Goal: Task Accomplishment & Management: Use online tool/utility

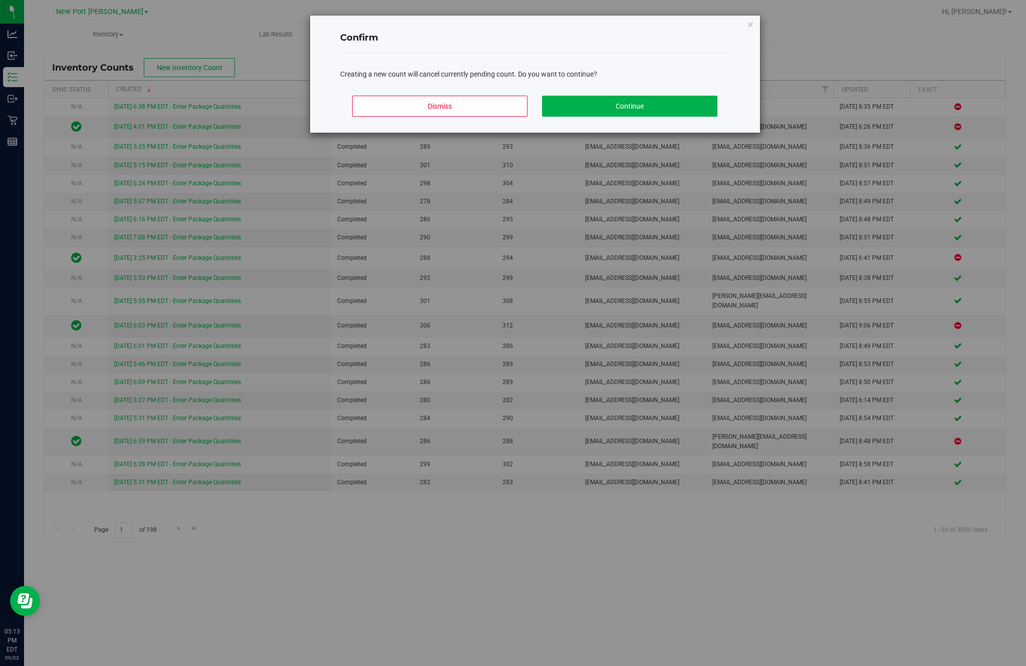
click at [642, 115] on button "Continue" at bounding box center [629, 106] width 175 height 21
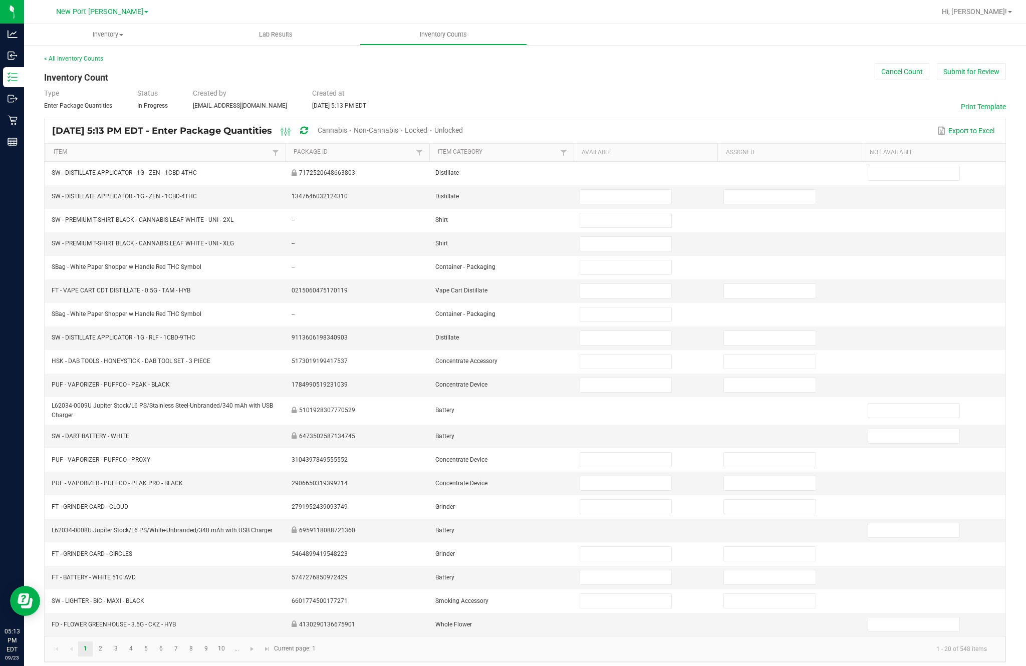
click at [347, 134] on span "Cannabis" at bounding box center [333, 130] width 30 height 8
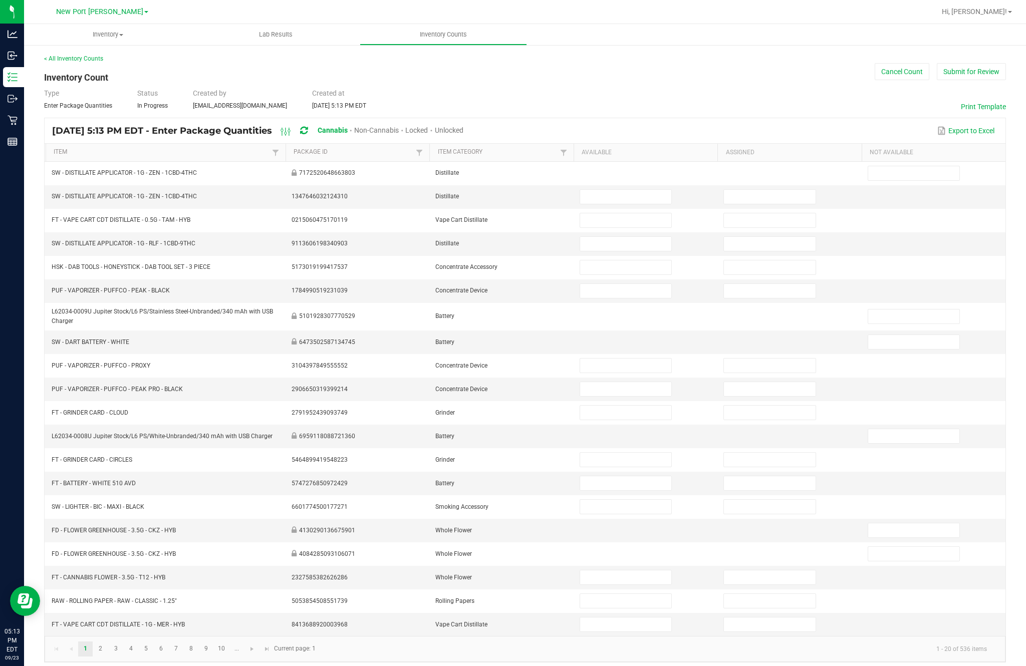
click at [463, 134] on span "Unlocked" at bounding box center [449, 130] width 29 height 8
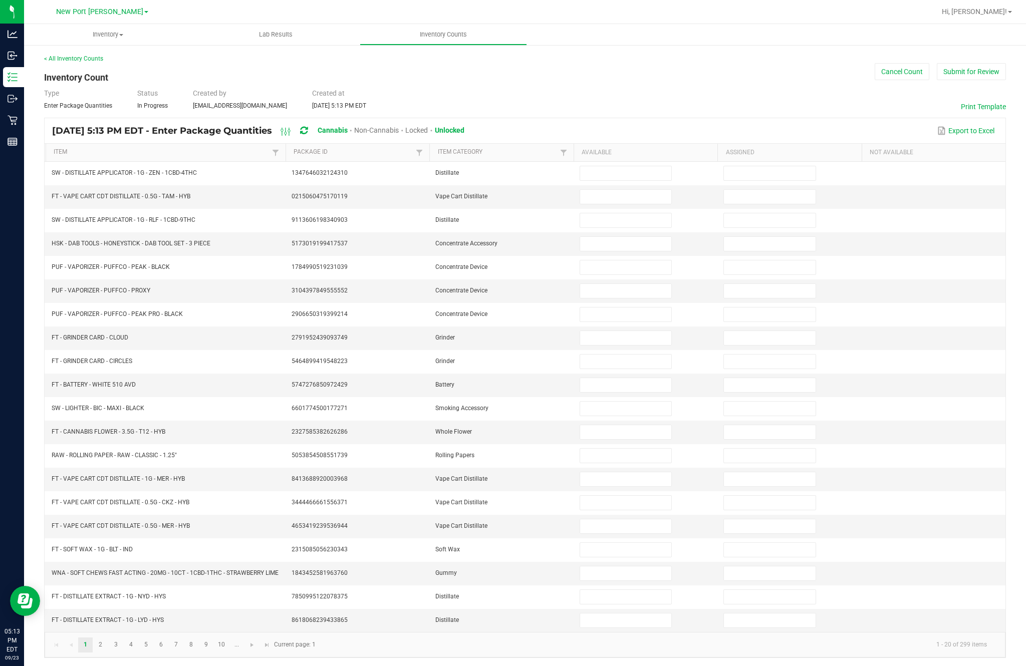
click at [76, 143] on div "[DATE] 5:13 PM EDT - Enter Package Quantities Cannabis Non-Cannabis Locked Unlo…" at bounding box center [525, 130] width 961 height 25
click at [70, 156] on link "Item" at bounding box center [161, 152] width 215 height 8
click at [625, 180] on input at bounding box center [625, 173] width 91 height 14
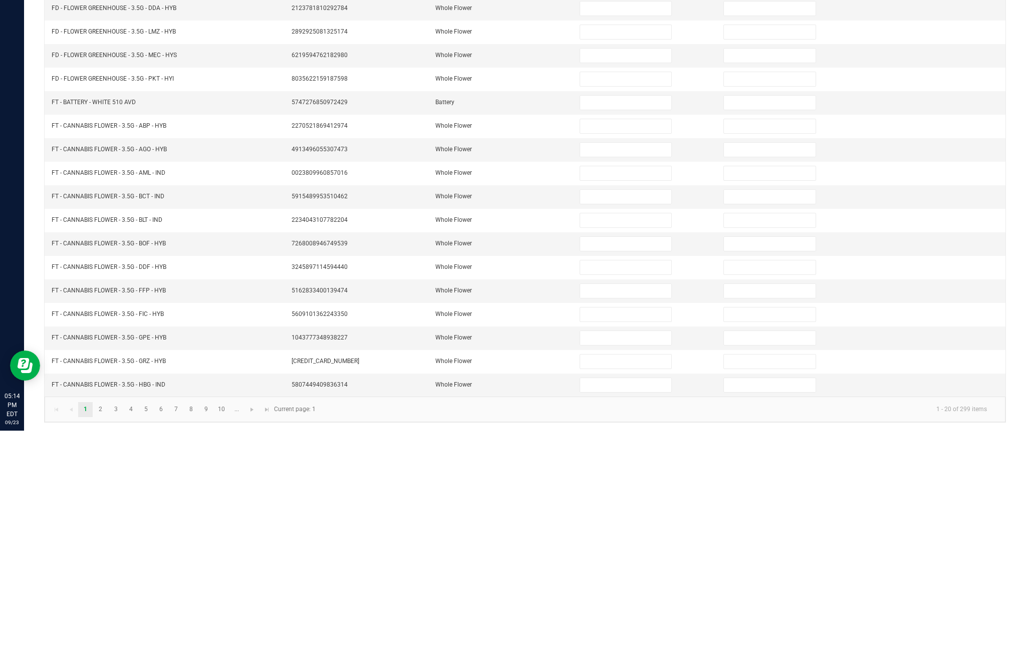
type input "8"
click at [608, 331] on input at bounding box center [625, 338] width 91 height 14
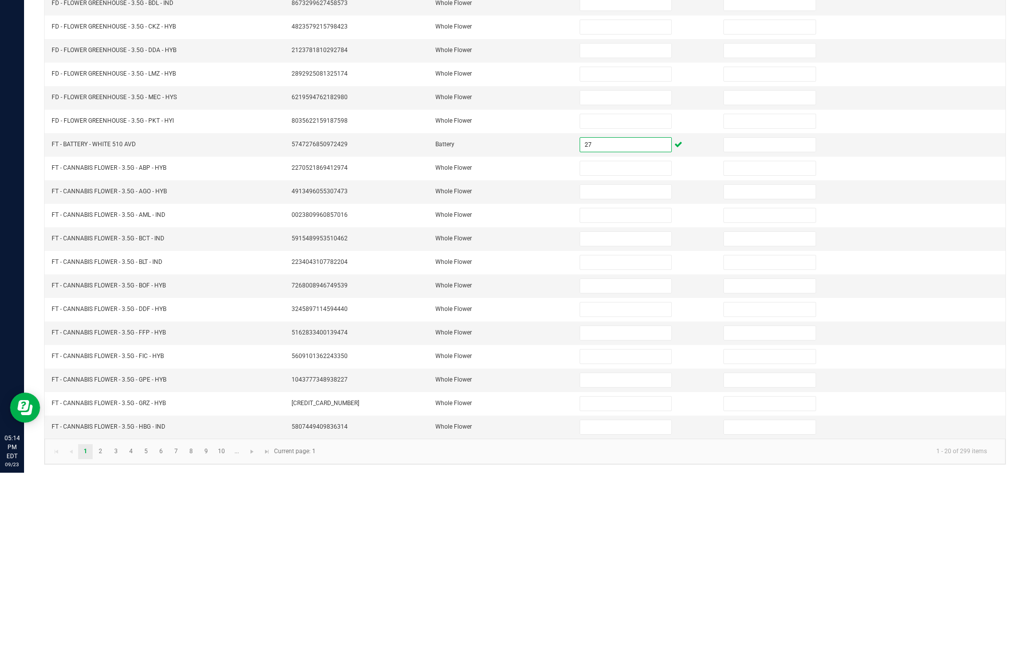
scroll to position [51, 0]
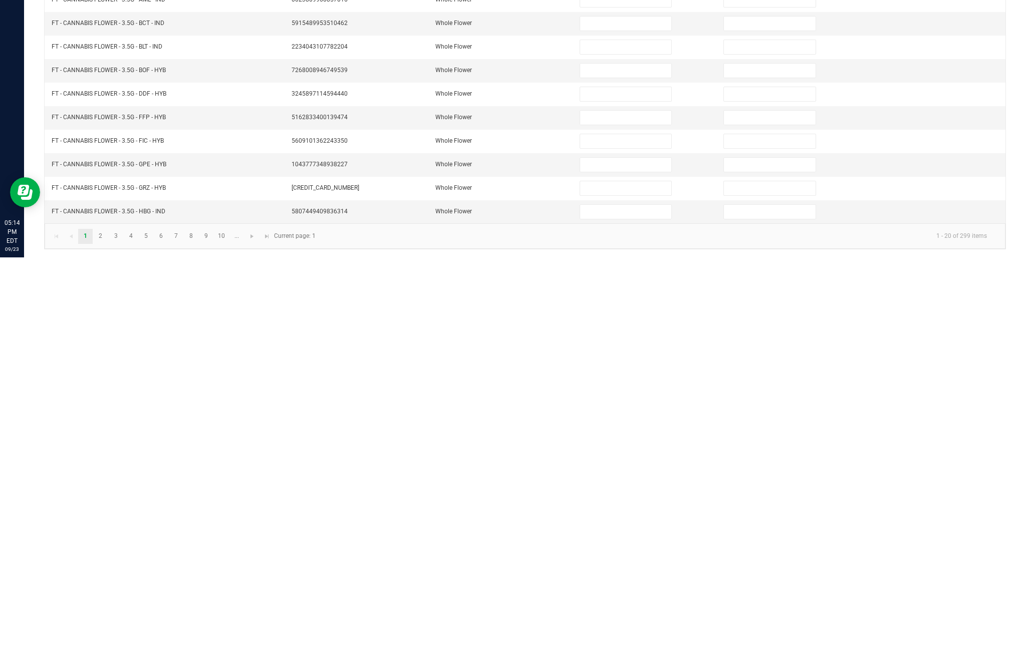
type input "27"
click at [108, 638] on link "2" at bounding box center [100, 645] width 15 height 15
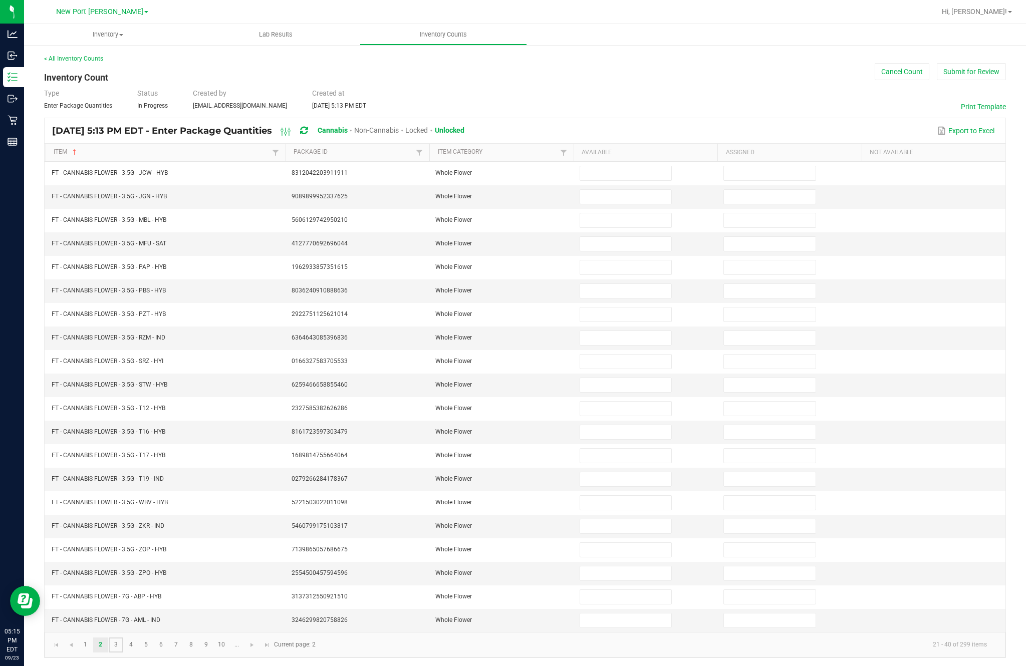
click at [123, 638] on link "3" at bounding box center [116, 645] width 15 height 15
click at [108, 638] on link "2" at bounding box center [100, 645] width 15 height 15
click at [622, 590] on input at bounding box center [625, 597] width 91 height 14
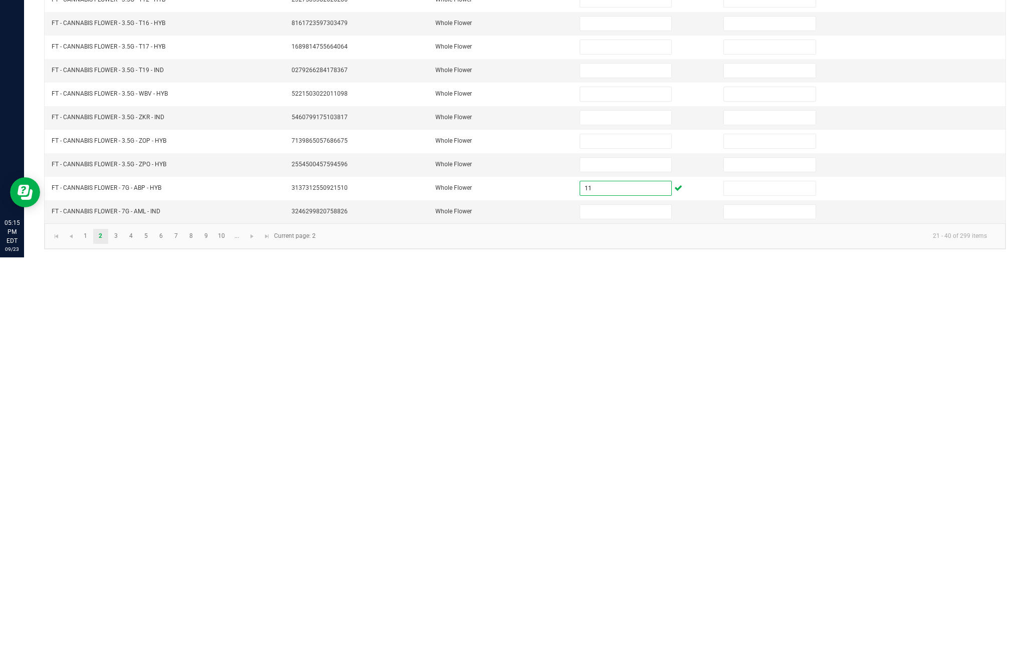
type input "11"
click at [637, 614] on input at bounding box center [625, 621] width 91 height 14
type input "11"
click at [123, 638] on link "3" at bounding box center [116, 645] width 15 height 15
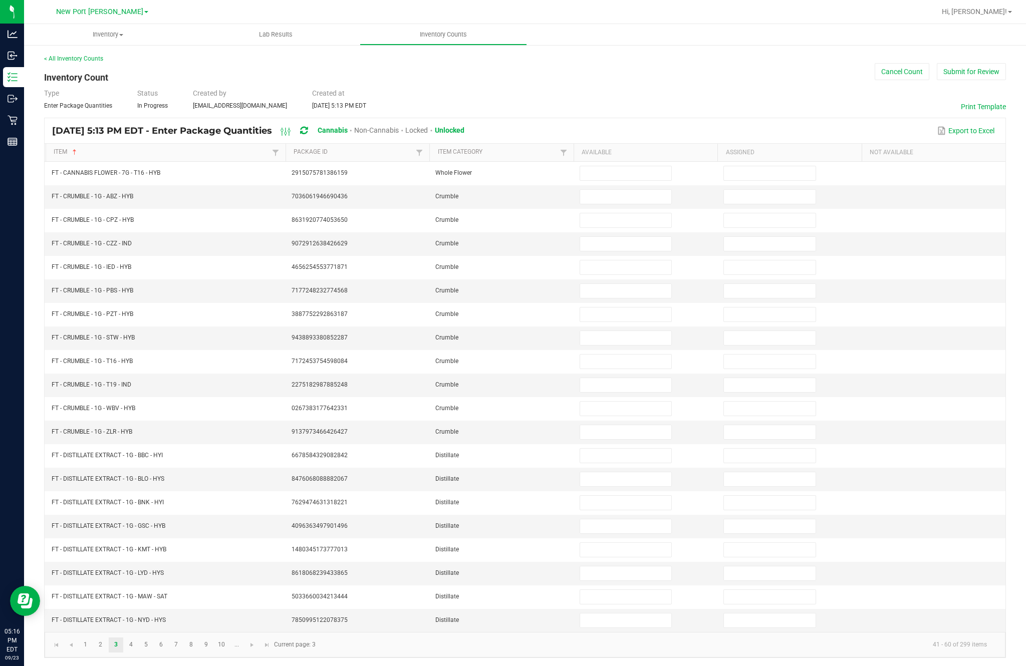
click at [634, 166] on input at bounding box center [625, 173] width 91 height 14
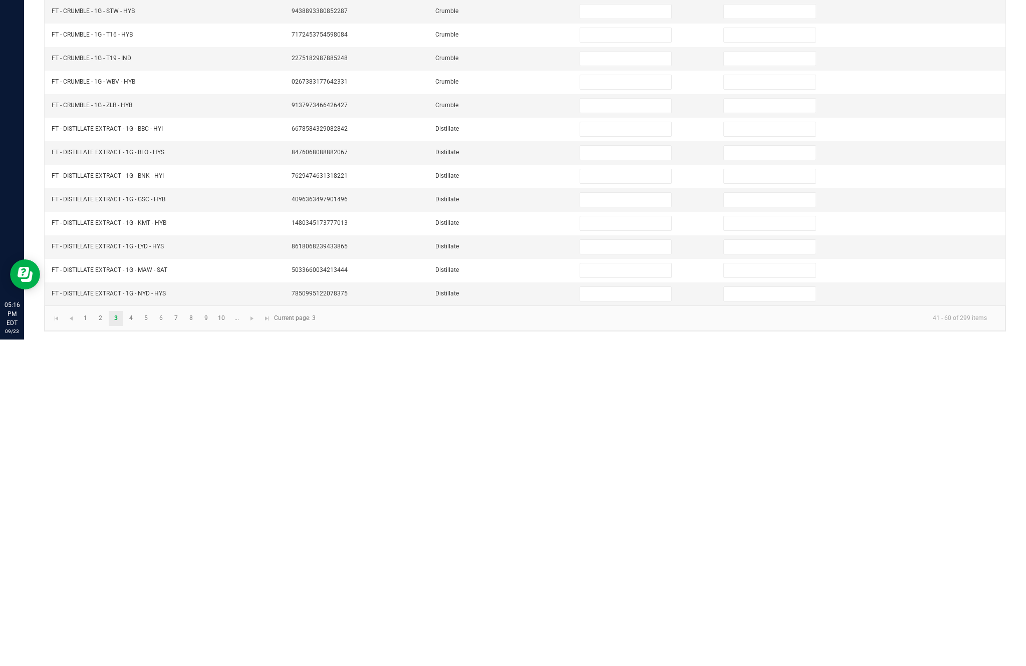
type input "5"
click at [622, 449] on input at bounding box center [625, 456] width 91 height 14
type input "4"
click at [623, 472] on input at bounding box center [625, 479] width 91 height 14
type input "6"
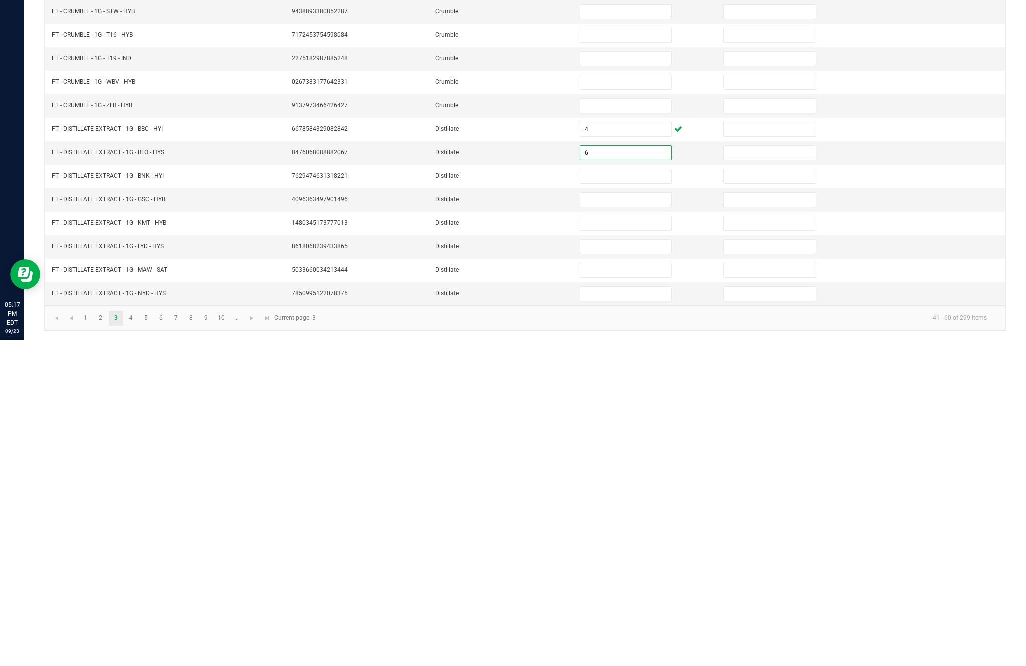
click at [638, 496] on input at bounding box center [625, 503] width 91 height 14
type input "10"
click at [633, 520] on input at bounding box center [625, 527] width 91 height 14
type input "3"
click at [626, 543] on input at bounding box center [625, 550] width 91 height 14
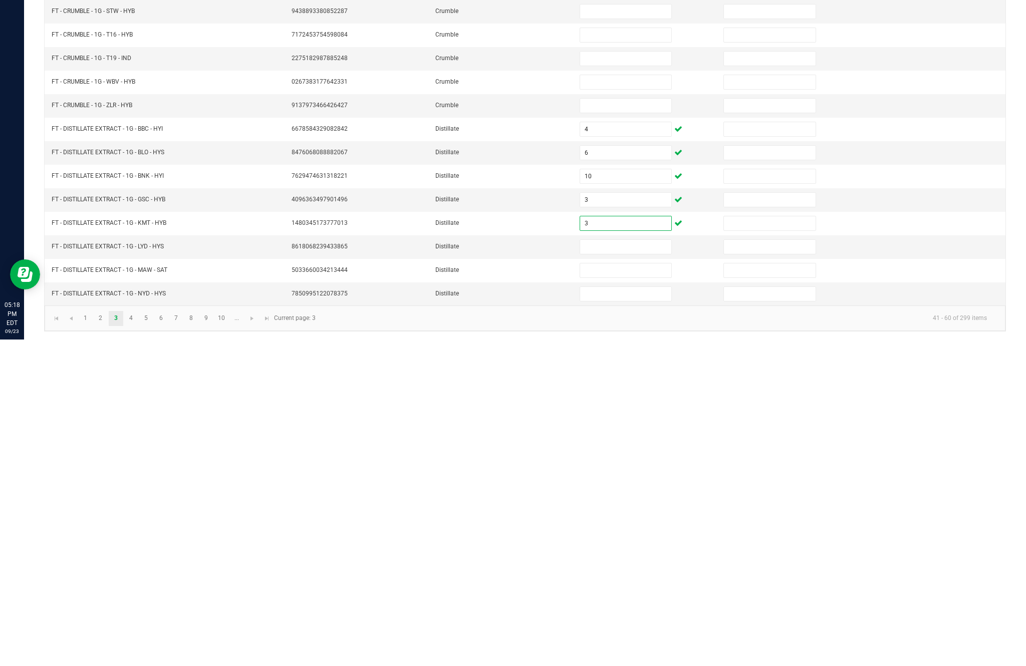
type input "3"
click at [615, 567] on input at bounding box center [625, 574] width 91 height 14
type input "9"
click at [610, 590] on input at bounding box center [625, 597] width 91 height 14
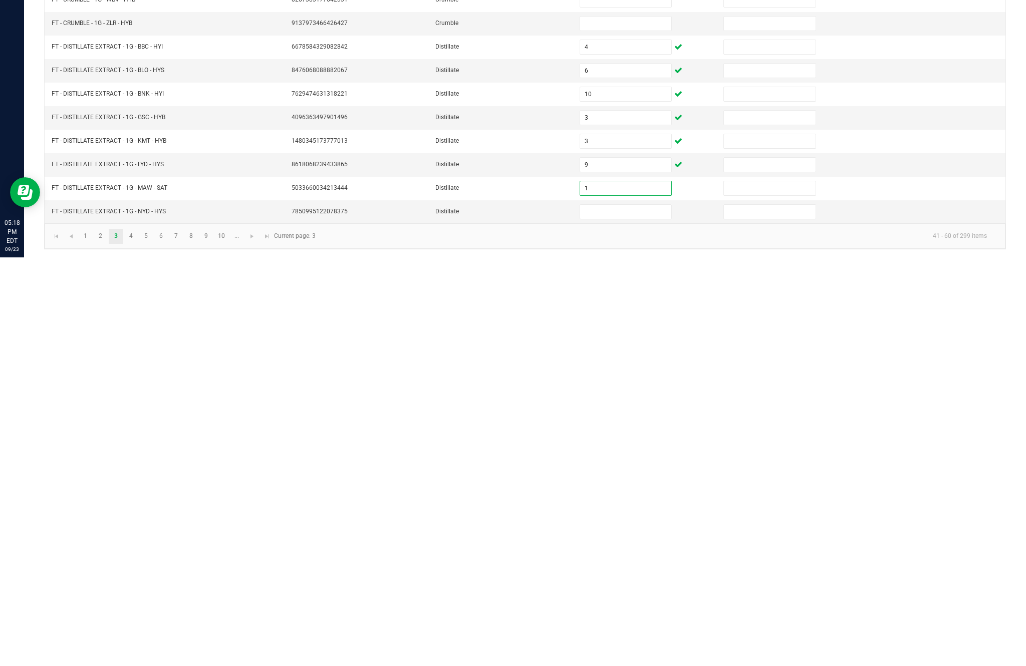
type input "1"
click at [623, 614] on input at bounding box center [625, 621] width 91 height 14
type input "3"
click at [138, 638] on link "4" at bounding box center [131, 645] width 15 height 15
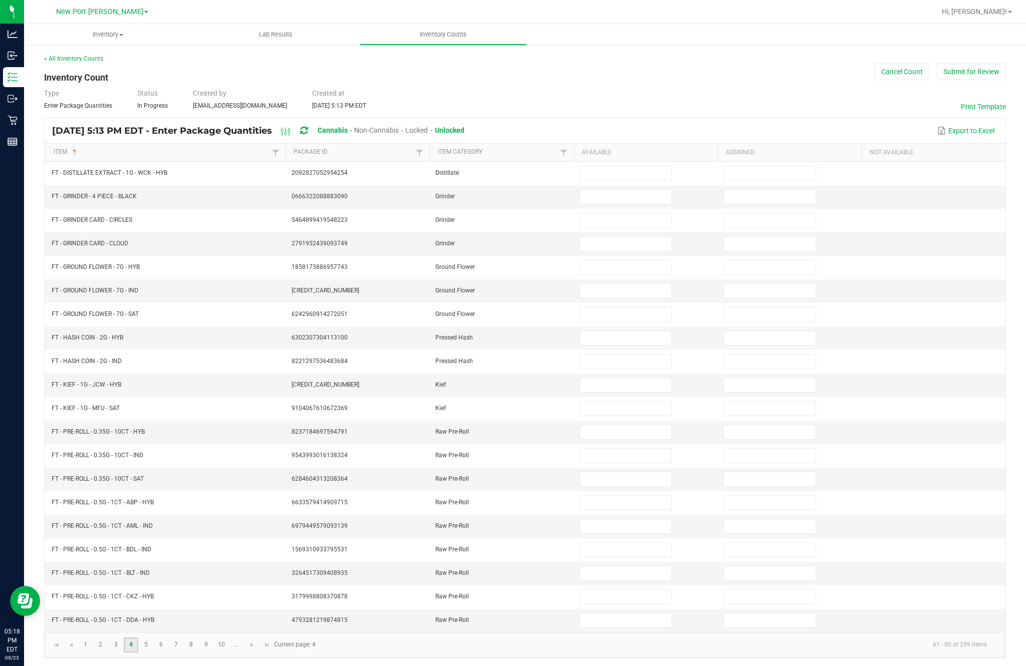
scroll to position [0, 0]
click at [627, 179] on input at bounding box center [625, 173] width 91 height 14
type input "11"
click at [632, 204] on input at bounding box center [625, 197] width 91 height 14
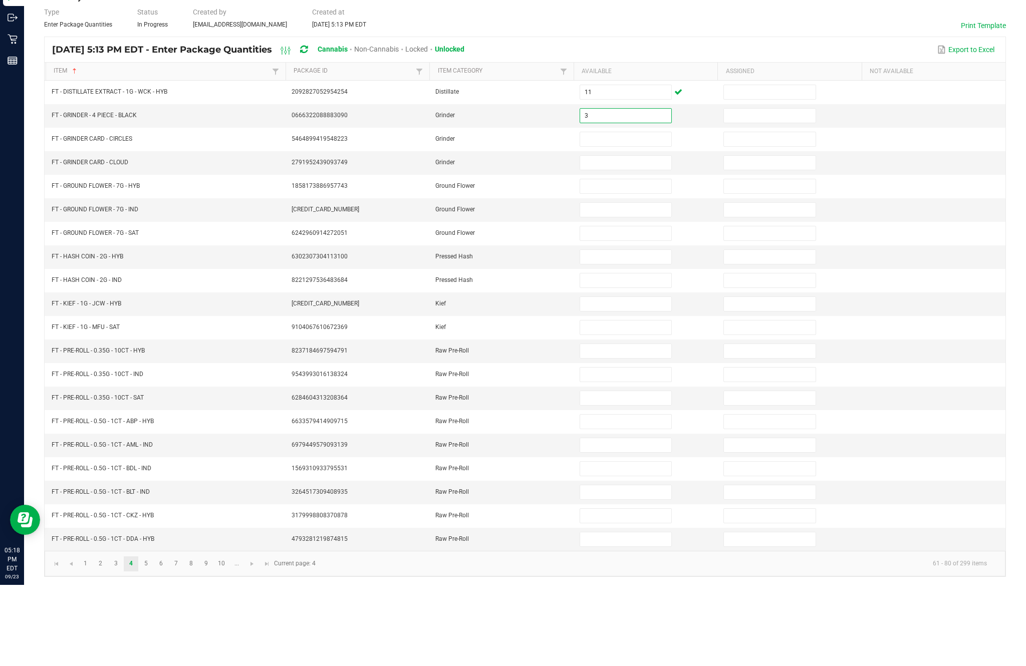
type input "3"
click at [624, 213] on input at bounding box center [625, 220] width 91 height 14
type input "1"
click at [615, 237] on input at bounding box center [625, 244] width 91 height 14
type input "1"
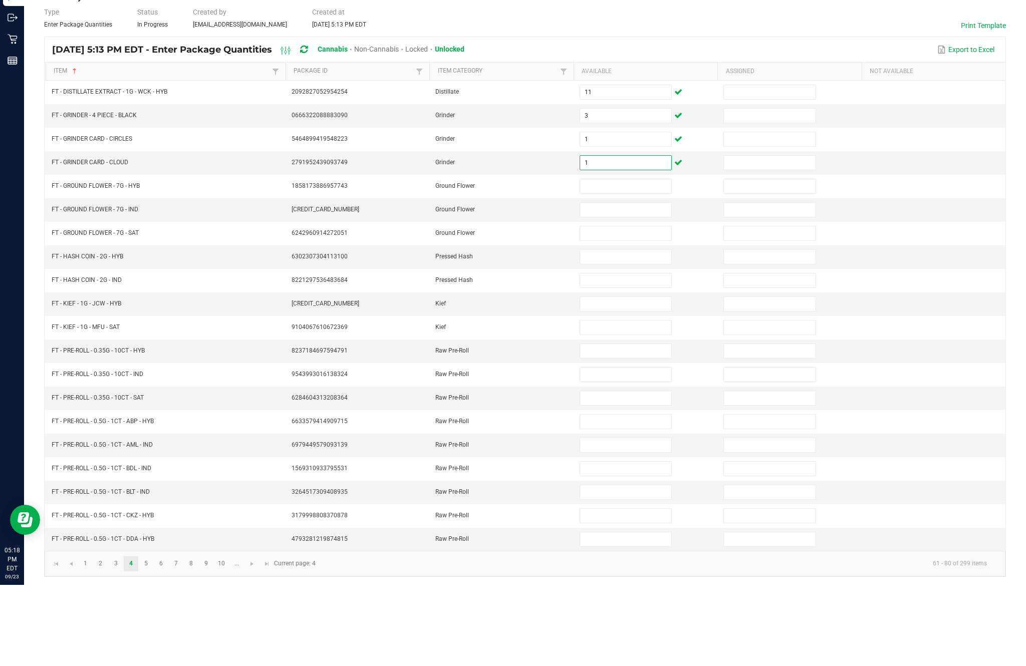
click at [659, 261] on input at bounding box center [625, 268] width 91 height 14
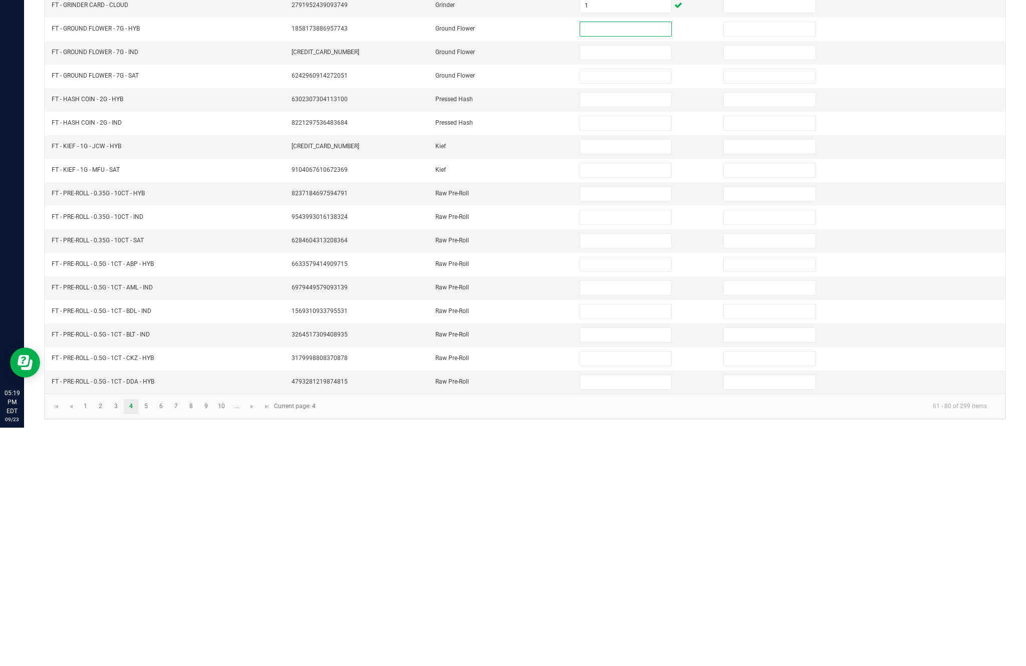
click at [623, 331] on input at bounding box center [625, 338] width 91 height 14
type input "0"
click at [630, 355] on input at bounding box center [625, 362] width 91 height 14
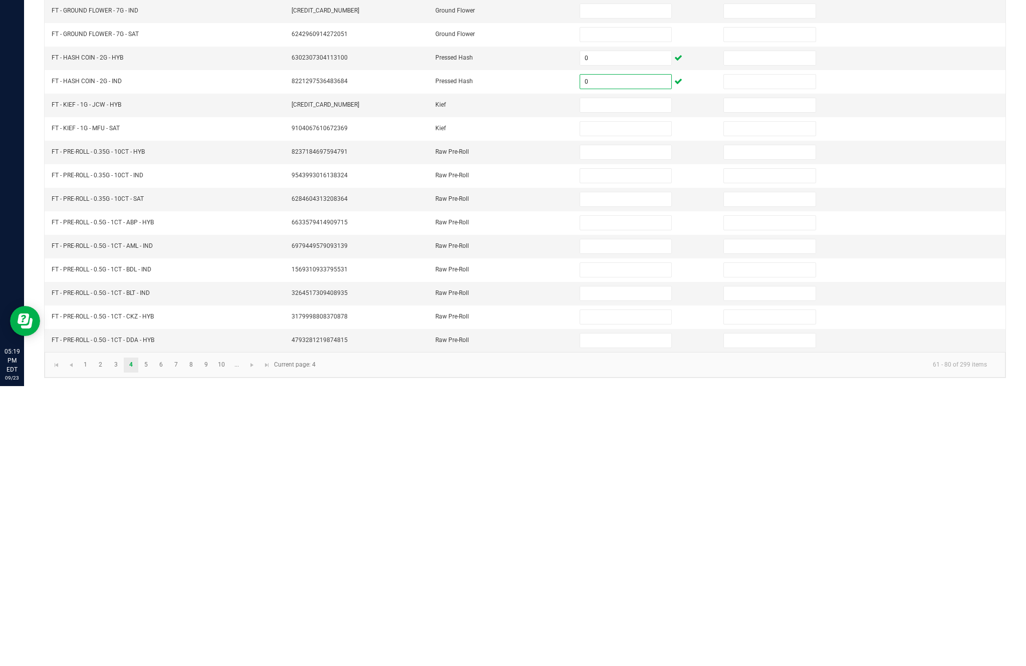
scroll to position [64, 0]
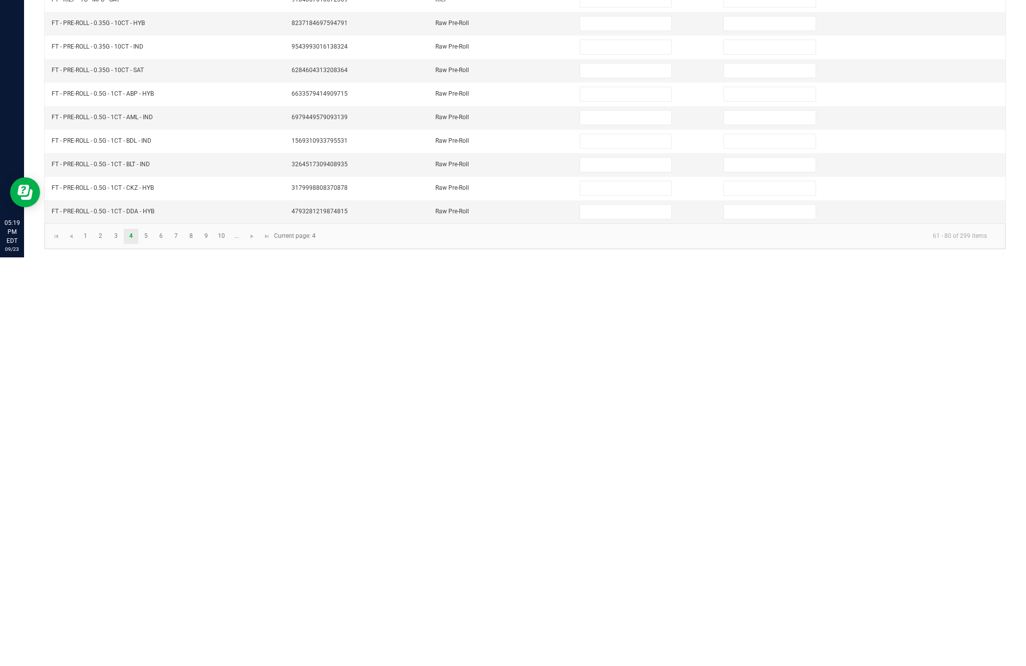
type input "0"
click at [153, 638] on link "5" at bounding box center [146, 645] width 15 height 15
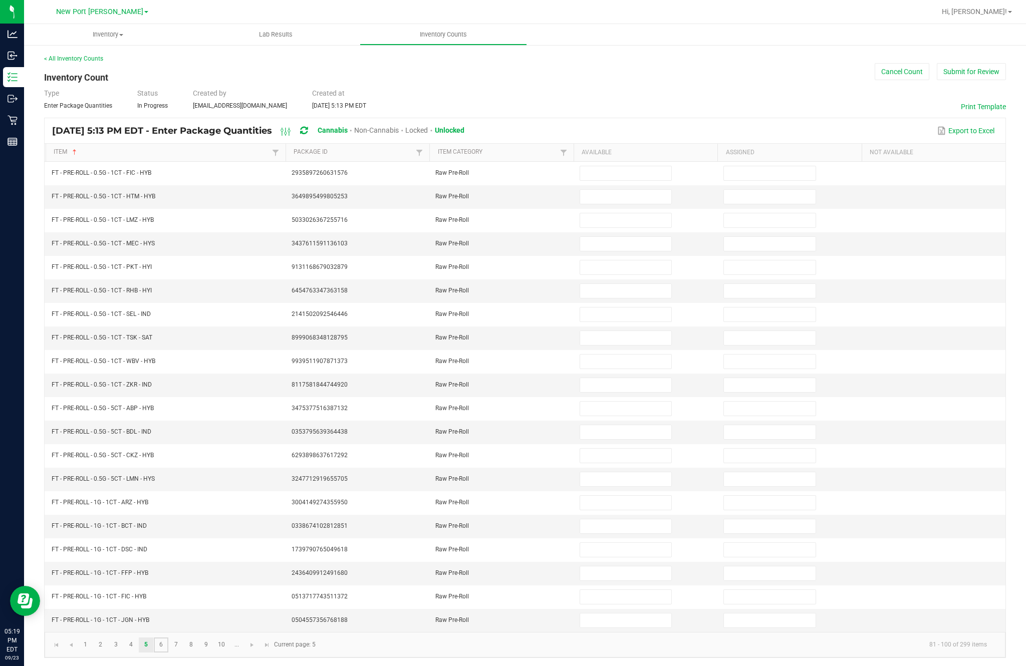
click at [168, 638] on link "6" at bounding box center [161, 645] width 15 height 15
click at [616, 402] on input at bounding box center [625, 409] width 91 height 14
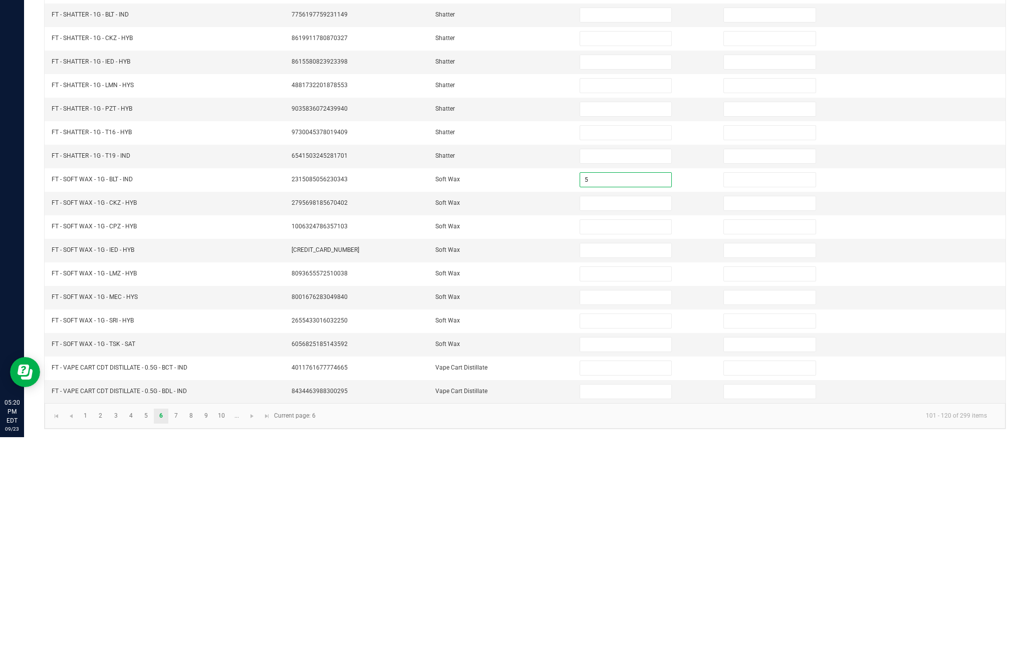
type input "5"
click at [625, 425] on input at bounding box center [625, 432] width 91 height 14
type input "2"
click at [616, 449] on input at bounding box center [625, 456] width 91 height 14
type input "2"
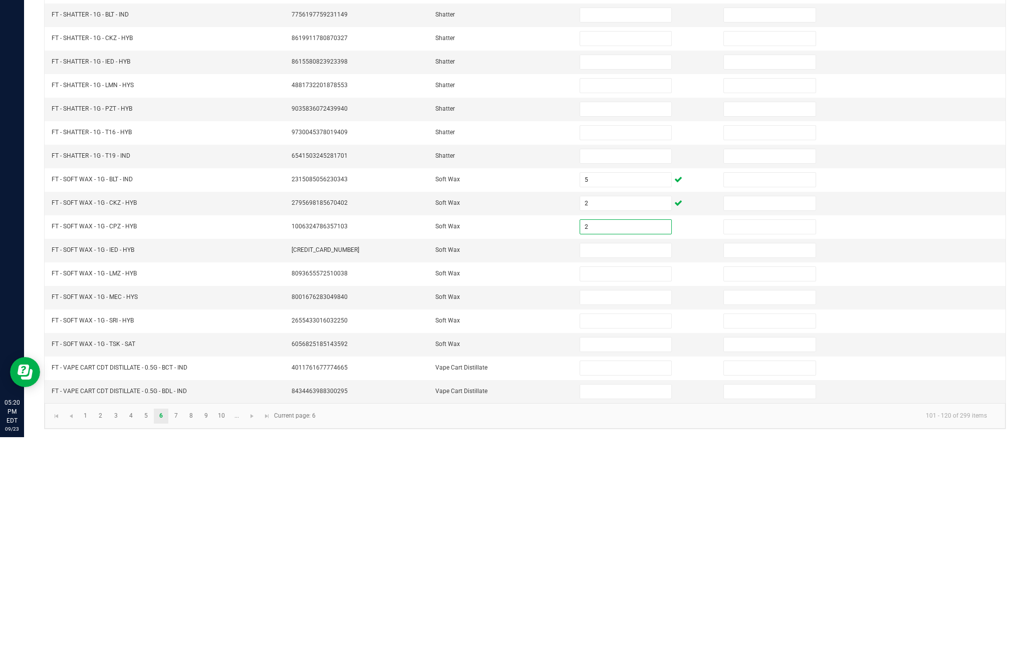
click at [643, 472] on input at bounding box center [625, 479] width 91 height 14
type input "3"
click at [621, 520] on input at bounding box center [625, 527] width 91 height 14
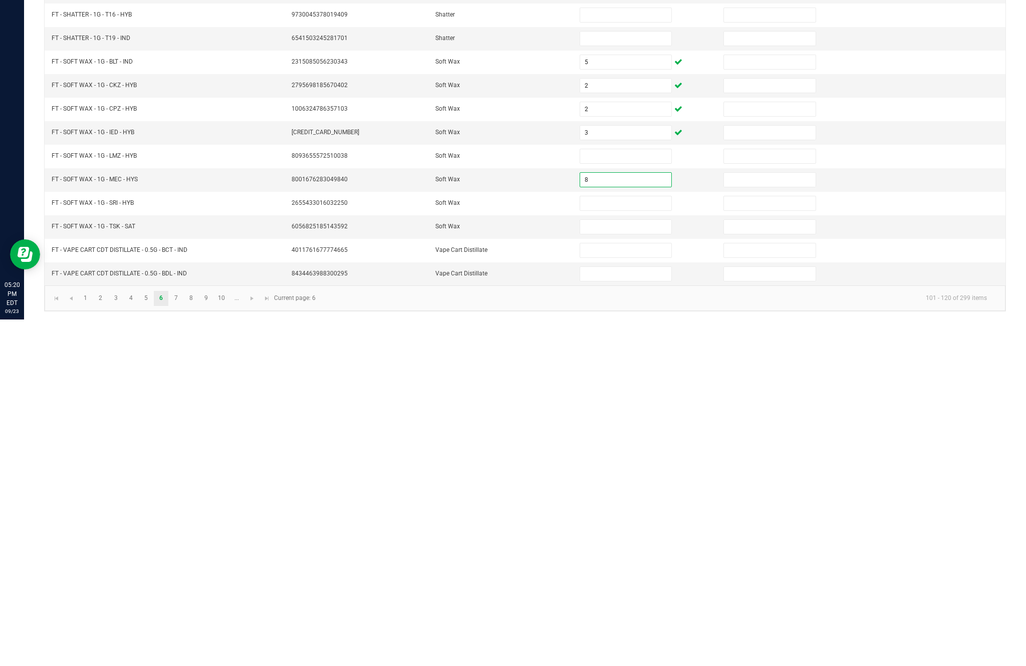
type input "8"
click at [638, 543] on input at bounding box center [625, 550] width 91 height 14
click at [623, 496] on input at bounding box center [625, 503] width 91 height 14
type input "8"
click at [633, 520] on input "8" at bounding box center [625, 527] width 91 height 14
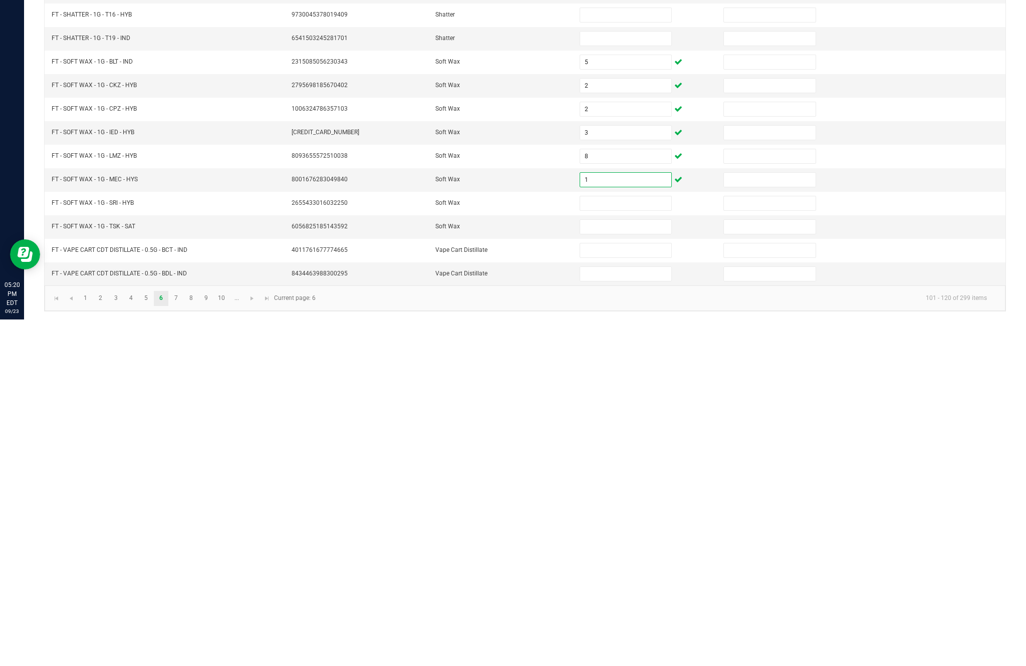
type input "1"
click at [626, 543] on input at bounding box center [625, 550] width 91 height 14
type input "3"
click at [659, 567] on input at bounding box center [625, 574] width 91 height 14
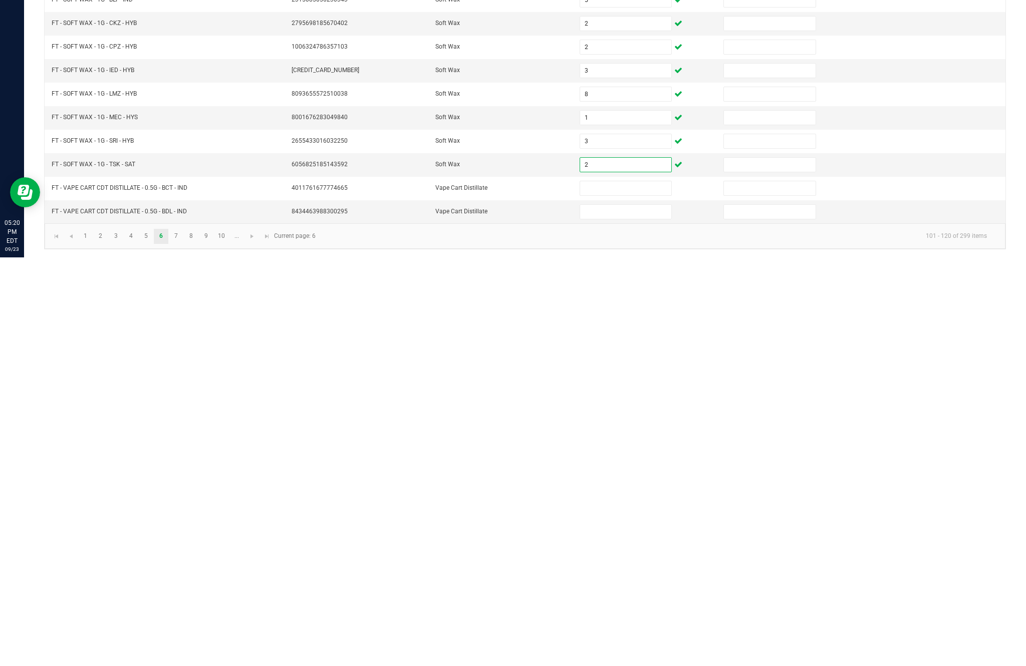
type input "2"
click at [198, 638] on link "8" at bounding box center [191, 645] width 15 height 15
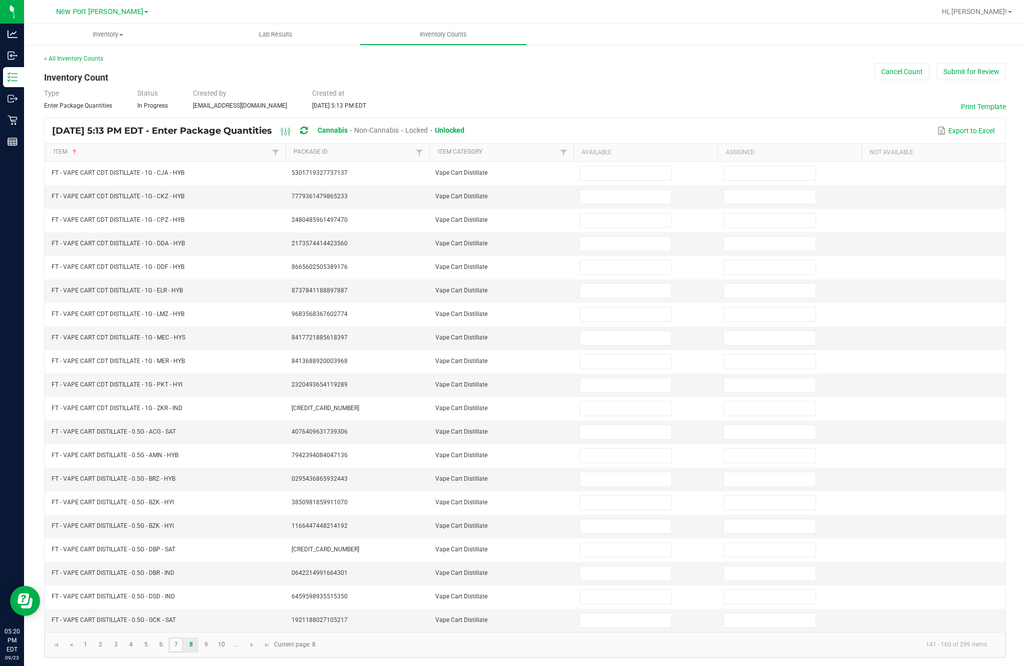
click at [183, 638] on link "7" at bounding box center [176, 645] width 15 height 15
click at [198, 638] on link "8" at bounding box center [191, 645] width 15 height 15
click at [213, 638] on link "9" at bounding box center [206, 645] width 15 height 15
click at [229, 638] on link "10" at bounding box center [221, 645] width 15 height 15
click at [244, 638] on link "..." at bounding box center [236, 645] width 15 height 15
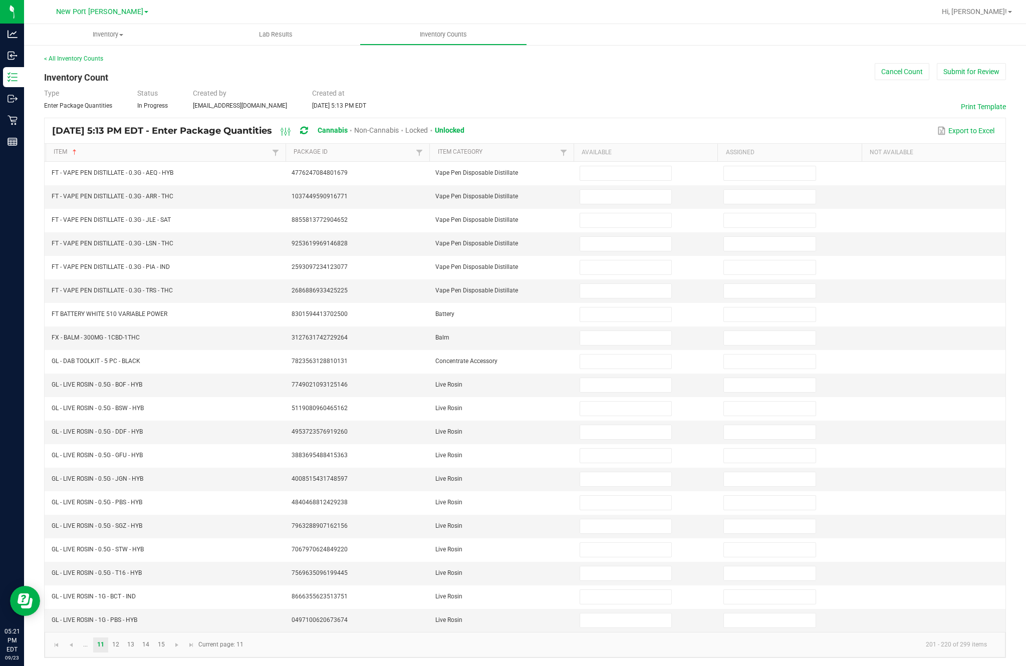
scroll to position [0, 0]
click at [620, 322] on input at bounding box center [625, 315] width 91 height 14
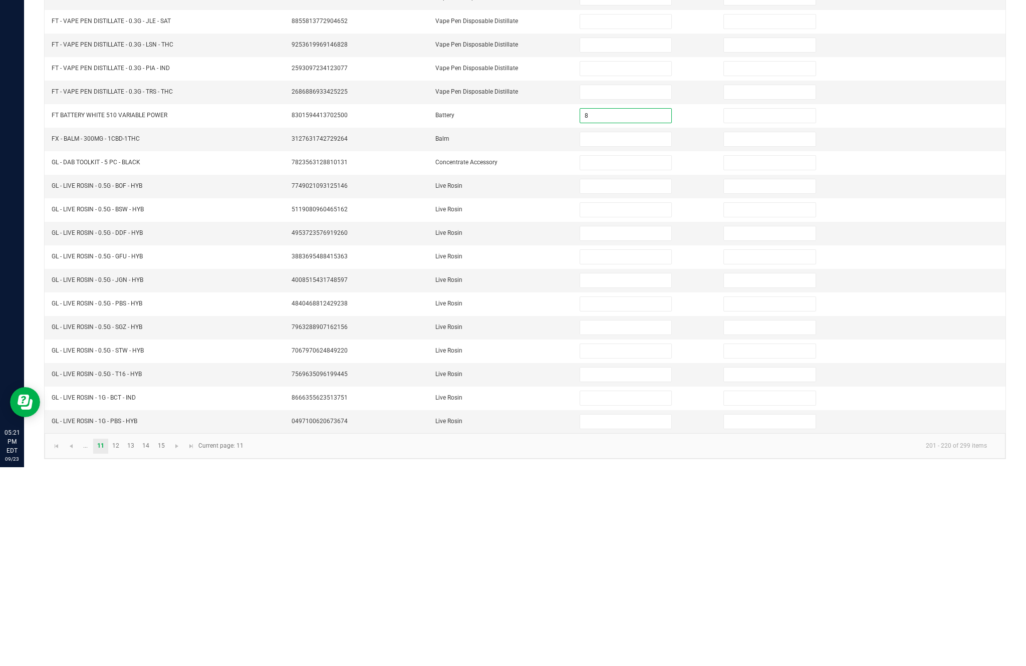
type input "8"
click at [617, 331] on input at bounding box center [625, 338] width 91 height 14
type input "3"
click at [620, 355] on input at bounding box center [625, 362] width 91 height 14
type input "2"
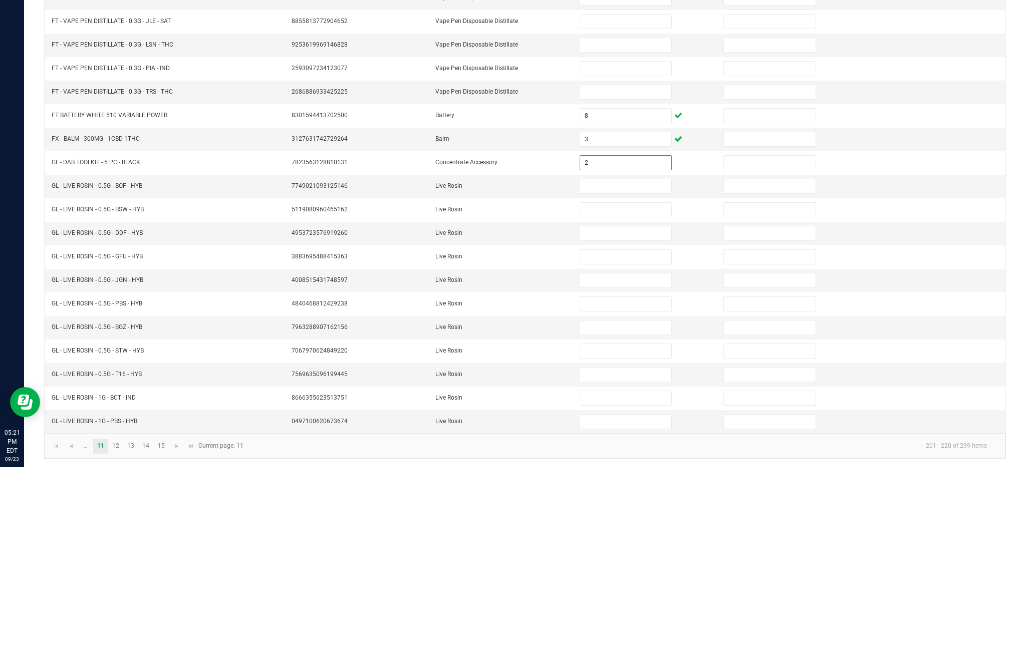
click at [621, 378] on input at bounding box center [625, 385] width 91 height 14
type input "1"
click at [632, 402] on input at bounding box center [625, 409] width 91 height 14
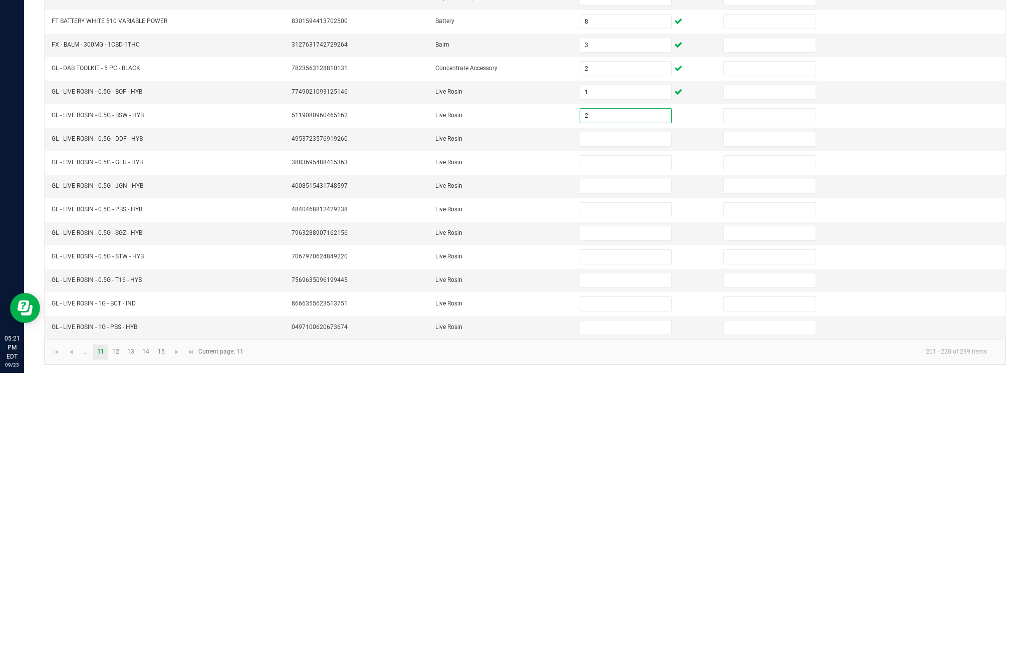
type input "2"
click at [634, 425] on input at bounding box center [625, 432] width 91 height 14
type input "6"
click at [630, 449] on input at bounding box center [625, 456] width 91 height 14
type input "8"
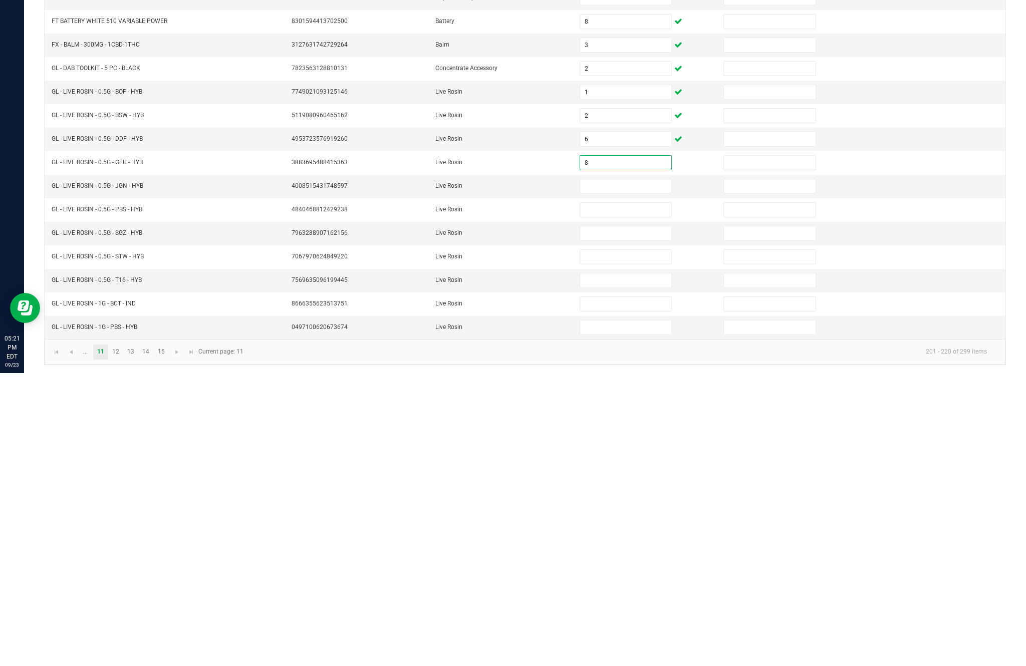
click at [627, 472] on input at bounding box center [625, 479] width 91 height 14
type input "5"
click at [634, 496] on input at bounding box center [625, 503] width 91 height 14
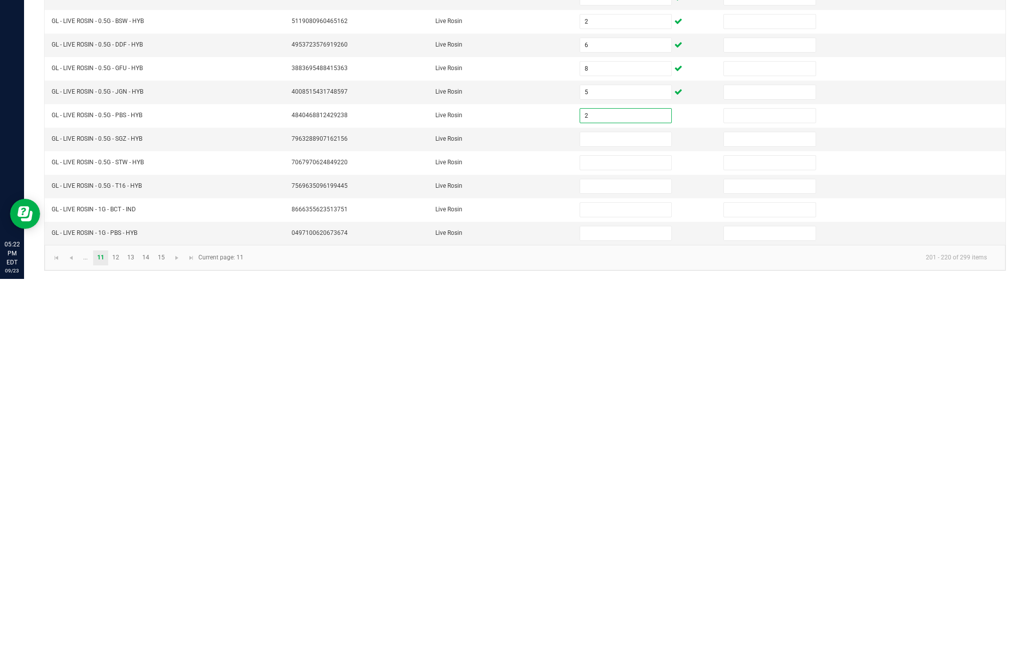
type input "2"
click at [623, 520] on input at bounding box center [625, 527] width 91 height 14
type input "5"
click at [629, 543] on input at bounding box center [625, 550] width 91 height 14
type input "8"
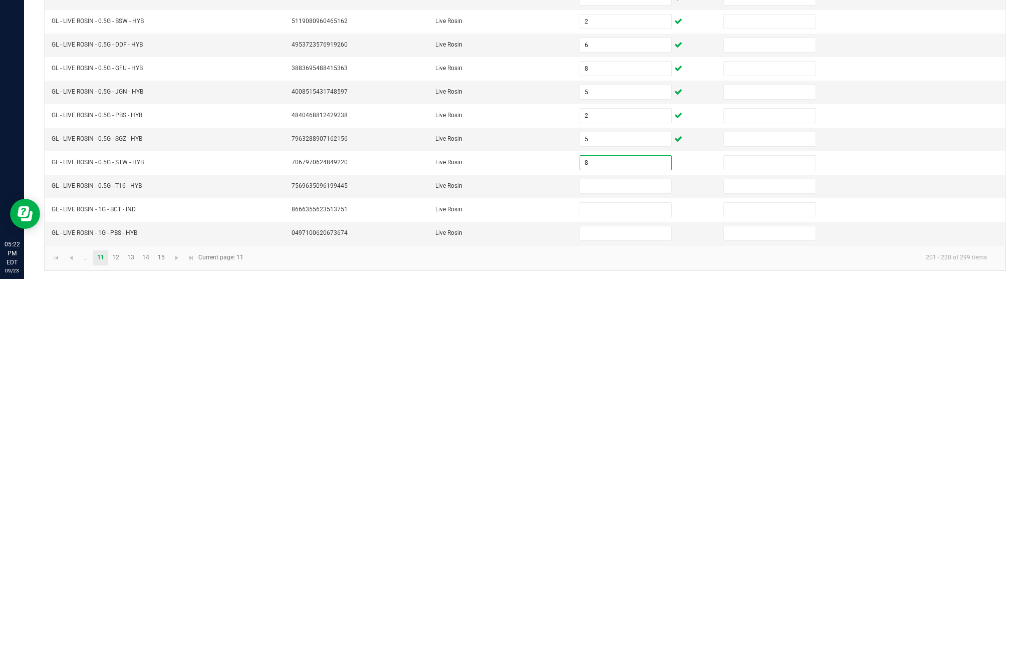
click at [629, 567] on input at bounding box center [625, 574] width 91 height 14
type input "6"
click at [624, 590] on input at bounding box center [625, 597] width 91 height 14
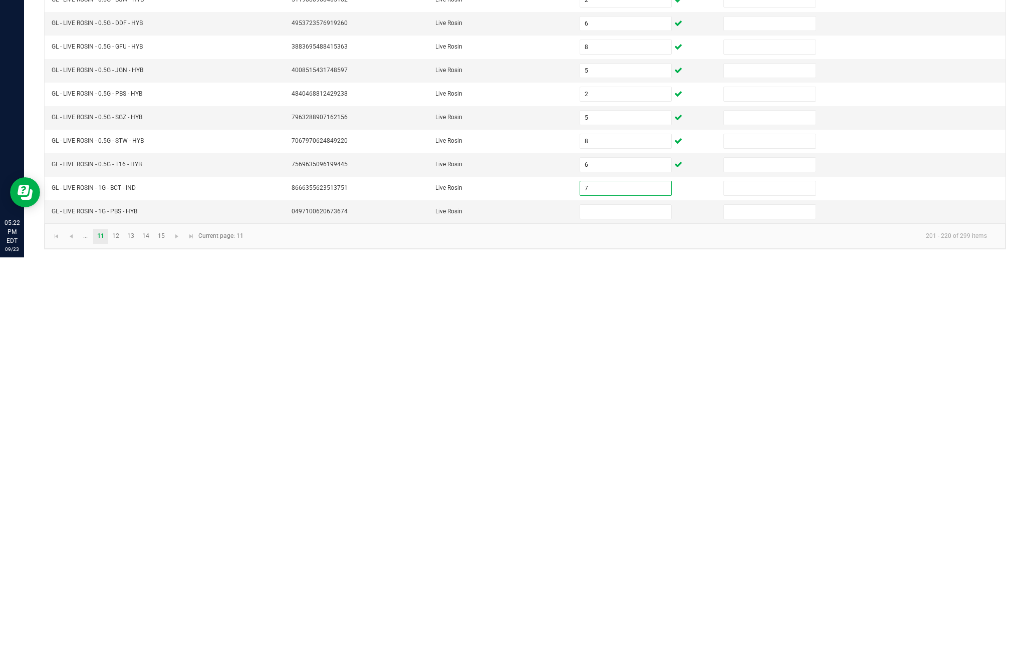
type input "7"
click at [628, 614] on input at bounding box center [625, 621] width 91 height 14
type input "8"
click at [123, 638] on link "12" at bounding box center [116, 645] width 15 height 15
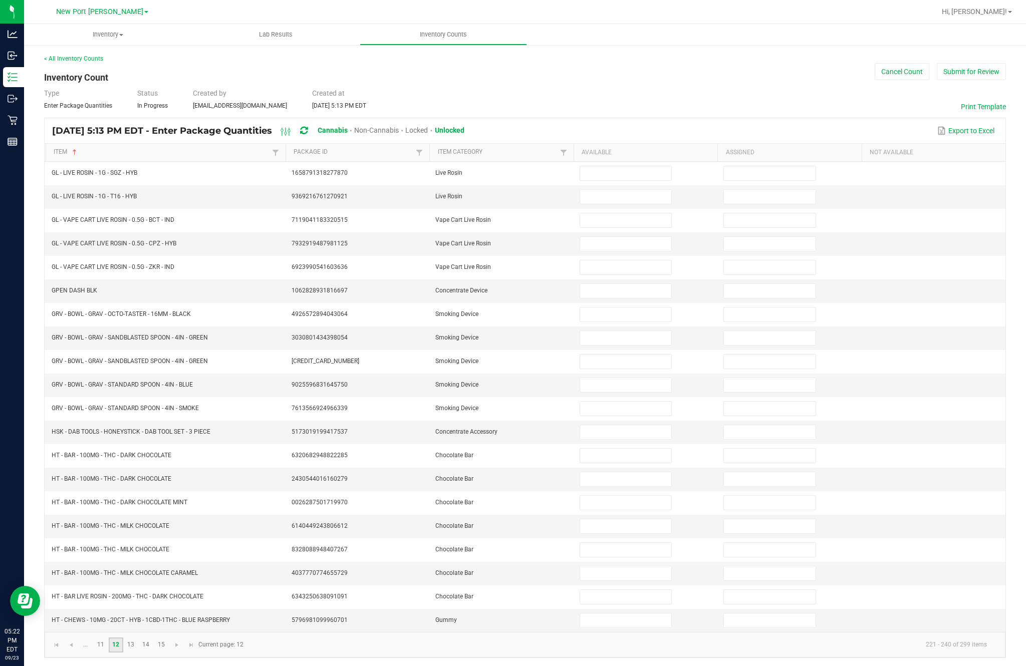
scroll to position [0, 0]
click at [638, 179] on input at bounding box center [625, 173] width 91 height 14
type input "6"
click at [640, 203] on input at bounding box center [625, 197] width 91 height 14
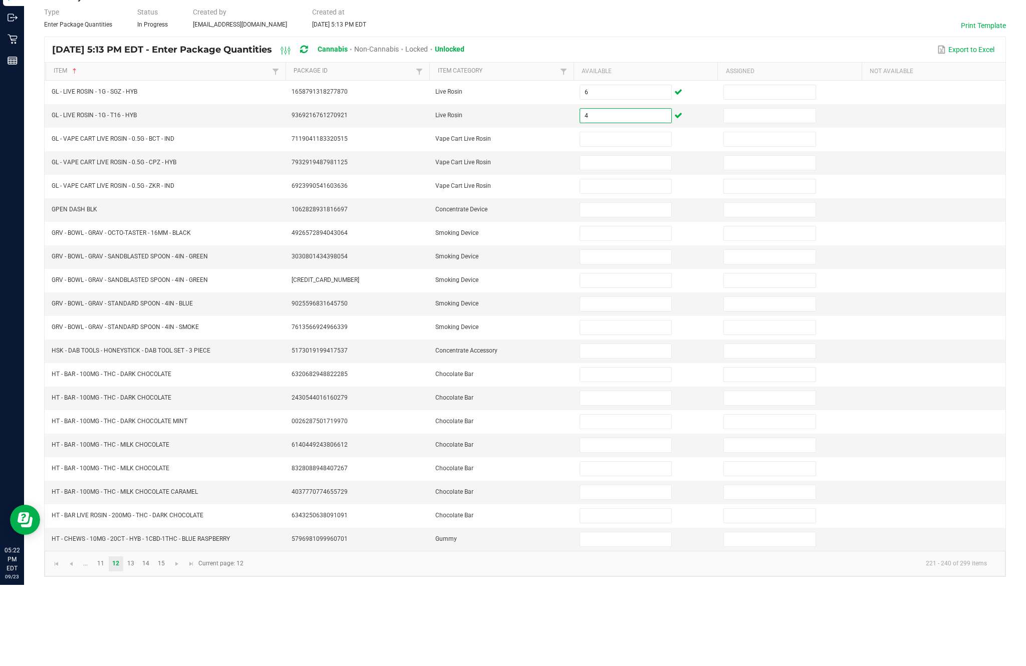
type input "4"
click at [641, 213] on input at bounding box center [625, 220] width 91 height 14
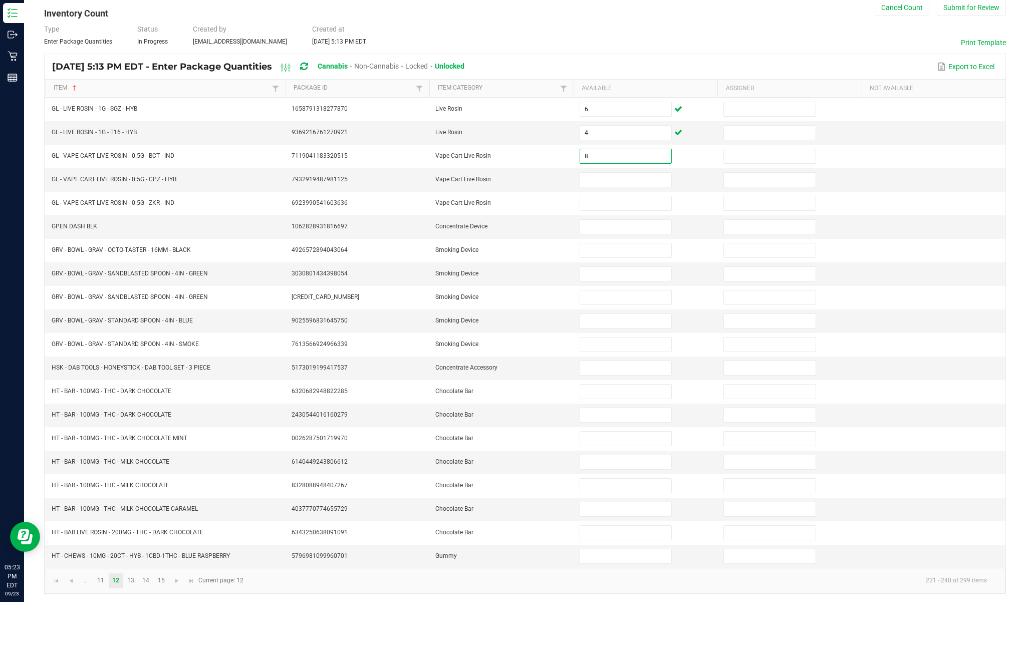
type input "8"
click at [622, 237] on input at bounding box center [625, 244] width 91 height 14
type input "1"
click at [632, 261] on input at bounding box center [625, 268] width 91 height 14
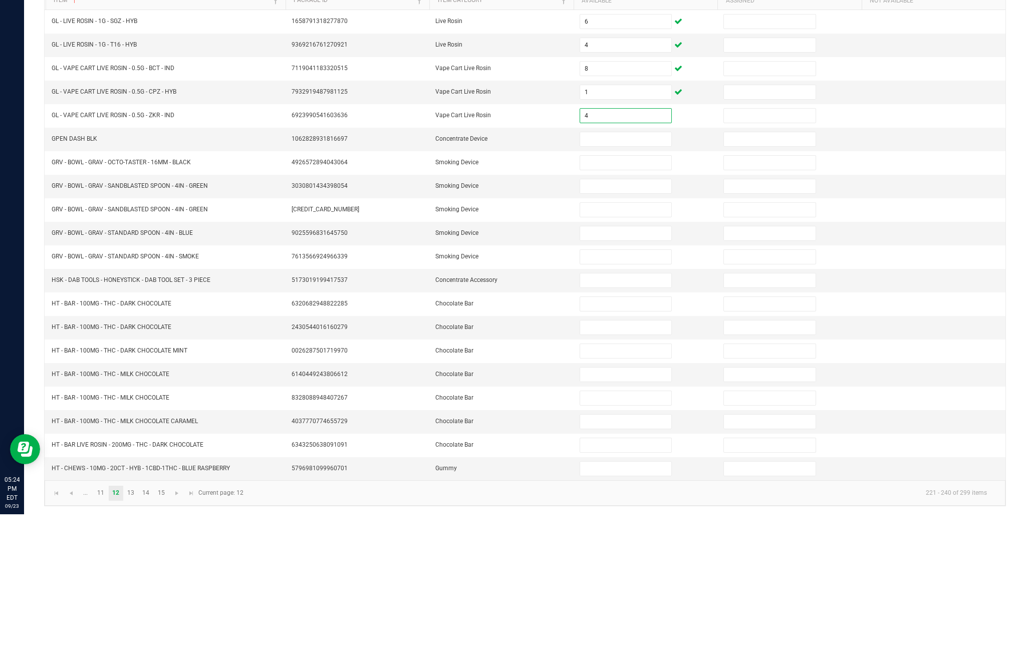
type input "4"
click at [633, 284] on input at bounding box center [625, 291] width 91 height 14
type input "2"
click at [636, 308] on input at bounding box center [625, 315] width 91 height 14
type input "2"
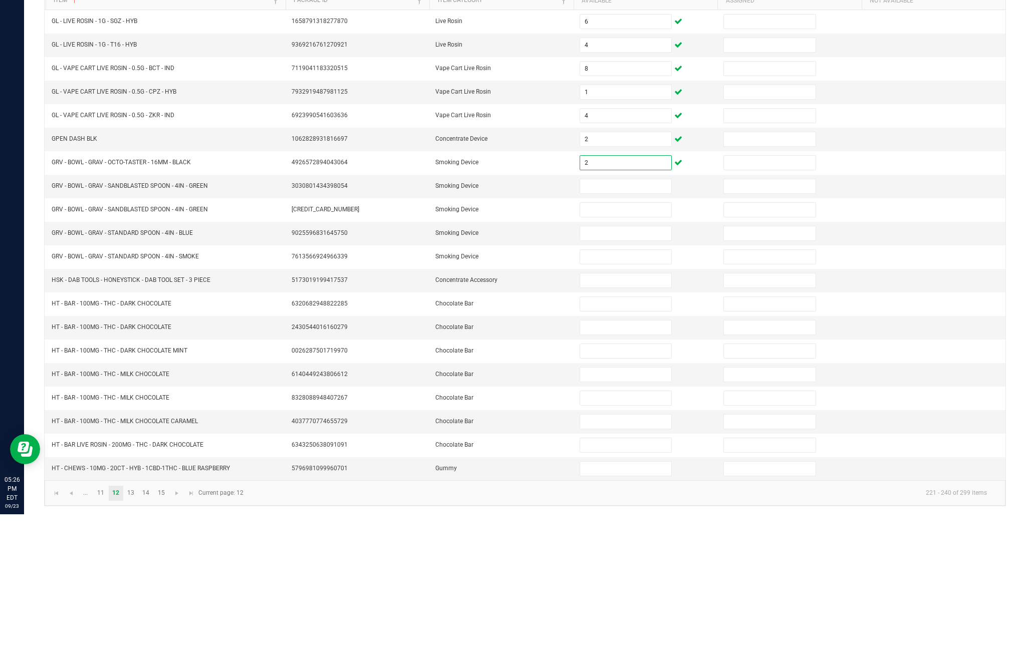
click at [642, 331] on input at bounding box center [625, 338] width 91 height 14
type input "10"
click at [619, 355] on input at bounding box center [625, 362] width 91 height 14
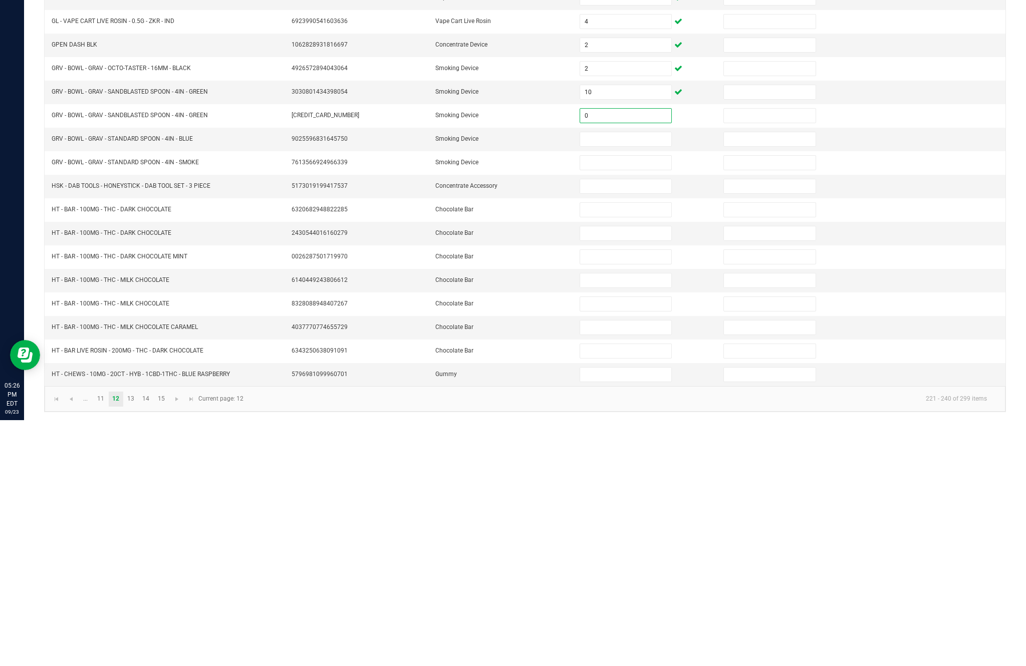
type input "0"
click at [631, 378] on input at bounding box center [625, 385] width 91 height 14
type input "1"
click at [640, 402] on input at bounding box center [625, 409] width 91 height 14
click at [639, 425] on input at bounding box center [625, 432] width 91 height 14
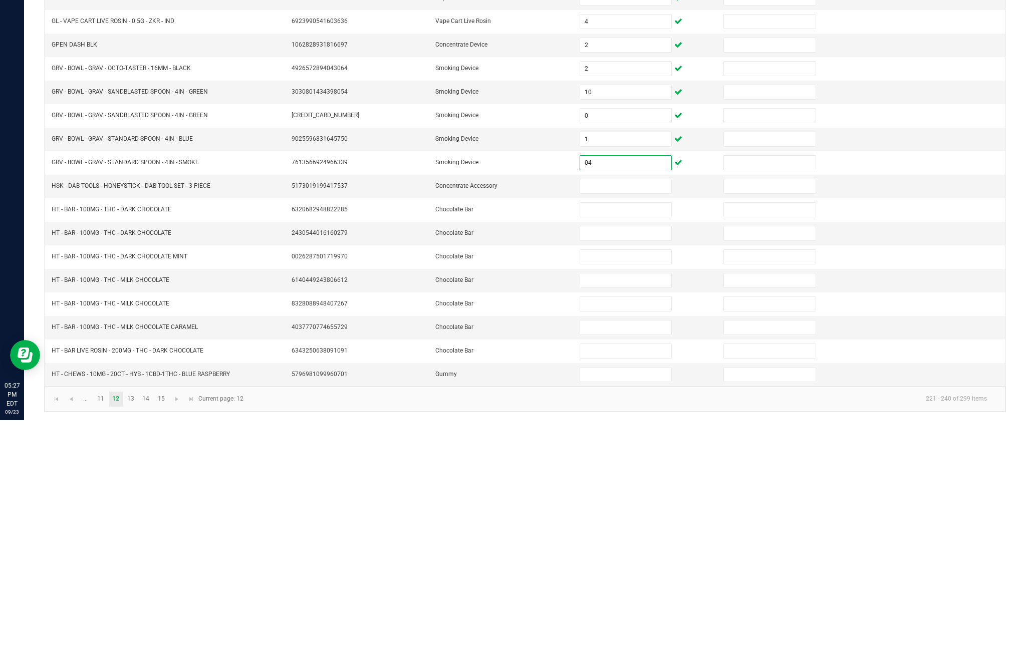
type input "4"
click at [628, 402] on input "4" at bounding box center [625, 409] width 91 height 14
click at [630, 425] on input at bounding box center [625, 432] width 91 height 14
type input "0"
click at [623, 449] on input at bounding box center [625, 456] width 91 height 14
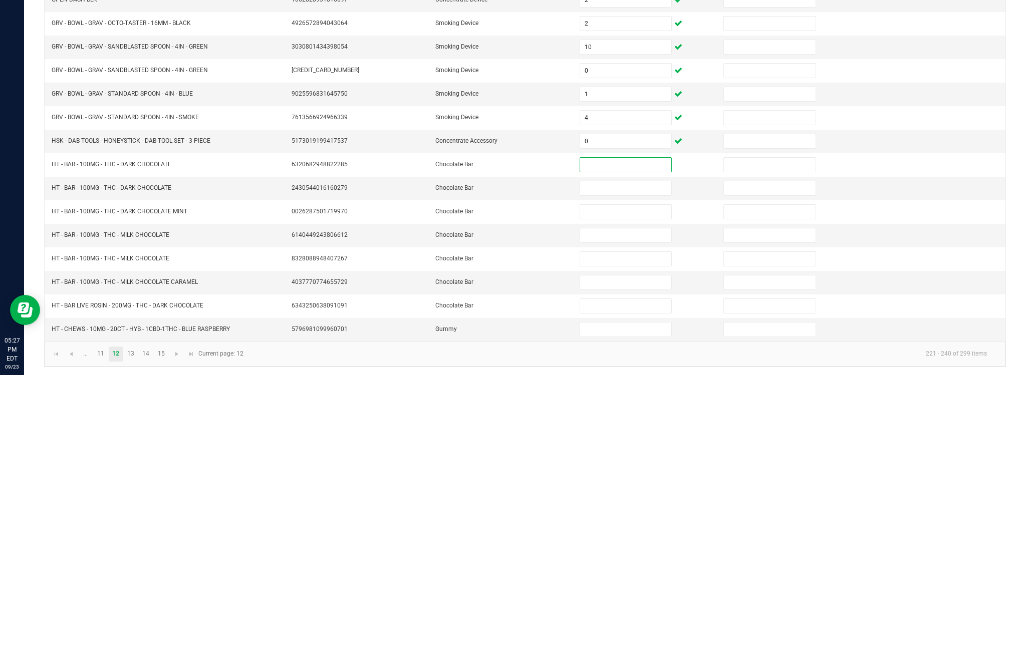
scroll to position [58, 0]
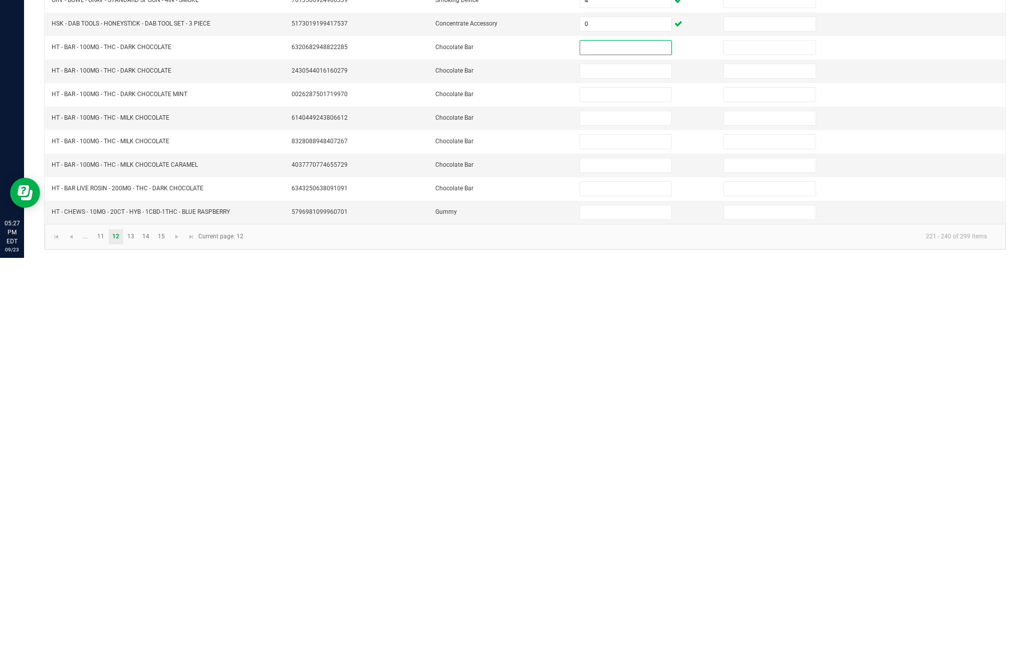
click at [618, 614] on input at bounding box center [625, 621] width 91 height 14
type input "25"
click at [138, 638] on link "13" at bounding box center [131, 645] width 15 height 15
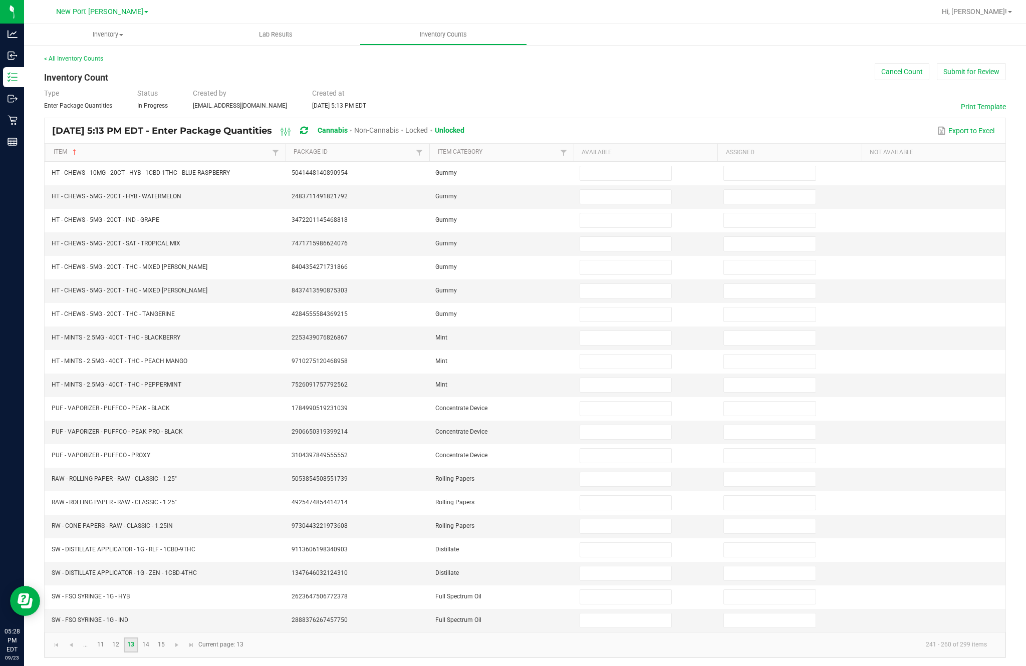
scroll to position [0, 0]
click at [638, 175] on td at bounding box center [646, 174] width 144 height 24
click at [632, 180] on input at bounding box center [625, 173] width 91 height 14
type input "0"
click at [610, 204] on input at bounding box center [625, 197] width 91 height 14
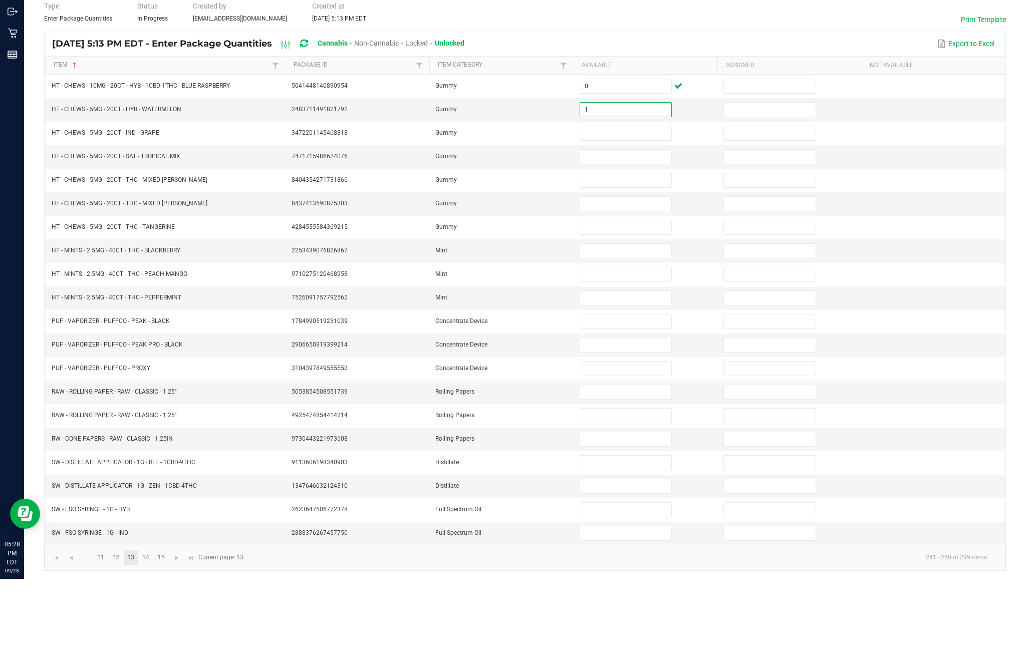
type input "1"
click at [627, 213] on input at bounding box center [625, 220] width 91 height 14
type input "3"
click at [633, 237] on input at bounding box center [625, 244] width 91 height 14
type input "1"
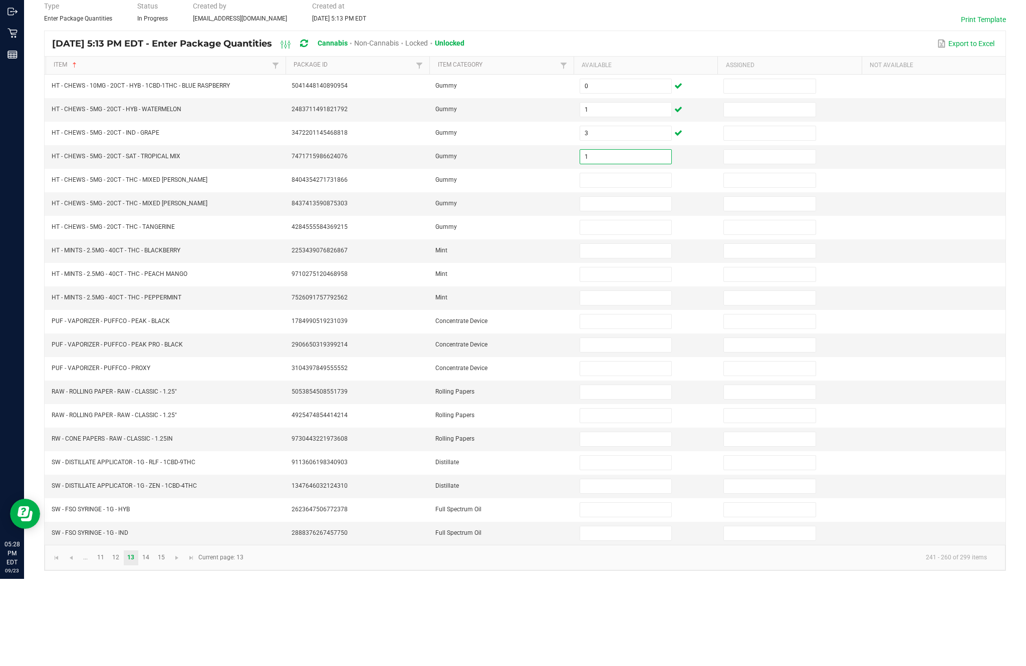
click at [622, 261] on input at bounding box center [625, 268] width 91 height 14
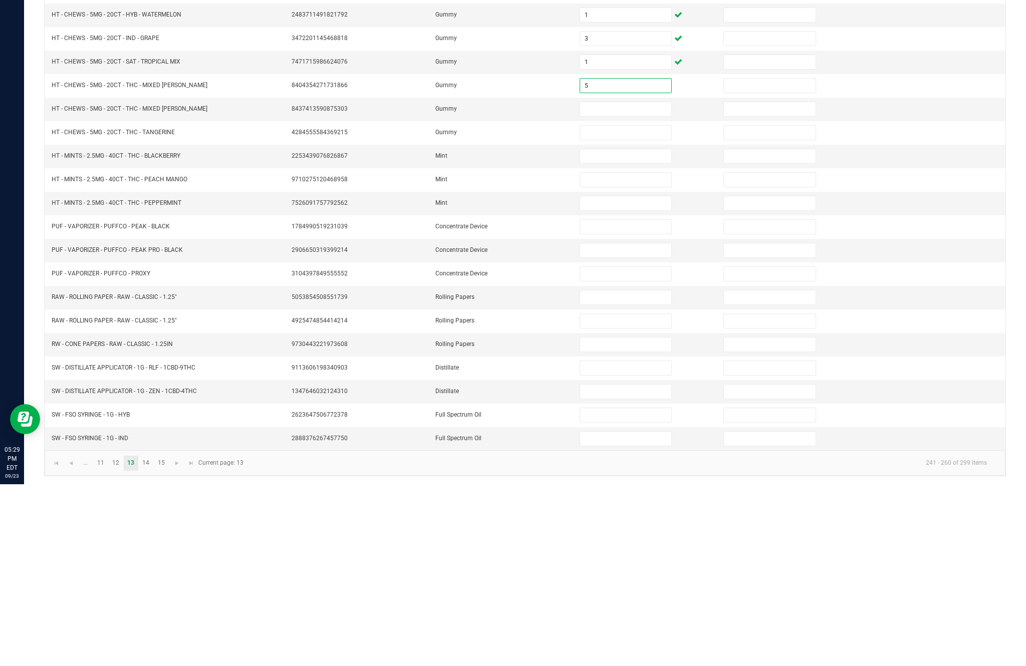
type input "5"
click at [628, 284] on input at bounding box center [625, 291] width 91 height 14
type input "2"
click at [610, 308] on input at bounding box center [625, 315] width 91 height 14
type input "3"
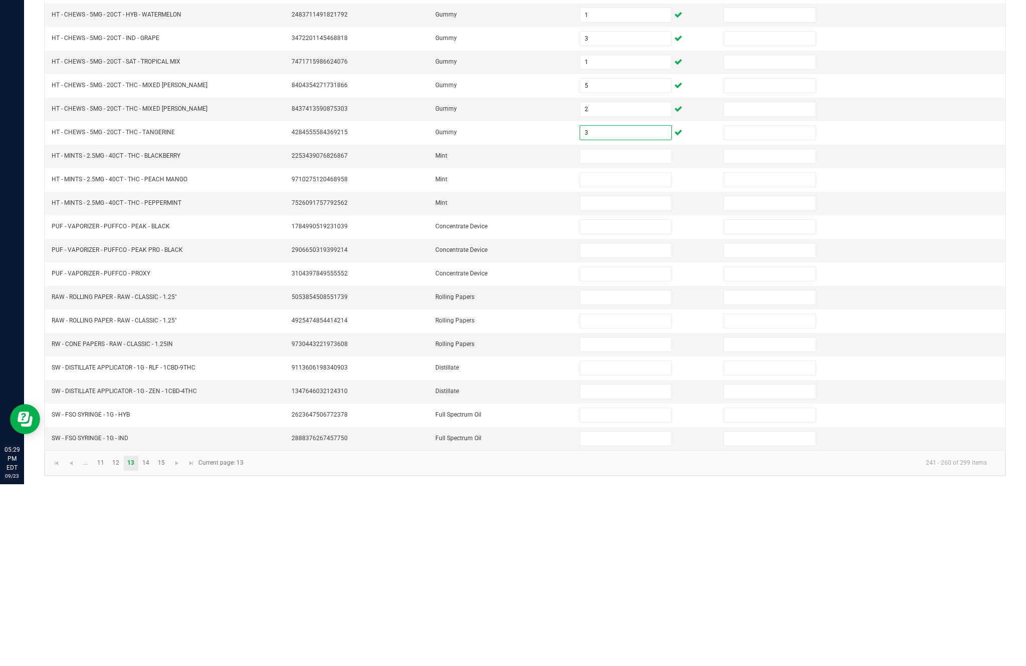
click at [629, 331] on input at bounding box center [625, 338] width 91 height 14
type input "6"
click at [627, 355] on input at bounding box center [625, 362] width 91 height 14
type input "7"
click at [628, 378] on input at bounding box center [625, 385] width 91 height 14
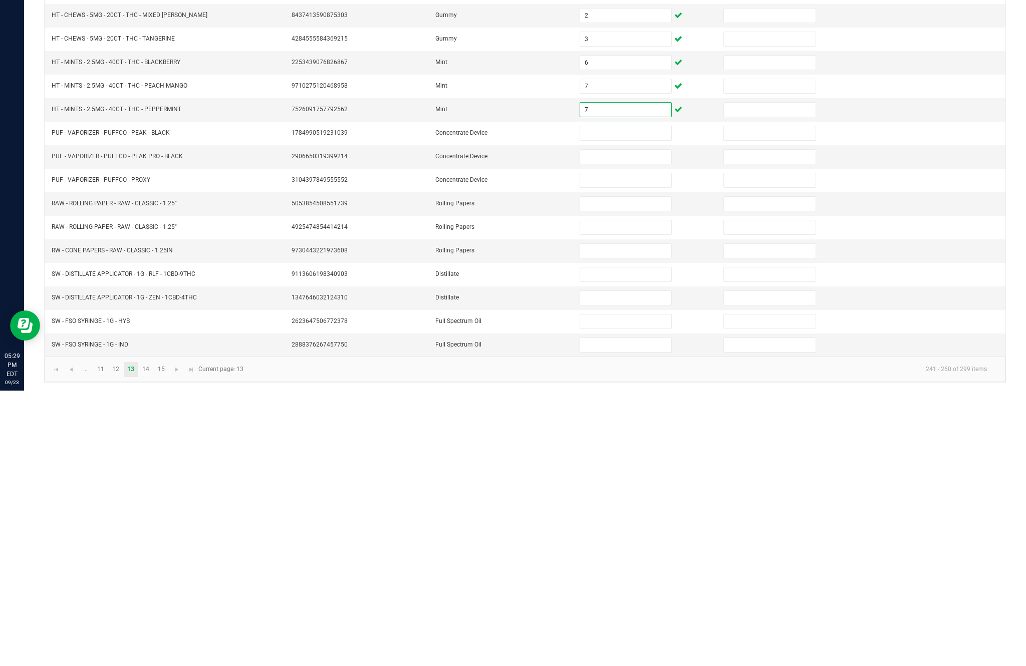
type input "7"
click at [645, 402] on input at bounding box center [625, 409] width 91 height 14
type input "1"
click at [641, 425] on input at bounding box center [625, 432] width 91 height 14
type input "4"
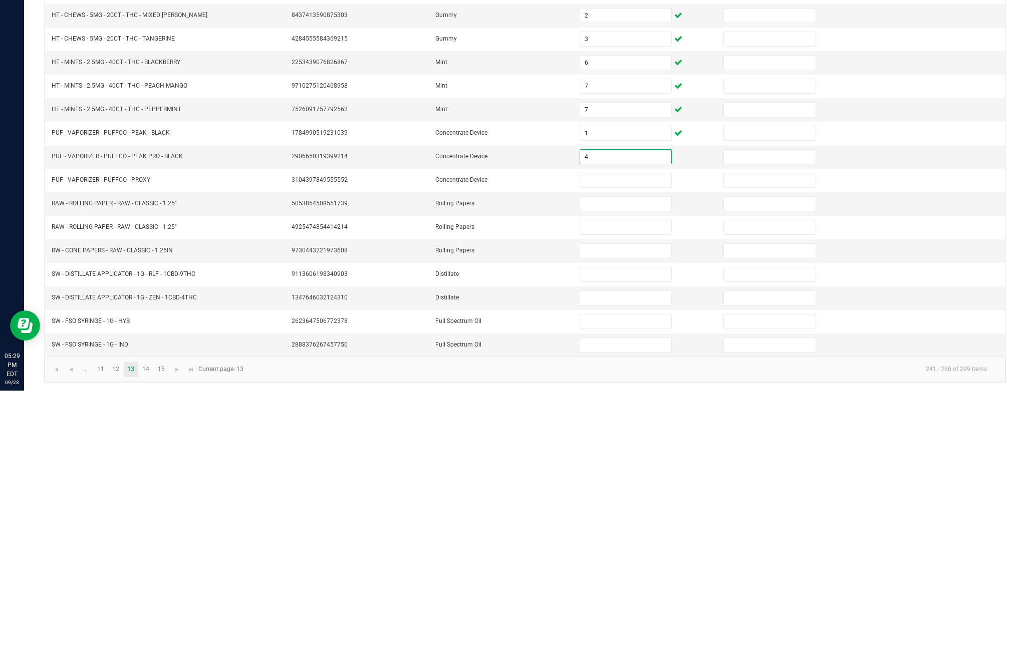
click at [645, 449] on input at bounding box center [625, 456] width 91 height 14
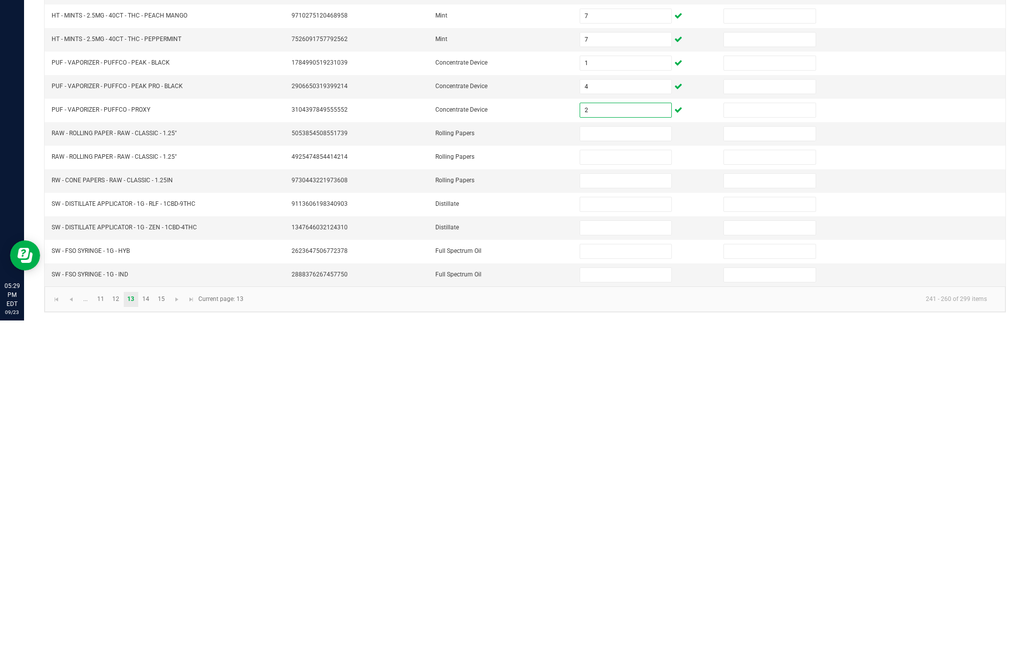
type input "2"
click at [647, 472] on input at bounding box center [625, 479] width 91 height 14
type input "5"
click at [629, 496] on input at bounding box center [625, 503] width 91 height 14
type input "5"
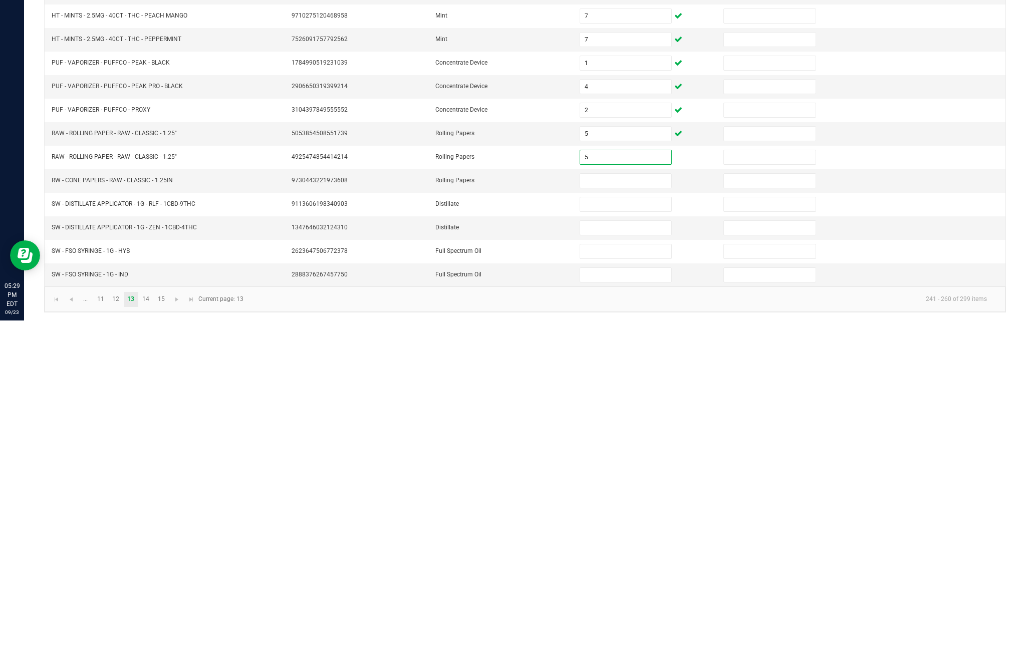
click at [623, 520] on input at bounding box center [625, 527] width 91 height 14
type input "5"
click at [621, 543] on input at bounding box center [625, 550] width 91 height 14
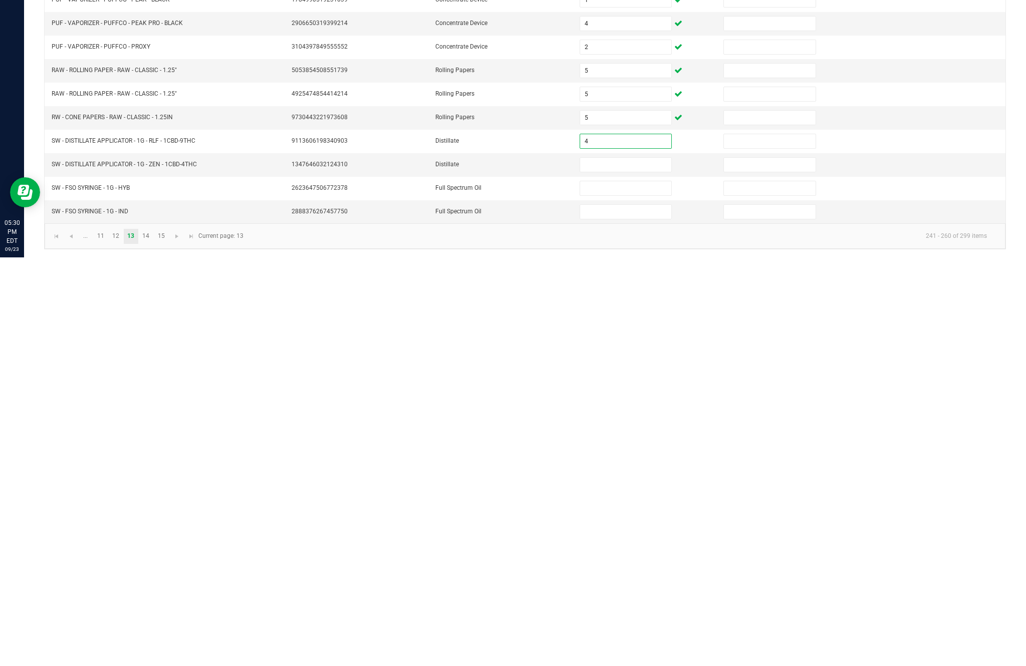
type input "4"
click at [625, 567] on input at bounding box center [625, 574] width 91 height 14
type input "2"
click at [630, 590] on input at bounding box center [625, 597] width 91 height 14
type input "5"
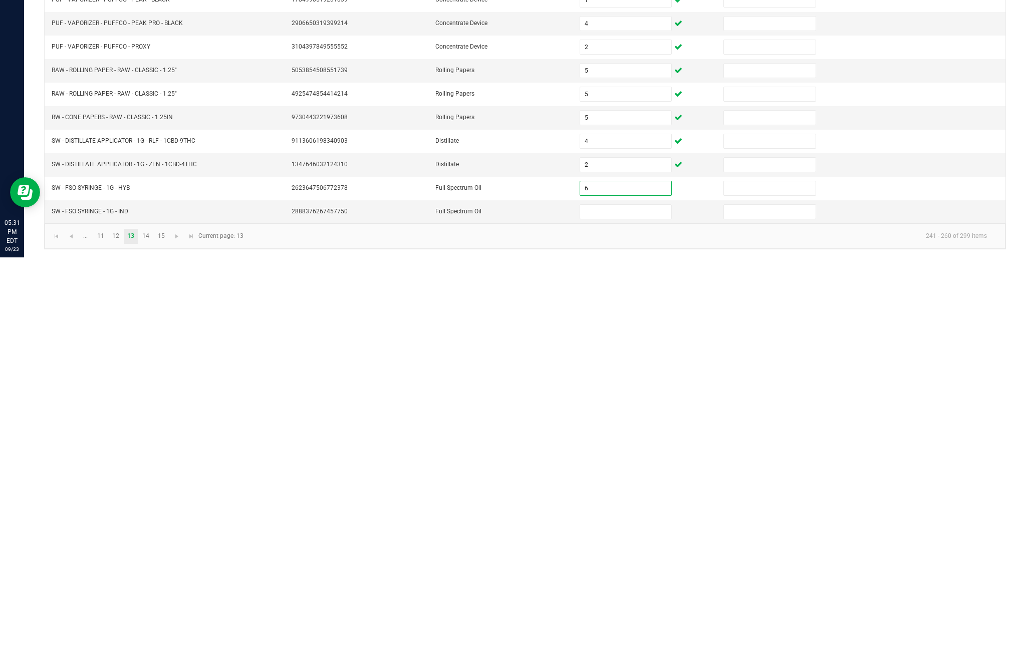
type input "6"
click at [620, 614] on input at bounding box center [625, 621] width 91 height 14
type input "3"
click at [153, 638] on link "14" at bounding box center [146, 645] width 15 height 15
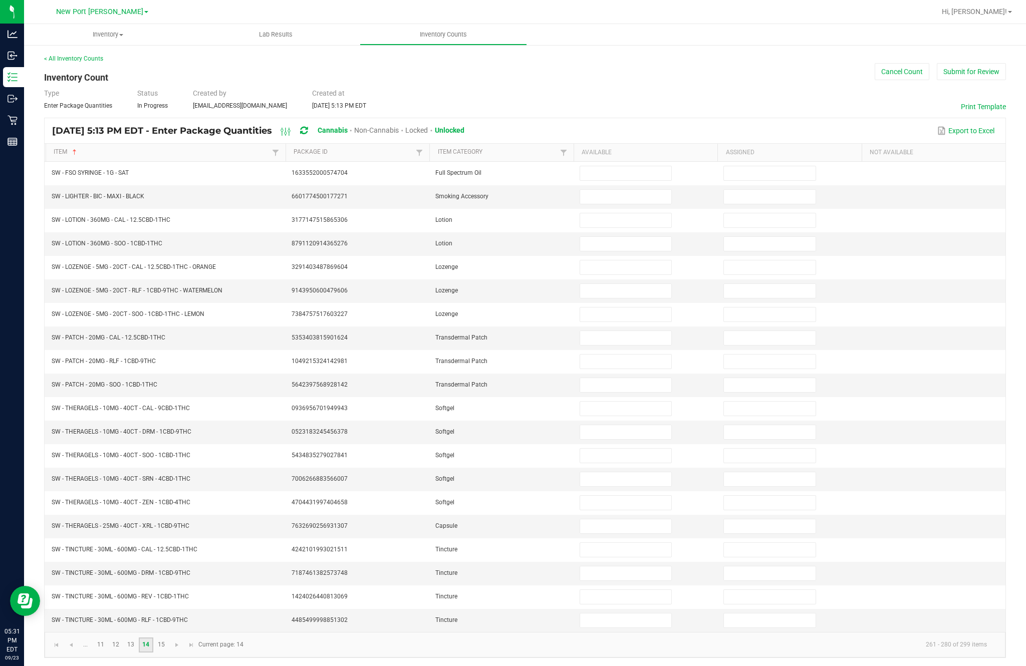
scroll to position [0, 0]
click at [627, 180] on input at bounding box center [625, 173] width 91 height 14
type input "10"
click at [630, 204] on input at bounding box center [625, 197] width 91 height 14
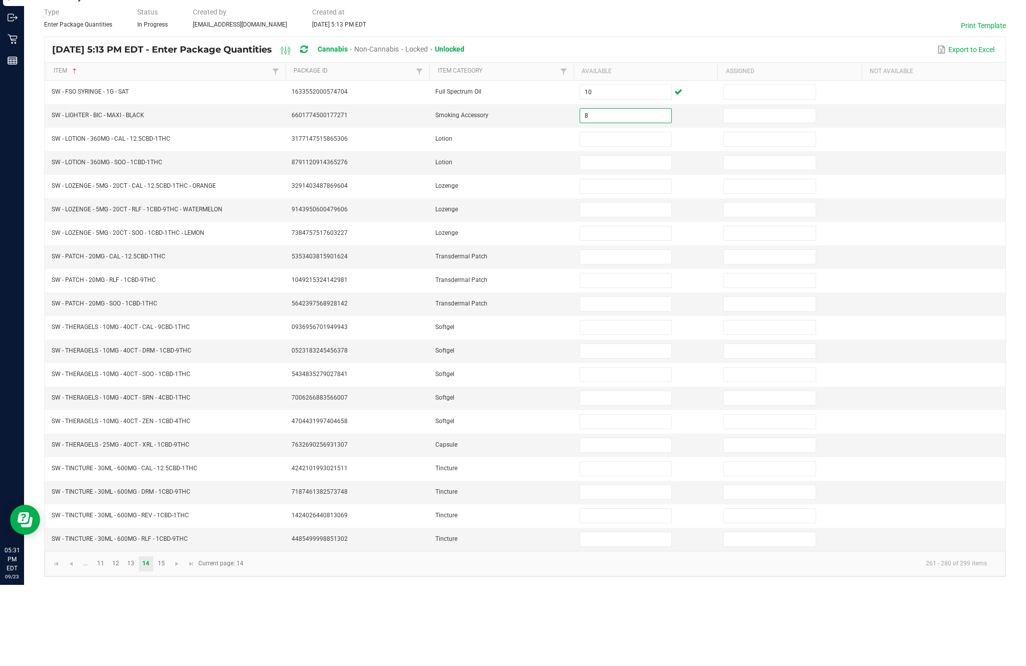
type input "8"
click at [613, 213] on input at bounding box center [625, 220] width 91 height 14
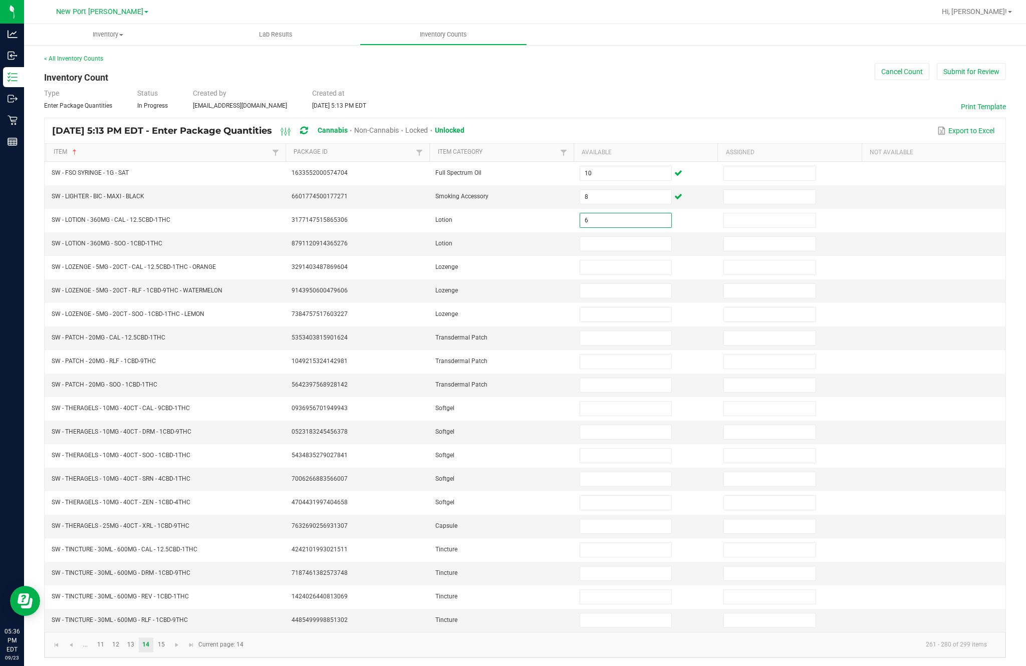
type input "6"
click at [639, 237] on input at bounding box center [625, 244] width 91 height 14
type input "7"
click at [632, 261] on input at bounding box center [625, 268] width 91 height 14
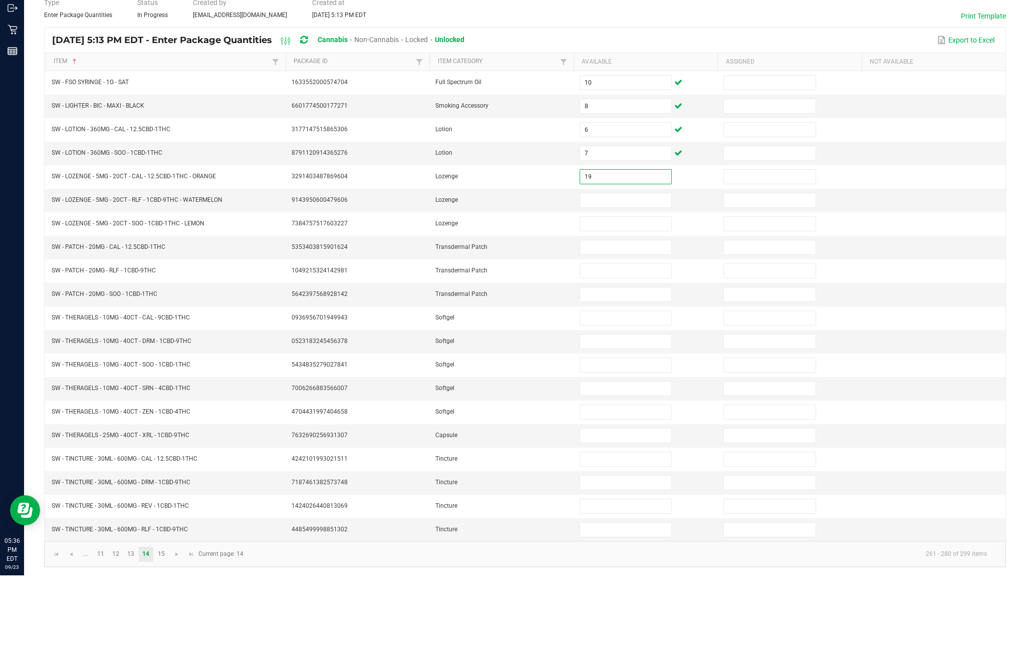
type input "19"
click at [619, 284] on input at bounding box center [625, 291] width 91 height 14
type input "11"
click at [618, 308] on input at bounding box center [625, 315] width 91 height 14
type input "17"
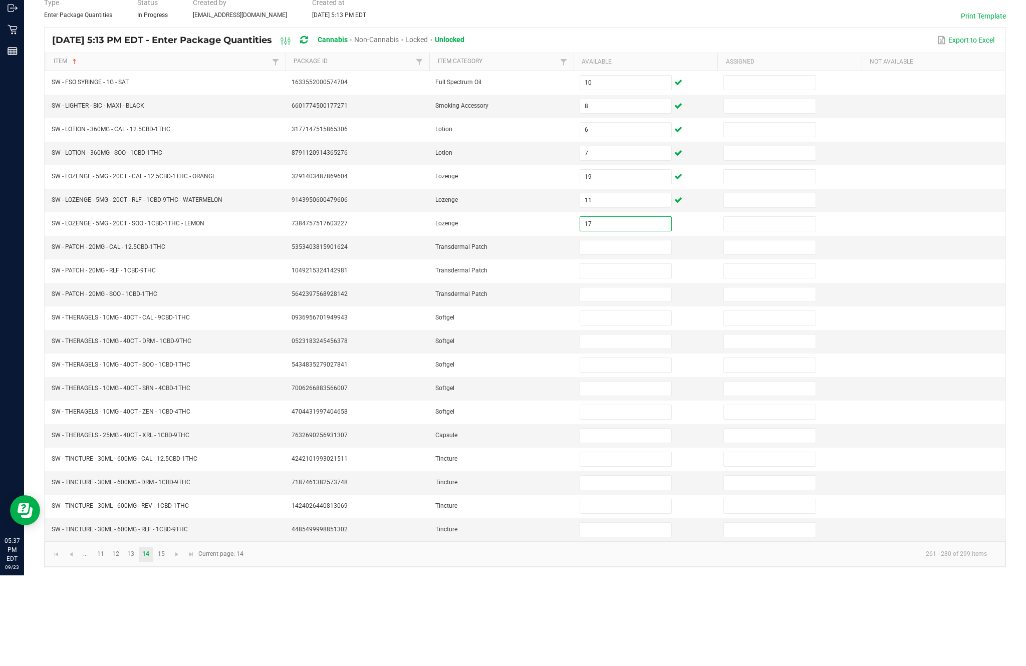
click at [631, 331] on input at bounding box center [625, 338] width 91 height 14
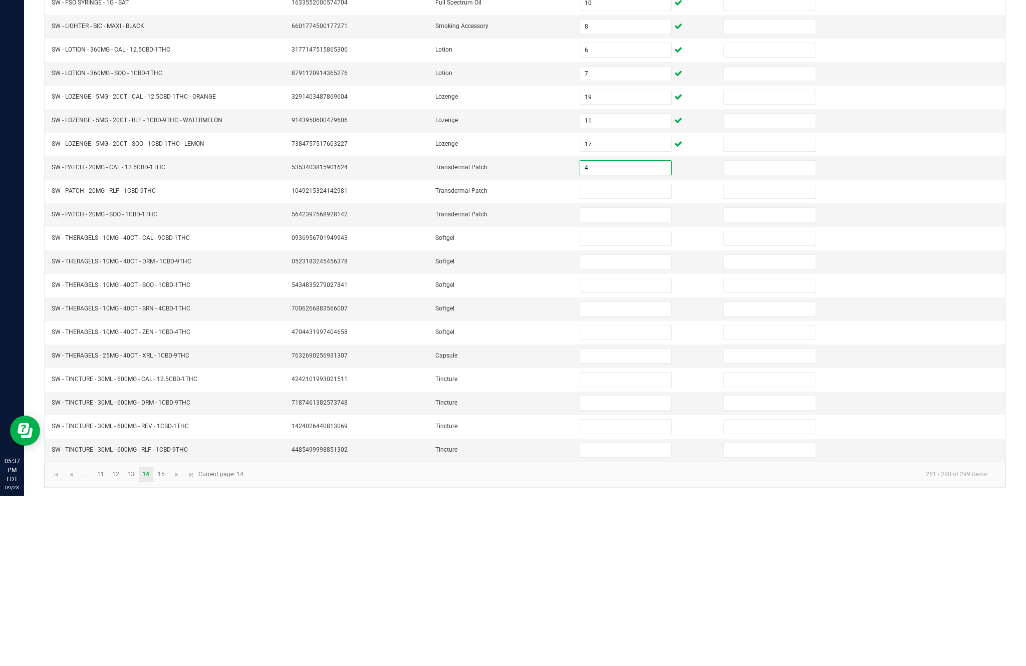
type input "4"
click at [615, 355] on input at bounding box center [625, 362] width 91 height 14
type input "11"
click at [624, 378] on input at bounding box center [625, 385] width 91 height 14
type input "14"
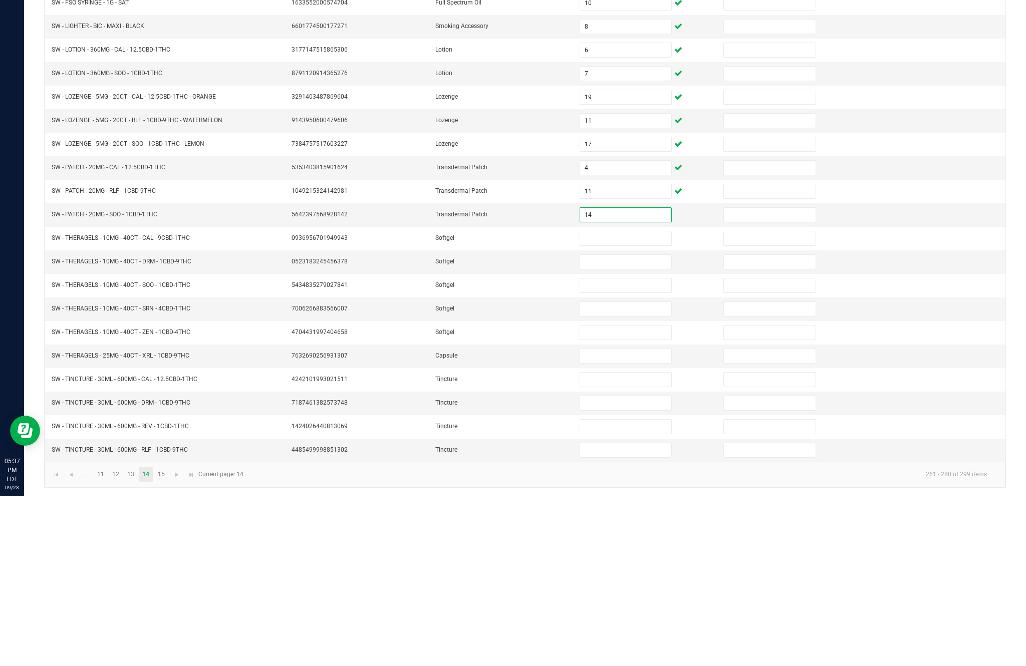
click at [638, 402] on input at bounding box center [625, 409] width 91 height 14
type input "6"
click at [622, 425] on input at bounding box center [625, 432] width 91 height 14
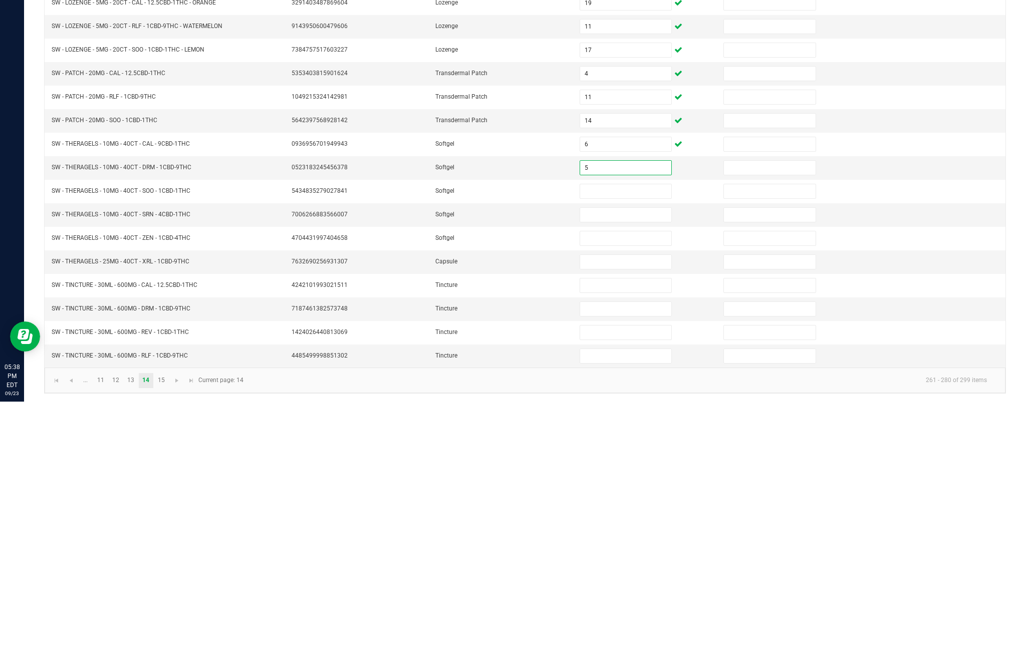
type input "5"
click at [603, 472] on input at bounding box center [625, 479] width 91 height 14
click at [622, 449] on input at bounding box center [625, 456] width 91 height 14
type input "6"
click at [610, 472] on input at bounding box center [625, 479] width 91 height 14
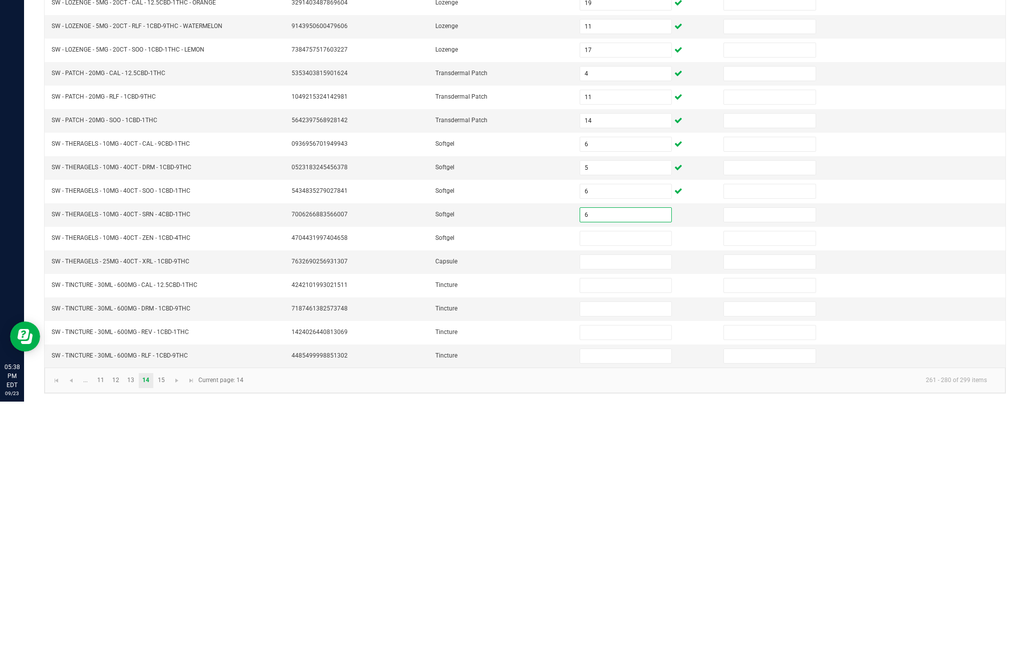
type input "6"
click at [620, 496] on input at bounding box center [625, 503] width 91 height 14
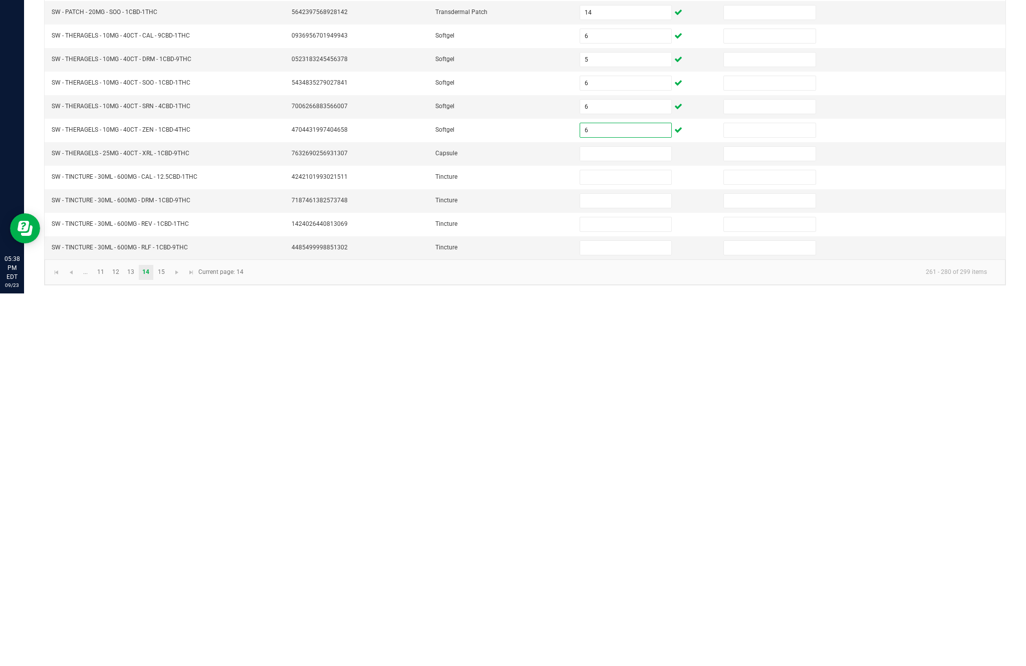
type input "6"
click at [611, 520] on input at bounding box center [625, 527] width 91 height 14
type input "3"
click at [627, 543] on input at bounding box center [625, 550] width 91 height 14
type input "9"
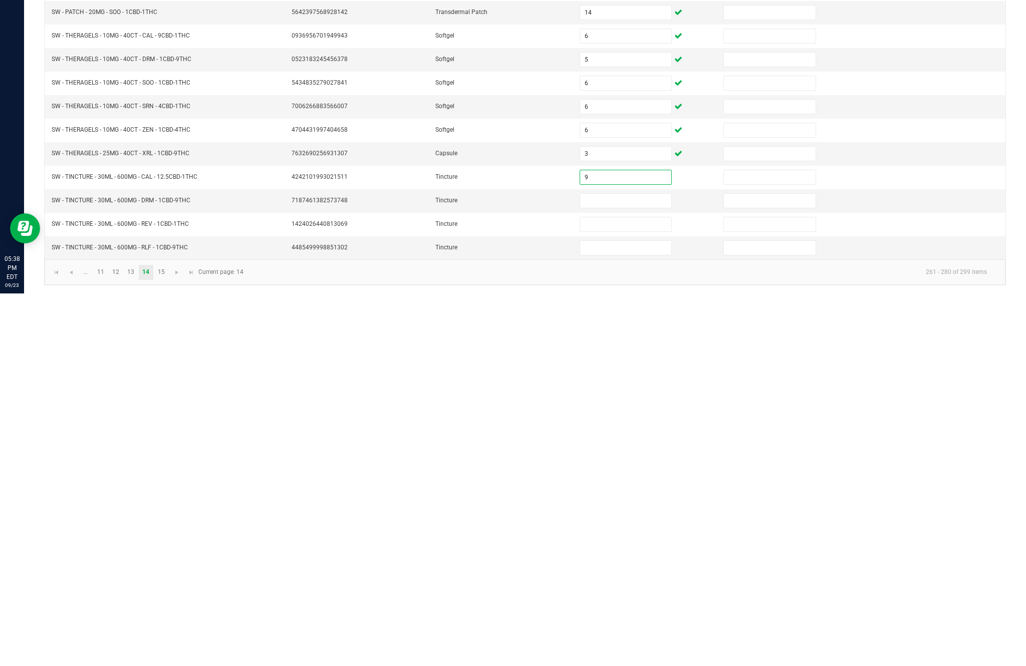
click at [619, 567] on input at bounding box center [625, 574] width 91 height 14
type input "65"
click at [623, 590] on input at bounding box center [625, 597] width 91 height 14
type input "6"
click at [633, 614] on input at bounding box center [625, 621] width 91 height 14
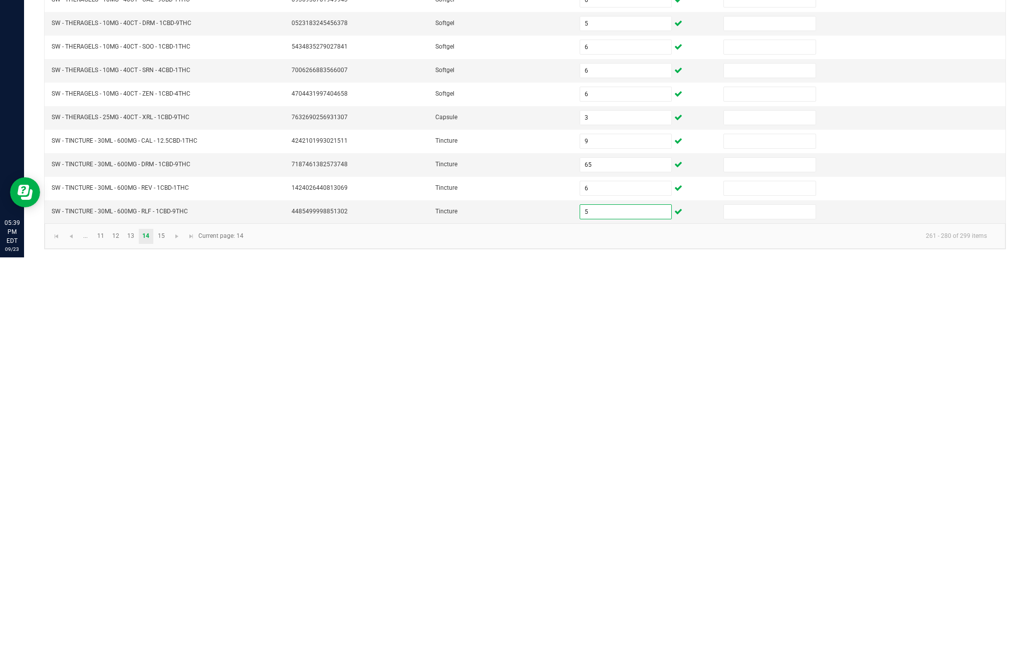
type input "5"
click at [168, 638] on link "15" at bounding box center [161, 645] width 15 height 15
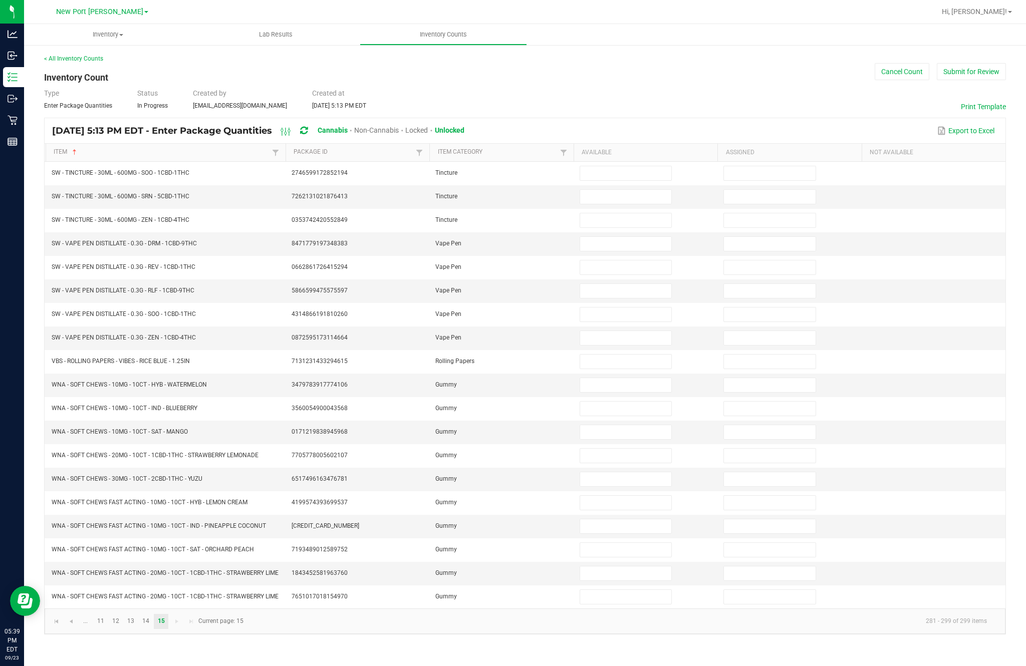
click at [629, 166] on input at bounding box center [625, 173] width 91 height 14
click at [628, 190] on input at bounding box center [625, 197] width 91 height 14
click at [628, 190] on input "3" at bounding box center [625, 197] width 91 height 14
click at [628, 213] on input at bounding box center [625, 220] width 91 height 14
click at [622, 237] on input at bounding box center [625, 244] width 91 height 14
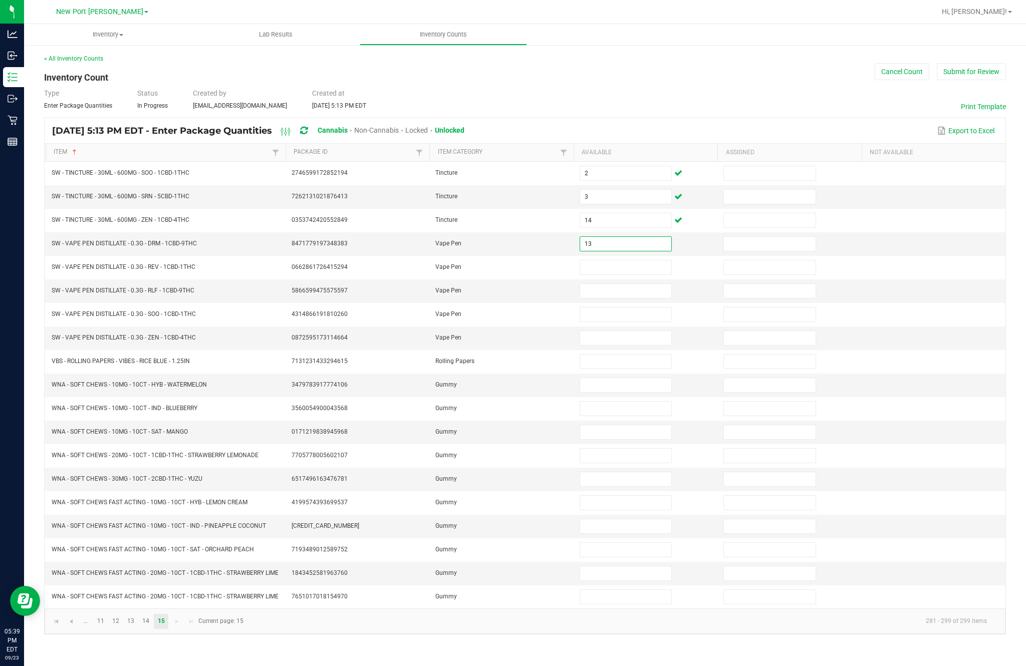
click at [627, 261] on input at bounding box center [625, 268] width 91 height 14
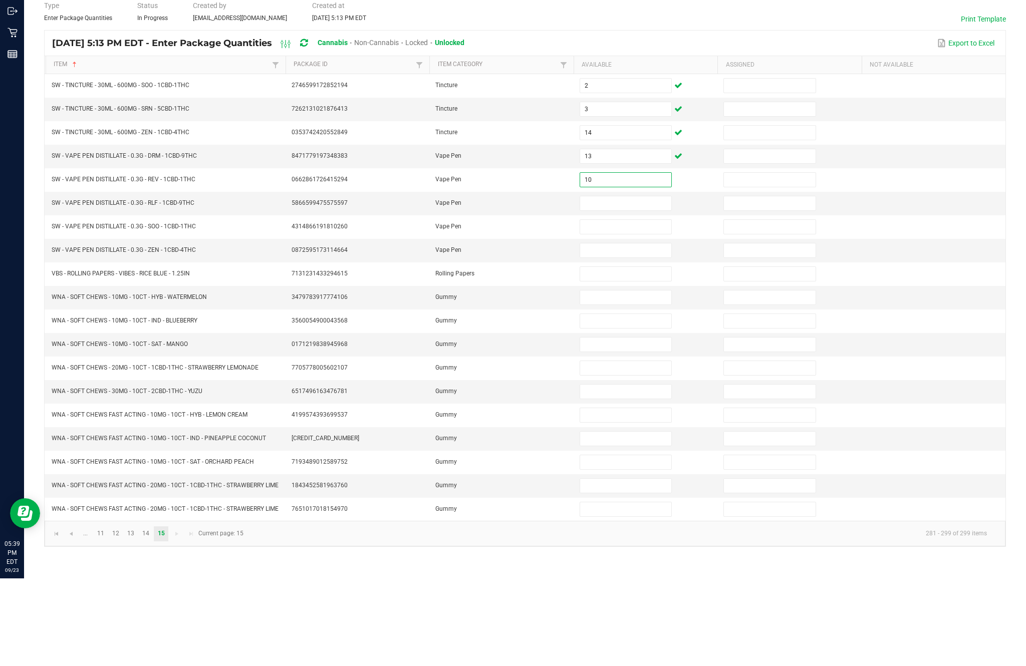
click at [623, 284] on input at bounding box center [625, 291] width 91 height 14
click at [643, 308] on input at bounding box center [625, 315] width 91 height 14
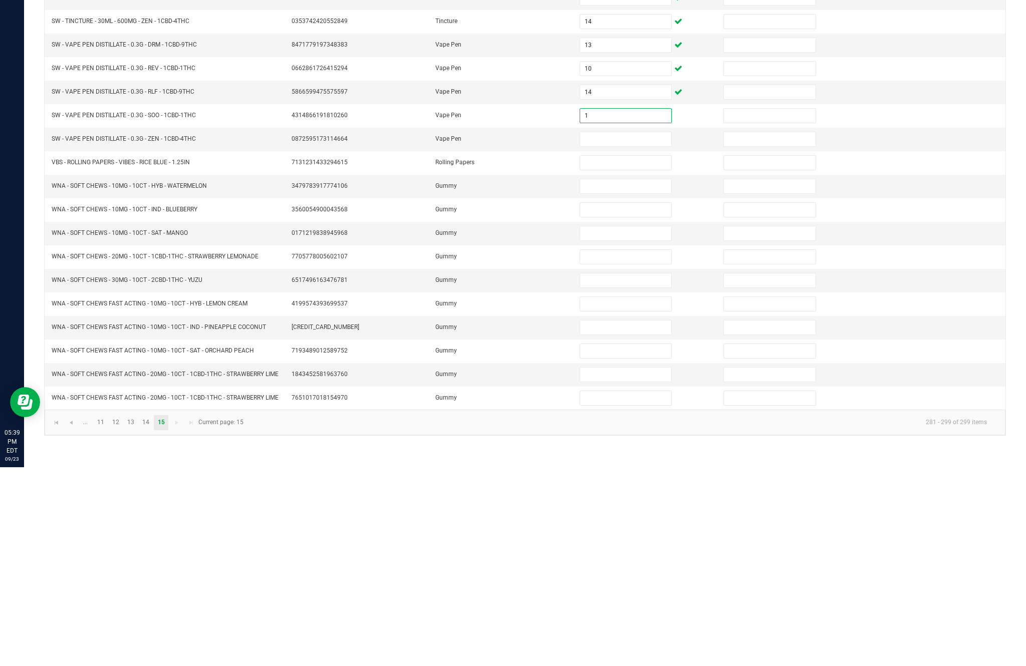
click at [637, 331] on input at bounding box center [625, 338] width 91 height 14
click at [621, 355] on input at bounding box center [625, 362] width 91 height 14
click at [640, 378] on input at bounding box center [625, 385] width 91 height 14
click at [628, 402] on input at bounding box center [625, 409] width 91 height 14
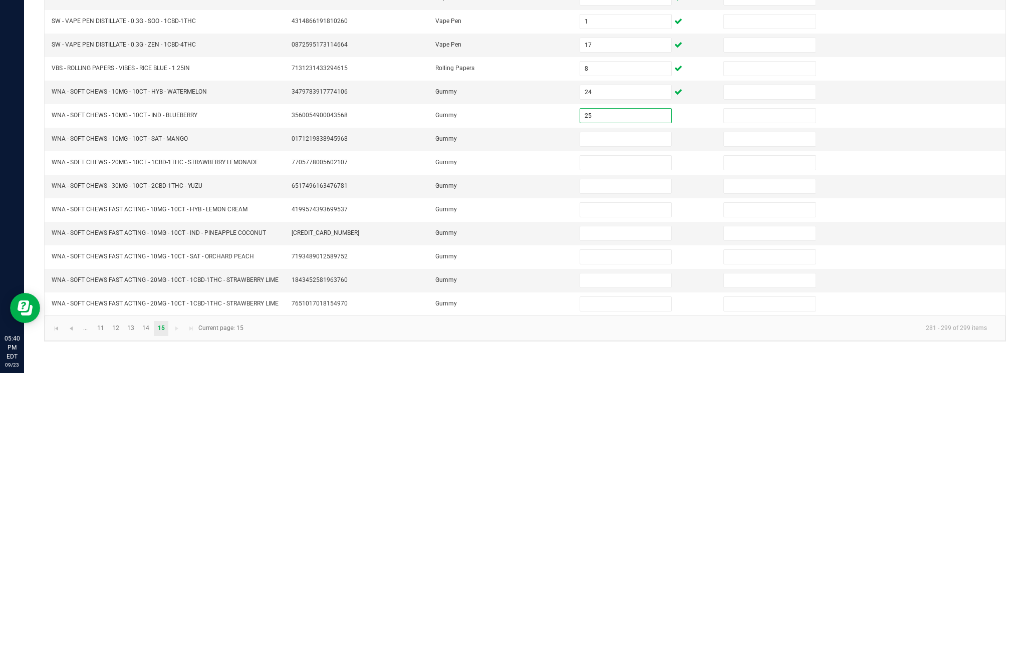
click at [623, 425] on input at bounding box center [625, 432] width 91 height 14
click at [613, 449] on input at bounding box center [625, 456] width 91 height 14
click at [617, 472] on input at bounding box center [625, 479] width 91 height 14
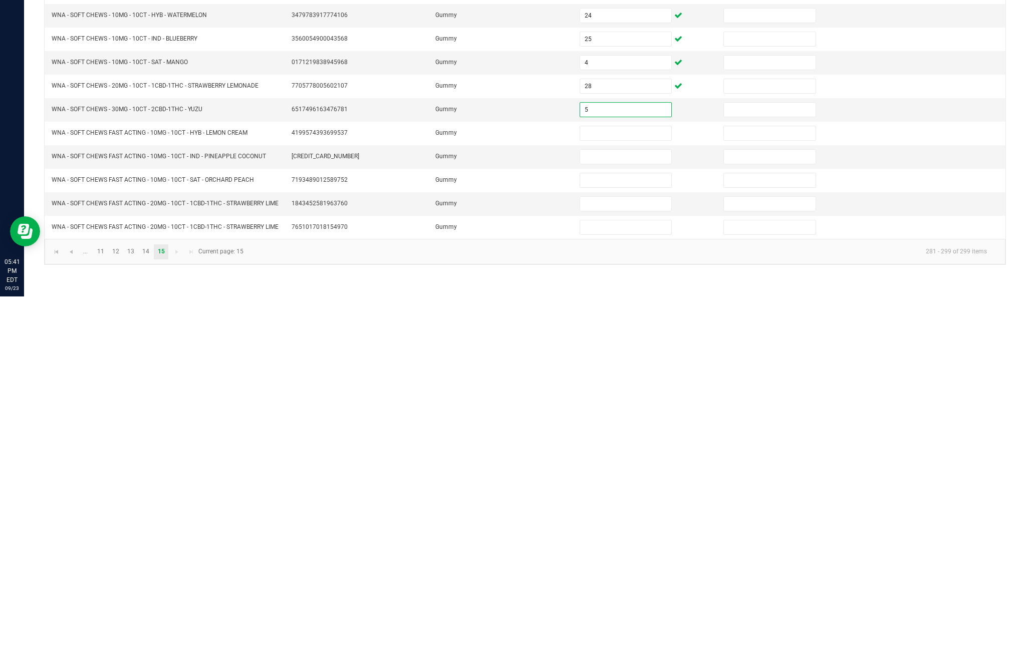
click at [633, 496] on input at bounding box center [625, 503] width 91 height 14
click at [615, 520] on input at bounding box center [625, 527] width 91 height 14
click at [621, 520] on input at bounding box center [625, 527] width 91 height 14
click at [603, 543] on input at bounding box center [625, 550] width 91 height 14
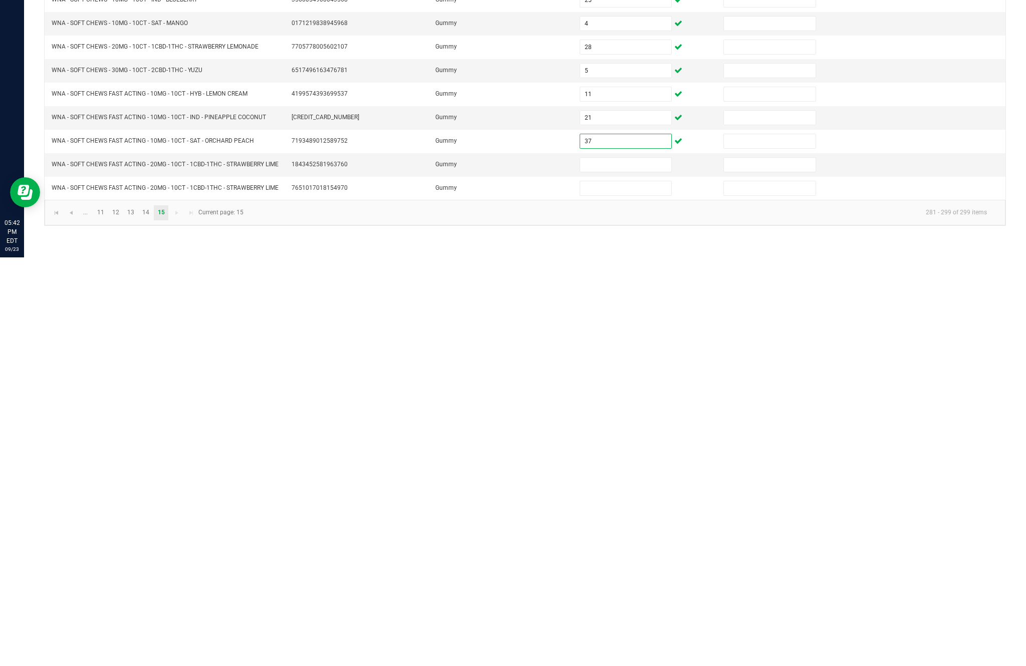
click at [620, 567] on input at bounding box center [625, 574] width 91 height 14
click at [634, 590] on input at bounding box center [625, 597] width 91 height 14
click at [93, 614] on link "..." at bounding box center [85, 621] width 15 height 15
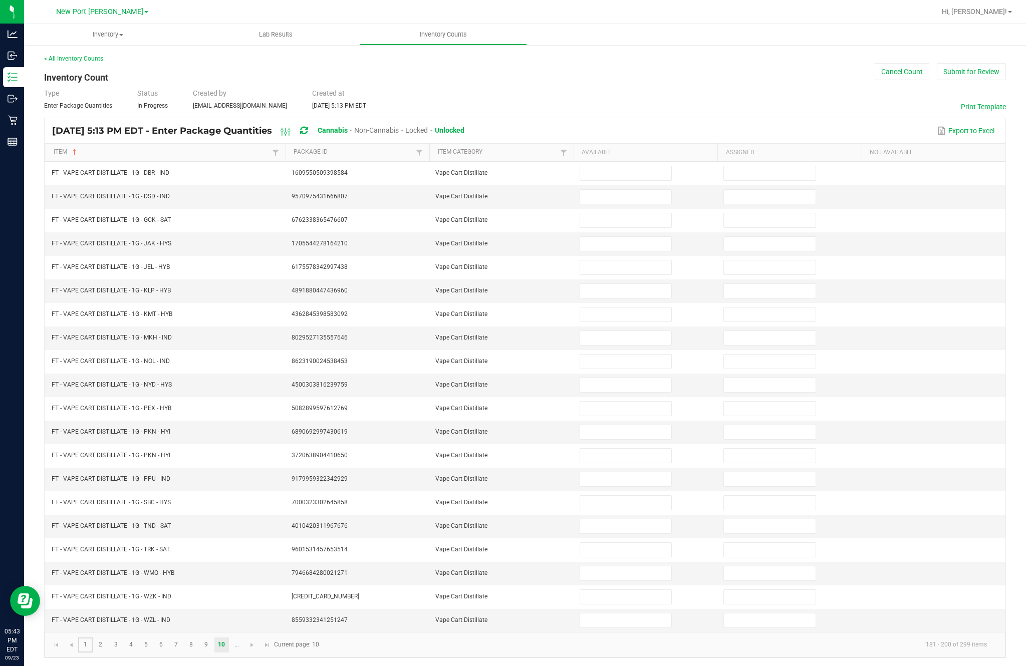
click at [93, 638] on link "1" at bounding box center [85, 645] width 15 height 15
click at [616, 203] on input at bounding box center [625, 197] width 91 height 14
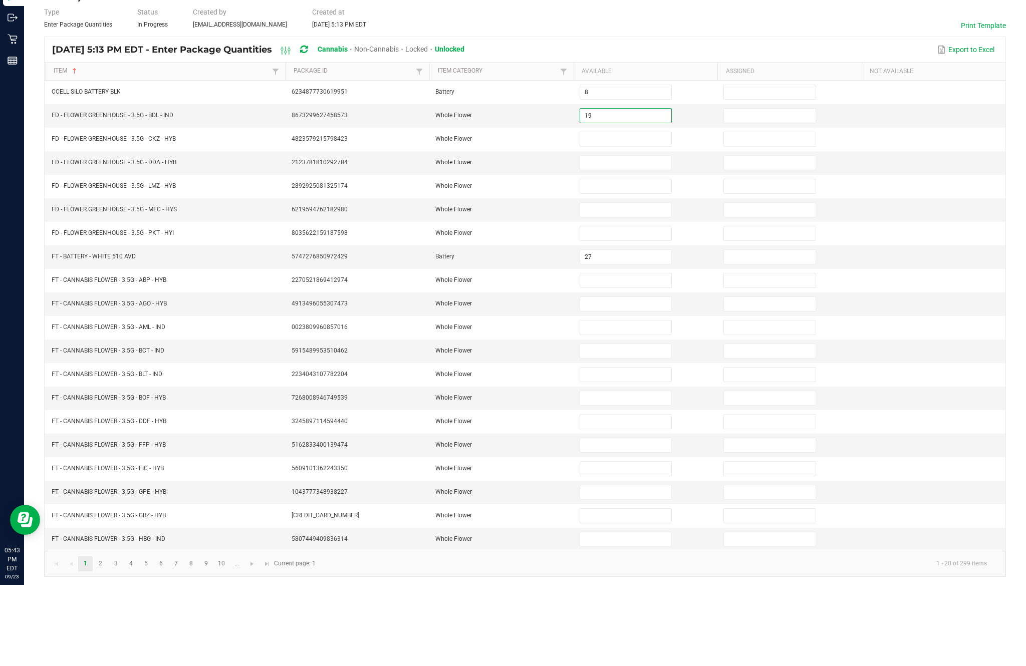
click at [621, 213] on input at bounding box center [625, 220] width 91 height 14
click at [630, 237] on input at bounding box center [625, 244] width 91 height 14
click at [620, 261] on input at bounding box center [625, 268] width 91 height 14
click at [616, 284] on input at bounding box center [625, 291] width 91 height 14
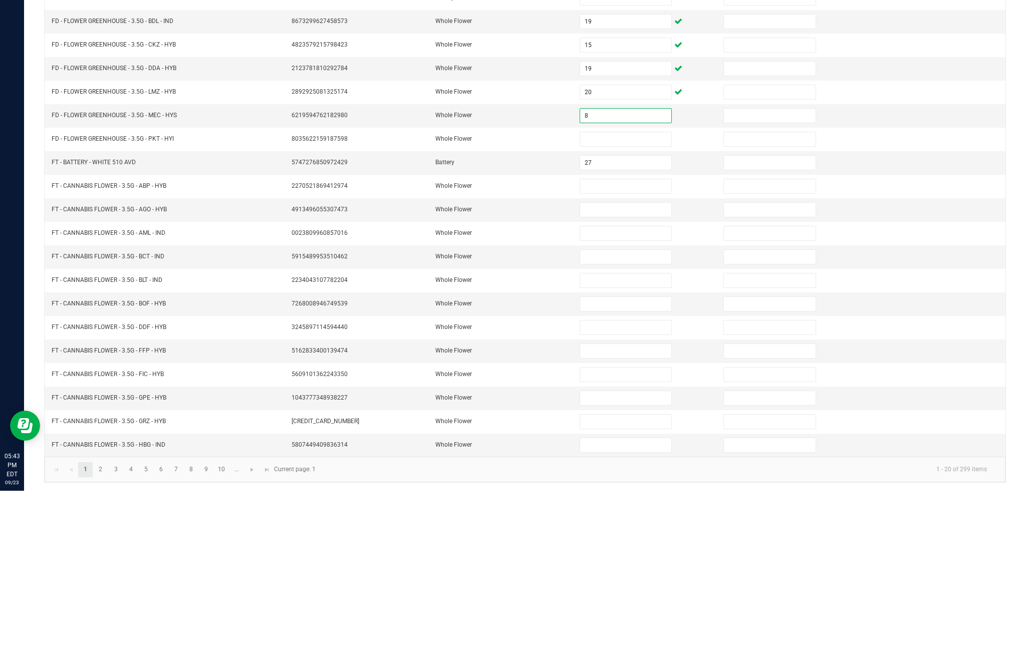
click at [626, 308] on input at bounding box center [625, 315] width 91 height 14
click at [625, 355] on input at bounding box center [625, 362] width 91 height 14
click at [628, 378] on input at bounding box center [625, 385] width 91 height 14
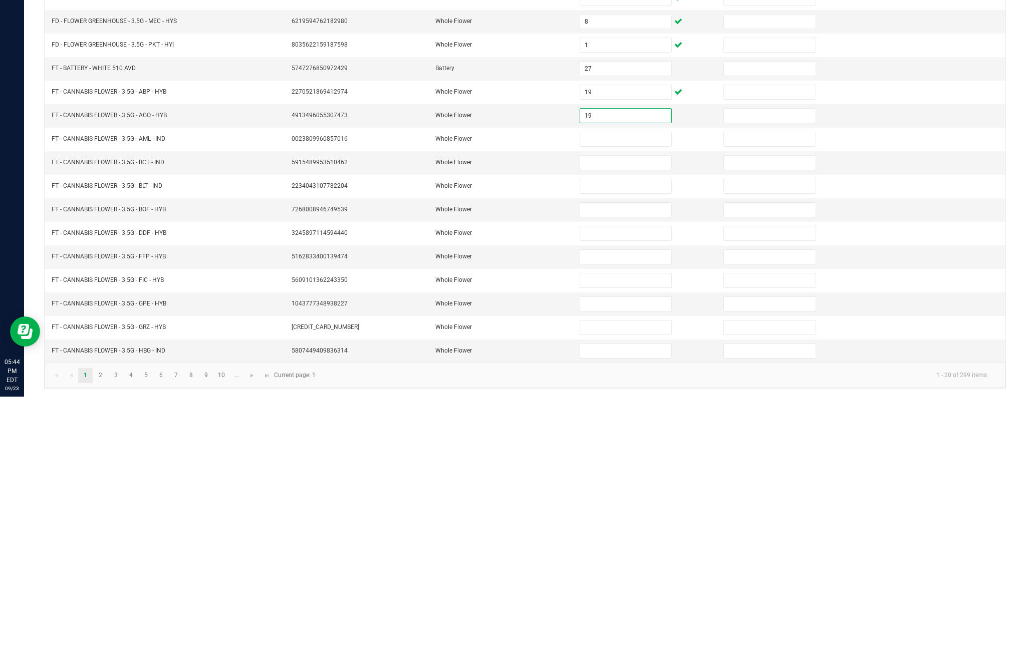
click at [622, 402] on input at bounding box center [625, 409] width 91 height 14
click at [627, 425] on input at bounding box center [625, 432] width 91 height 14
click at [621, 449] on input at bounding box center [625, 456] width 91 height 14
click at [610, 472] on input at bounding box center [625, 479] width 91 height 14
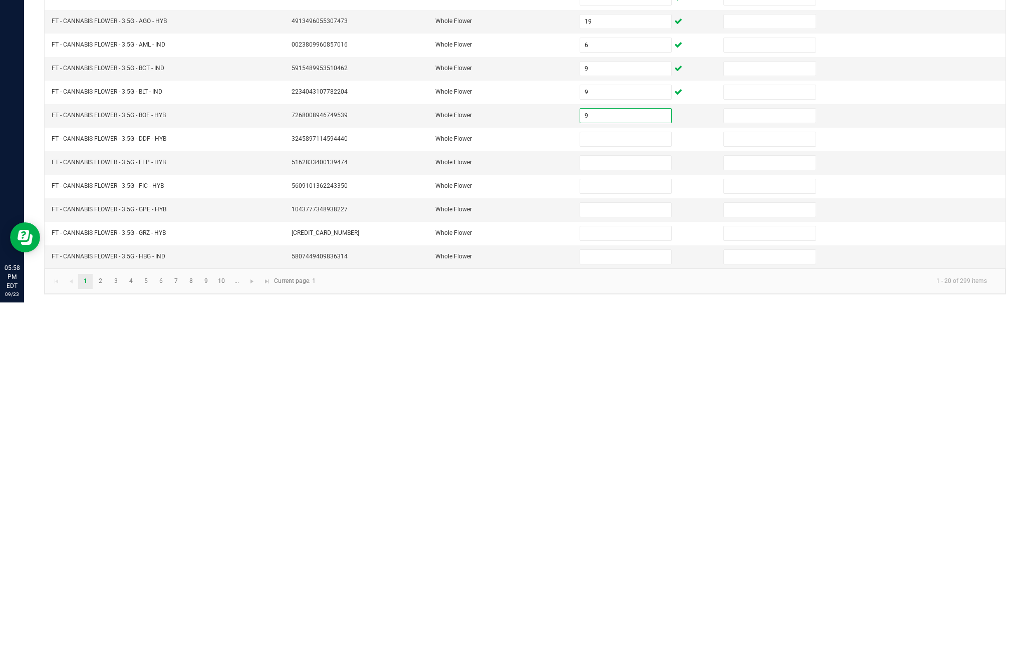
click at [609, 496] on input at bounding box center [625, 503] width 91 height 14
click at [645, 520] on input at bounding box center [625, 527] width 91 height 14
click at [653, 543] on input at bounding box center [625, 550] width 91 height 14
click at [624, 567] on input at bounding box center [625, 574] width 91 height 14
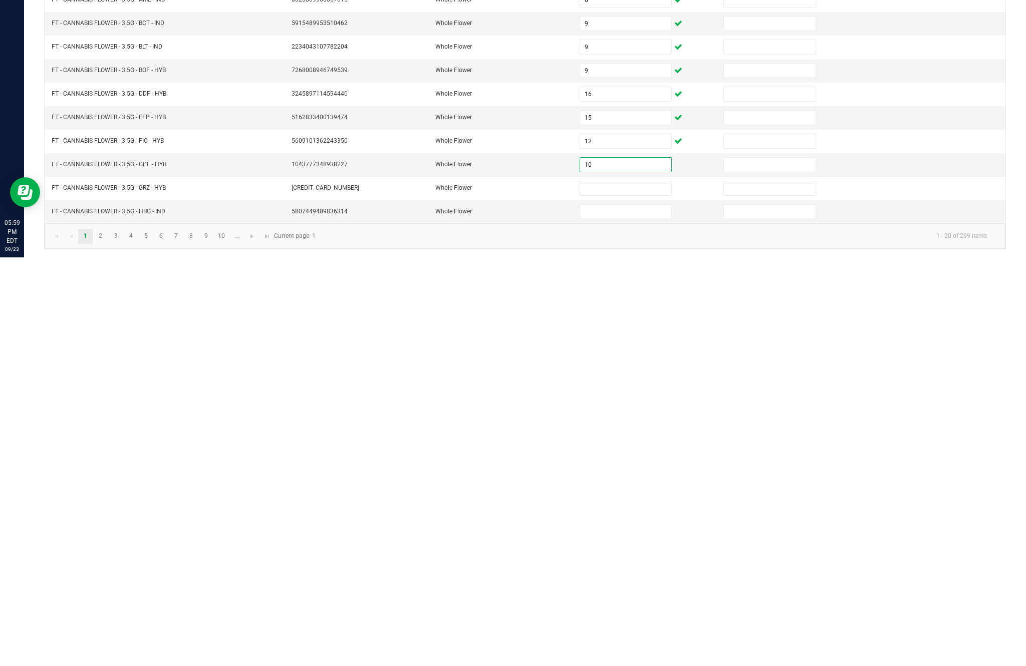
click at [624, 590] on input at bounding box center [625, 597] width 91 height 14
click at [615, 614] on input at bounding box center [625, 621] width 91 height 14
click at [108, 638] on link "2" at bounding box center [100, 645] width 15 height 15
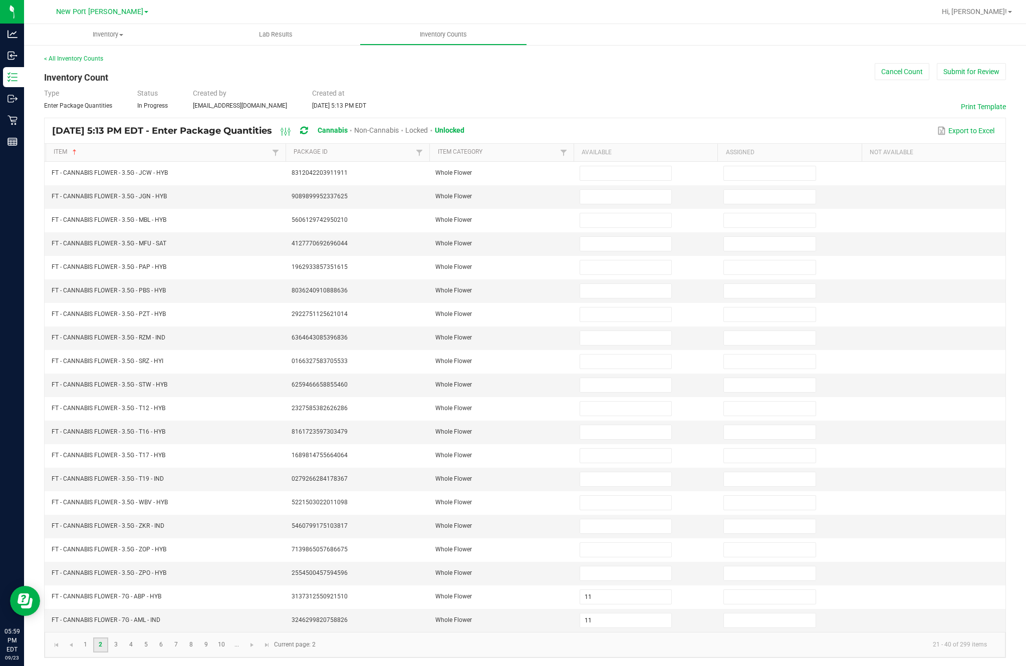
scroll to position [0, 0]
click at [632, 180] on input at bounding box center [625, 173] width 91 height 14
click at [635, 204] on input at bounding box center [625, 197] width 91 height 14
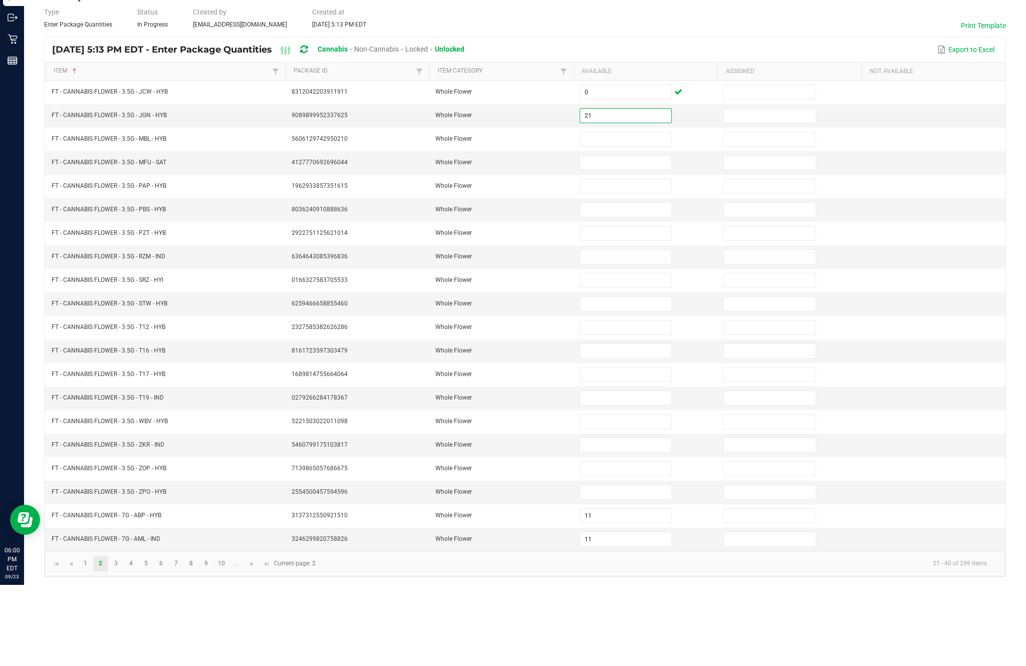
click at [611, 213] on input at bounding box center [625, 220] width 91 height 14
click at [639, 237] on input at bounding box center [625, 244] width 91 height 14
click at [626, 261] on input at bounding box center [625, 268] width 91 height 14
click at [636, 284] on input at bounding box center [625, 291] width 91 height 14
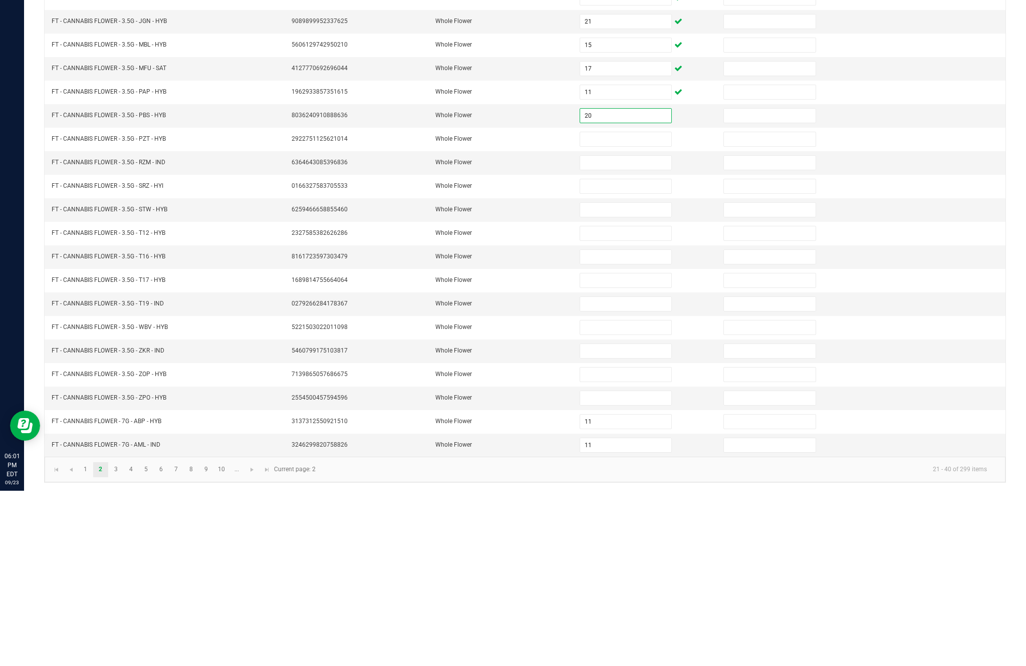
click at [635, 308] on input at bounding box center [625, 315] width 91 height 14
click at [640, 331] on input at bounding box center [625, 338] width 91 height 14
click at [627, 355] on input at bounding box center [625, 362] width 91 height 14
click at [623, 378] on input at bounding box center [625, 385] width 91 height 14
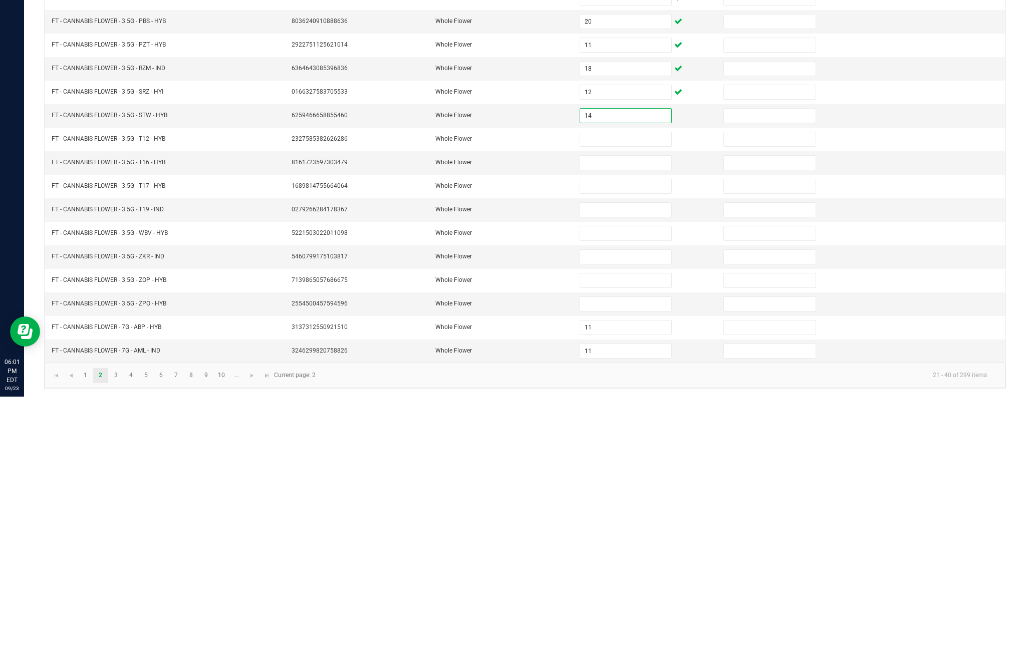
click at [611, 402] on input at bounding box center [625, 409] width 91 height 14
click at [615, 425] on input at bounding box center [625, 432] width 91 height 14
click at [626, 449] on input at bounding box center [625, 456] width 91 height 14
click at [629, 472] on input at bounding box center [625, 479] width 91 height 14
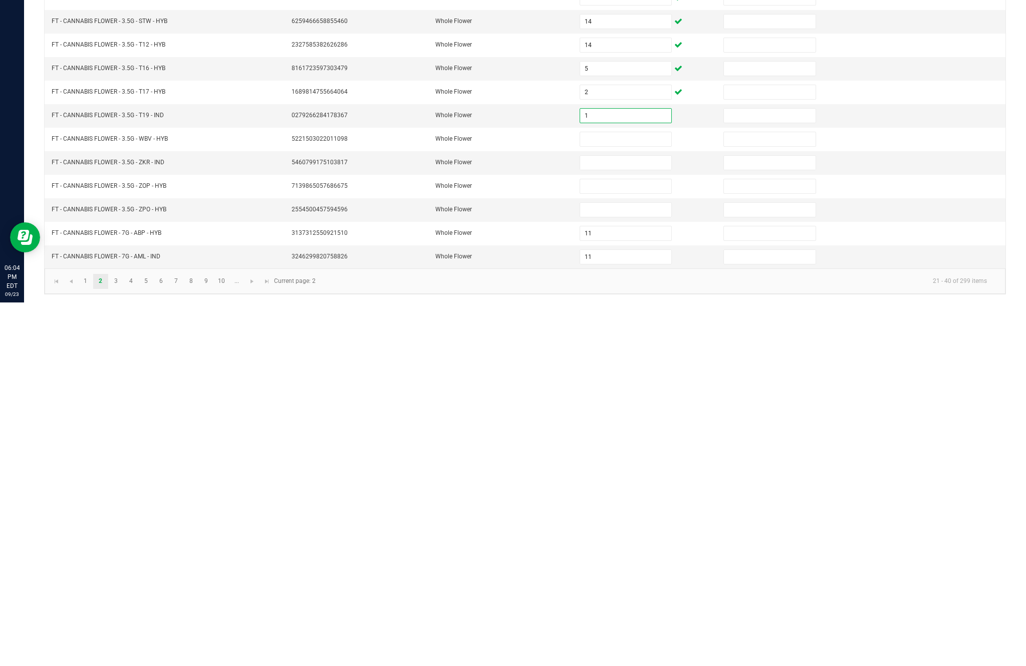
click at [630, 496] on input at bounding box center [625, 503] width 91 height 14
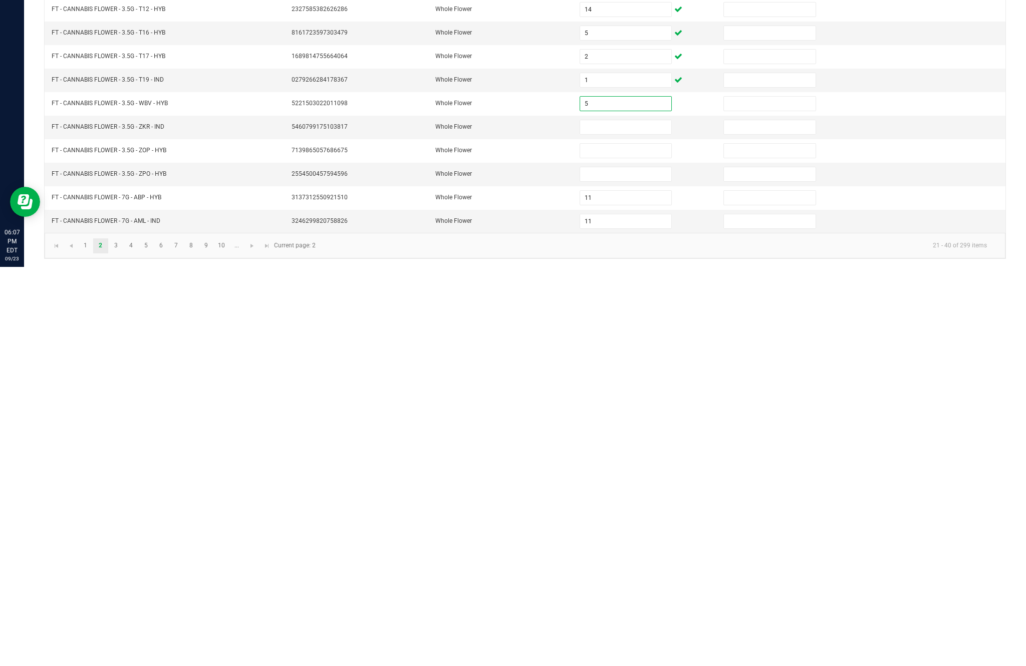
click at [627, 520] on input at bounding box center [625, 527] width 91 height 14
click at [633, 543] on input at bounding box center [625, 550] width 91 height 14
click at [630, 567] on input at bounding box center [625, 574] width 91 height 14
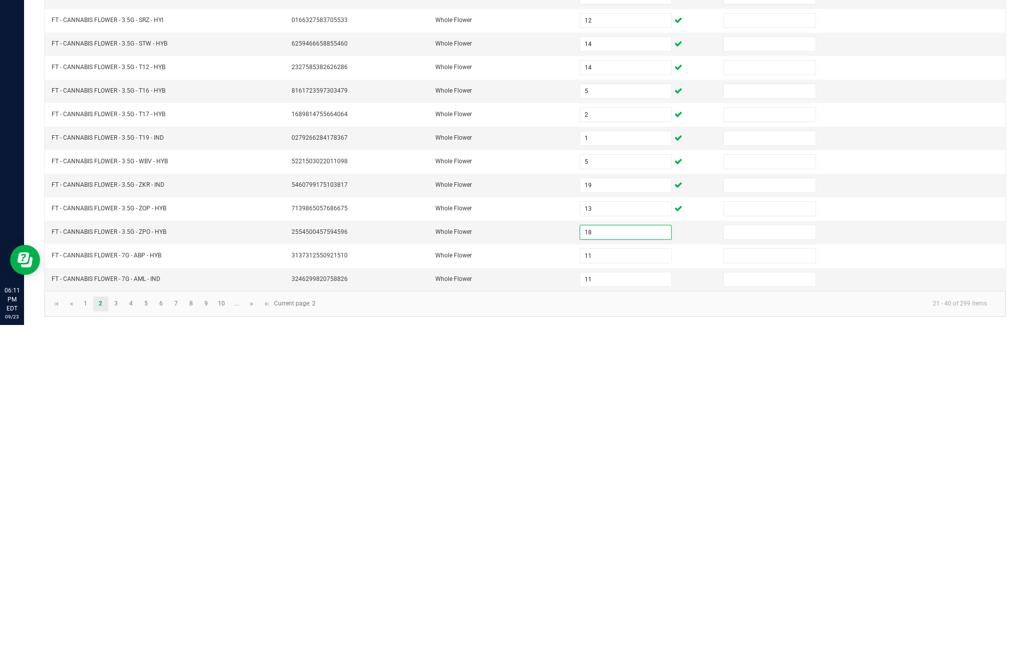
scroll to position [64, 0]
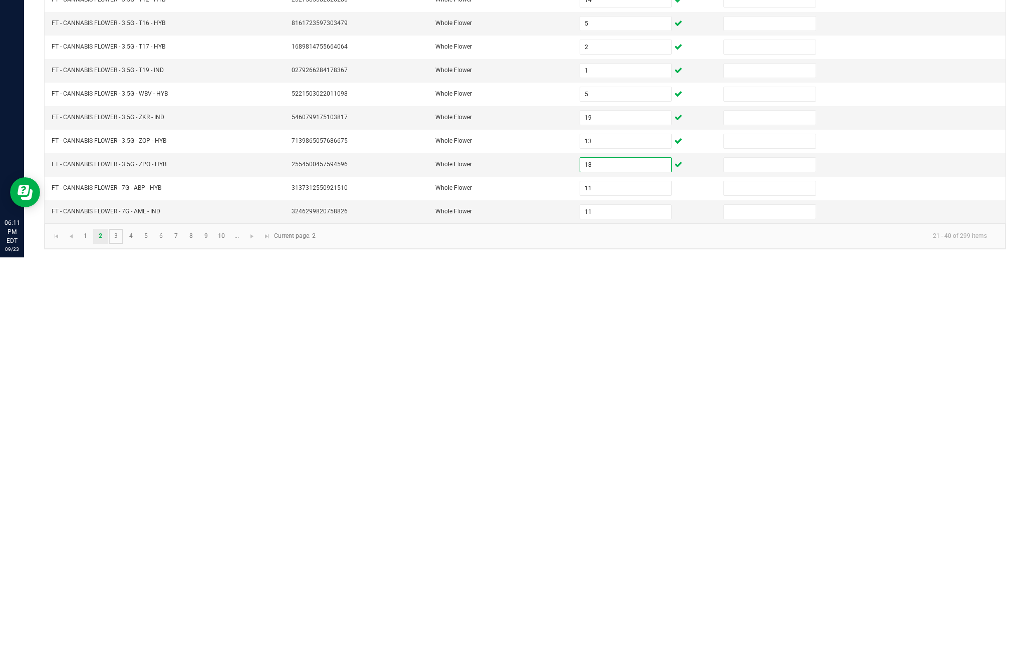
click at [123, 638] on link "3" at bounding box center [116, 645] width 15 height 15
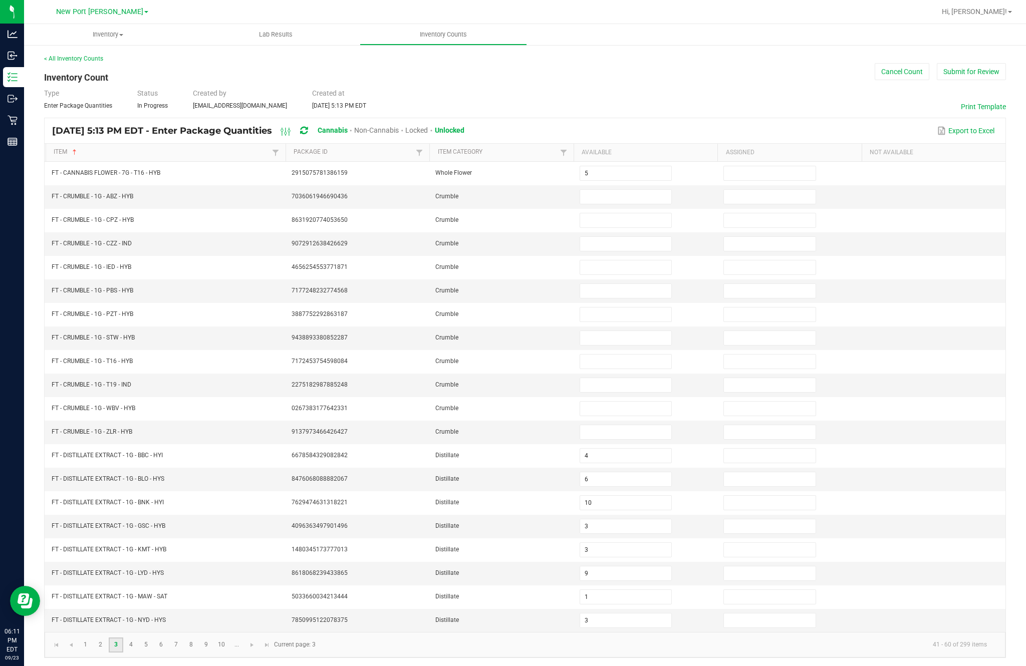
scroll to position [0, 0]
click at [629, 204] on input at bounding box center [625, 197] width 91 height 14
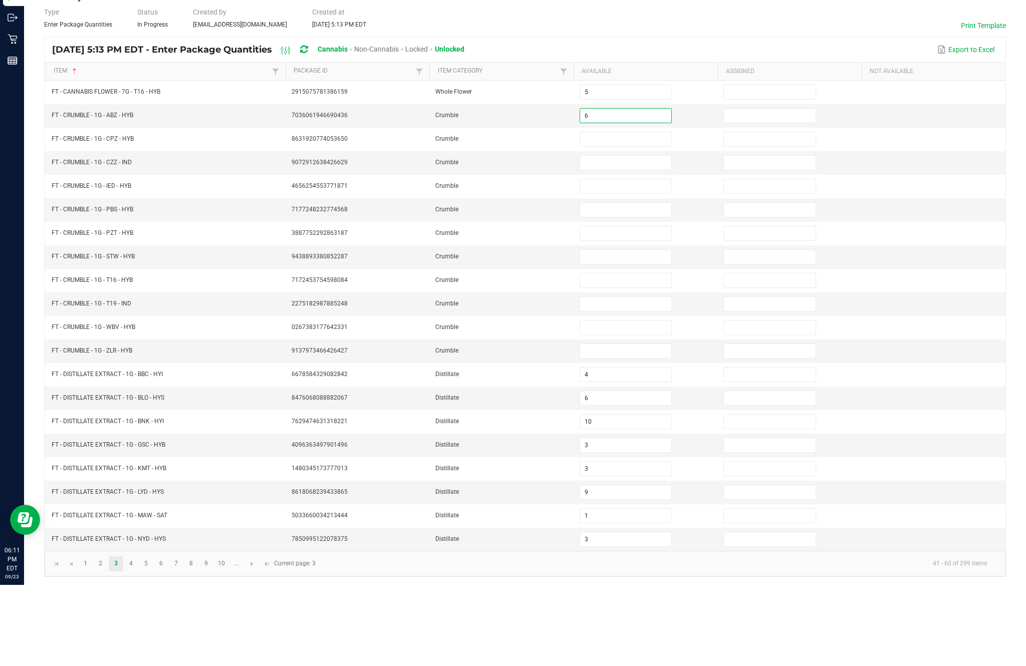
click at [613, 213] on input at bounding box center [625, 220] width 91 height 14
click at [625, 237] on input at bounding box center [625, 244] width 91 height 14
click at [631, 261] on input at bounding box center [625, 268] width 91 height 14
click at [629, 284] on input at bounding box center [625, 291] width 91 height 14
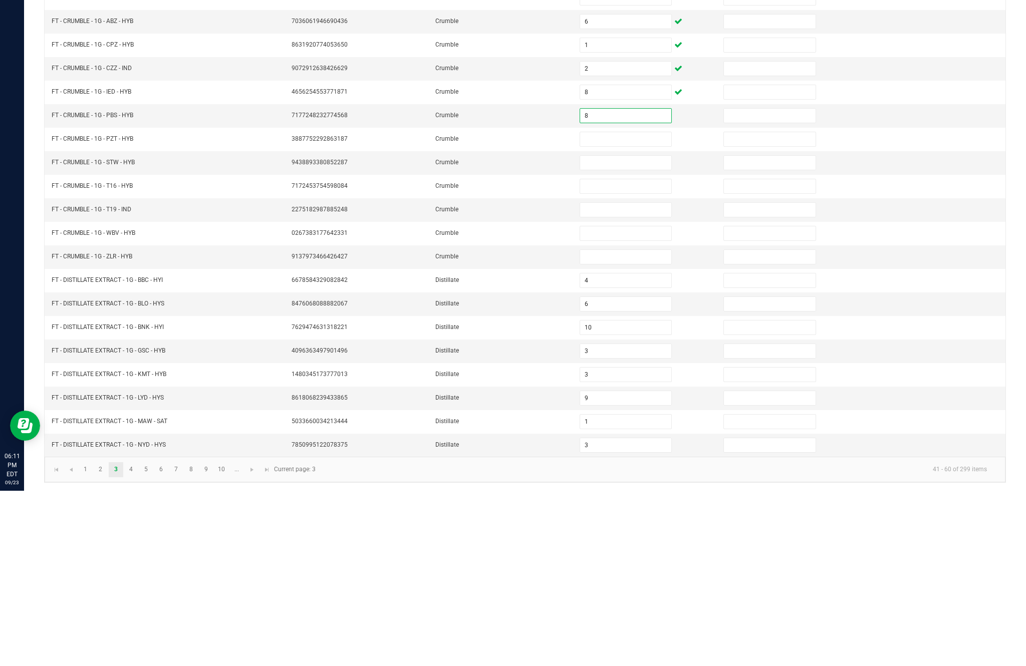
click at [636, 308] on input at bounding box center [625, 315] width 91 height 14
click at [628, 331] on input at bounding box center [625, 338] width 91 height 14
click at [647, 355] on input at bounding box center [625, 362] width 91 height 14
click at [651, 378] on input at bounding box center [625, 385] width 91 height 14
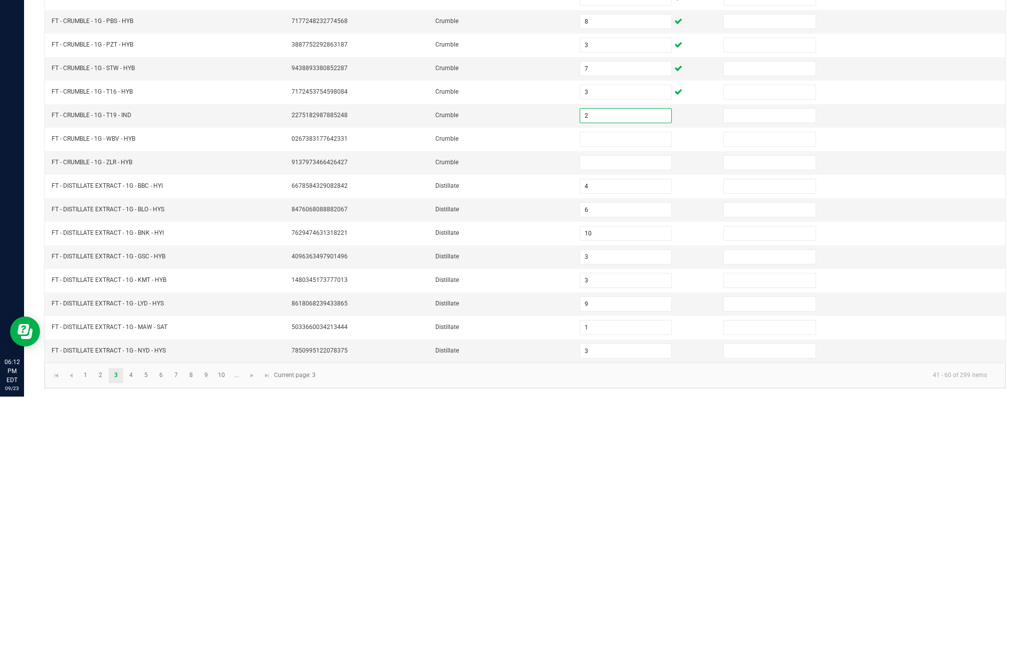
click at [649, 402] on input at bounding box center [625, 409] width 91 height 14
click at [643, 425] on input at bounding box center [625, 432] width 91 height 14
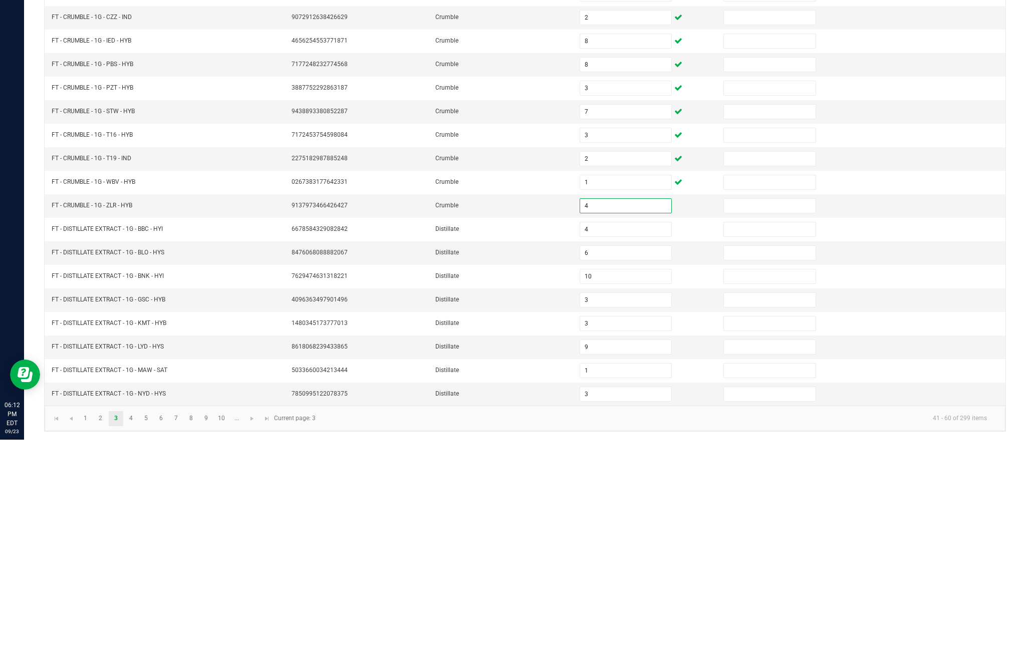
scroll to position [58, 0]
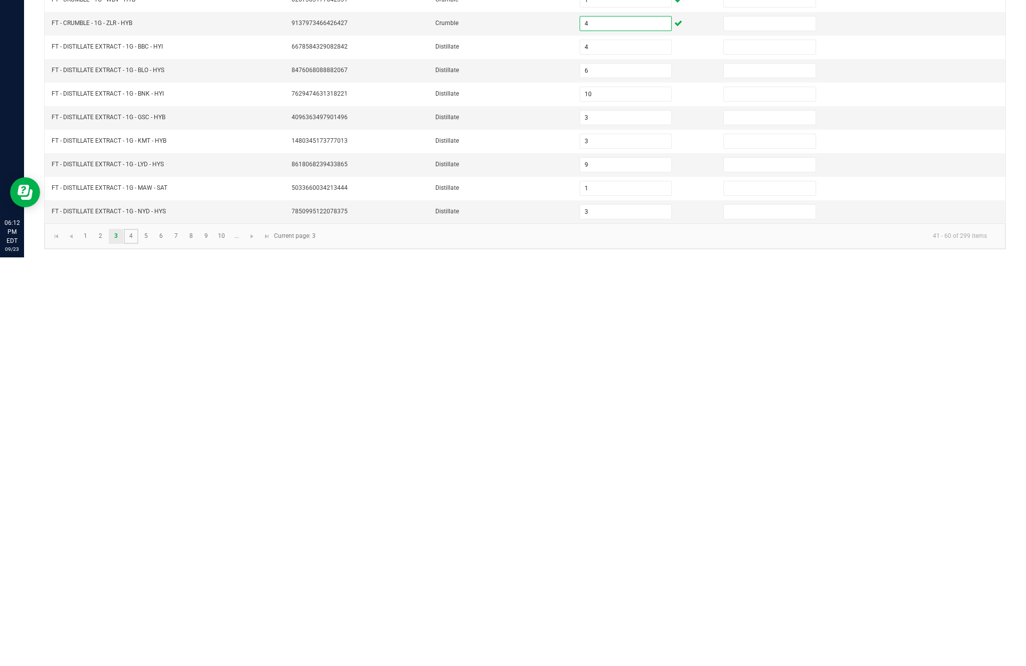
click at [138, 638] on link "4" at bounding box center [131, 645] width 15 height 15
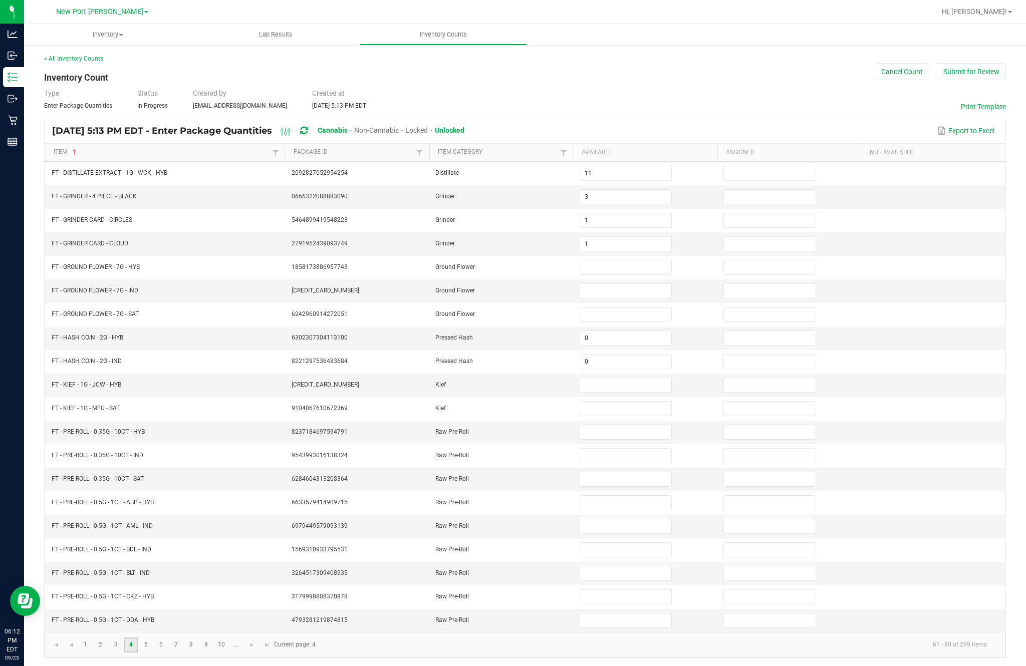
scroll to position [0, 0]
click at [624, 275] on input at bounding box center [625, 268] width 91 height 14
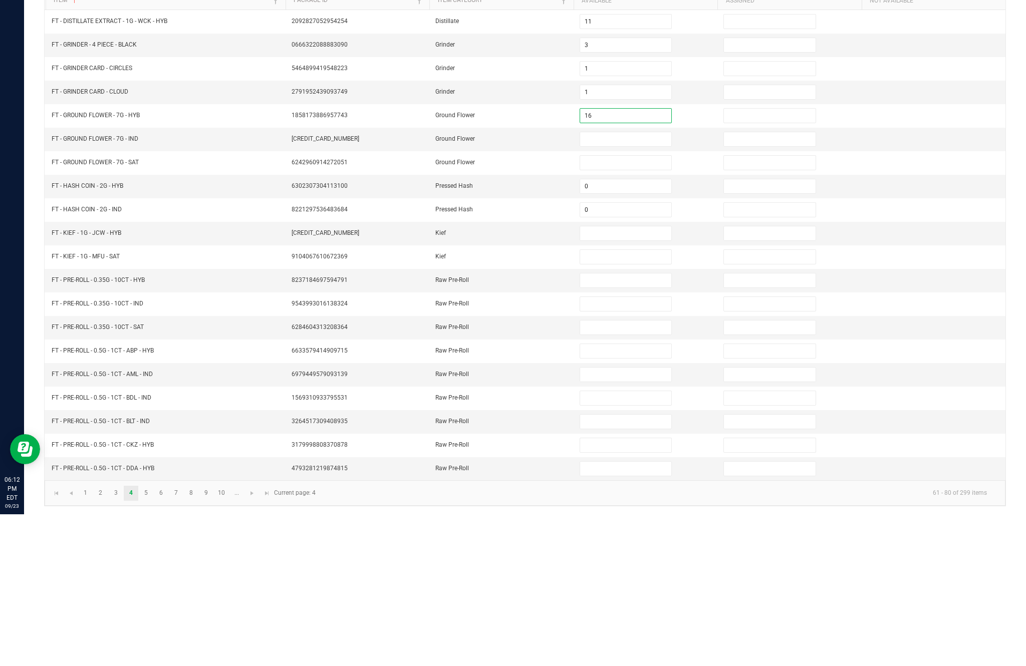
click at [642, 284] on input at bounding box center [625, 291] width 91 height 14
click at [635, 308] on input at bounding box center [625, 315] width 91 height 14
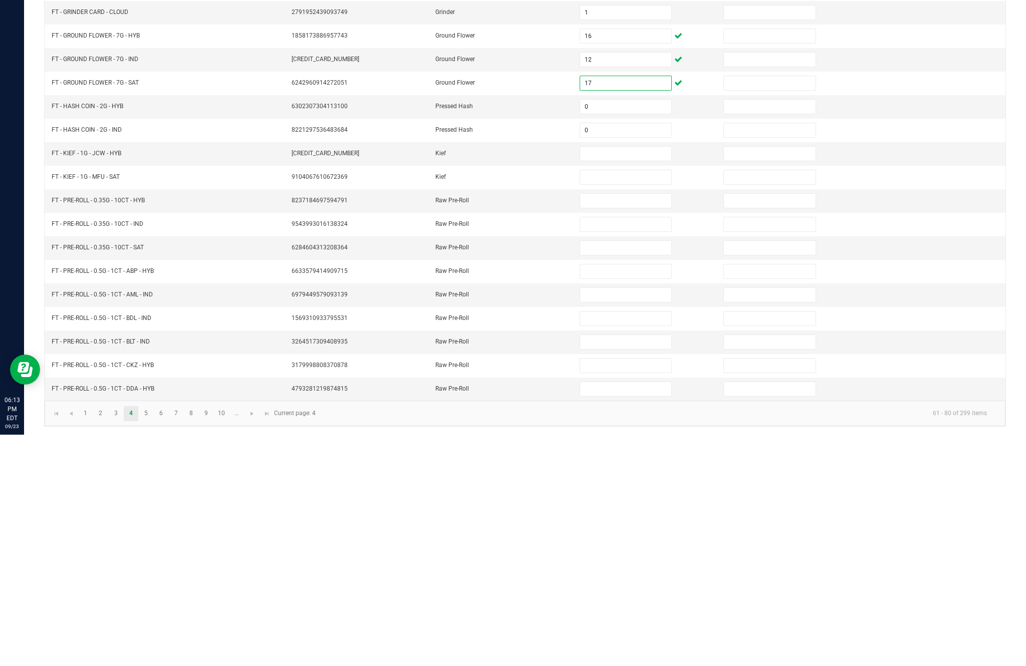
click at [628, 378] on input at bounding box center [625, 385] width 91 height 14
click at [609, 402] on input at bounding box center [625, 409] width 91 height 14
click at [621, 425] on input at bounding box center [625, 432] width 91 height 14
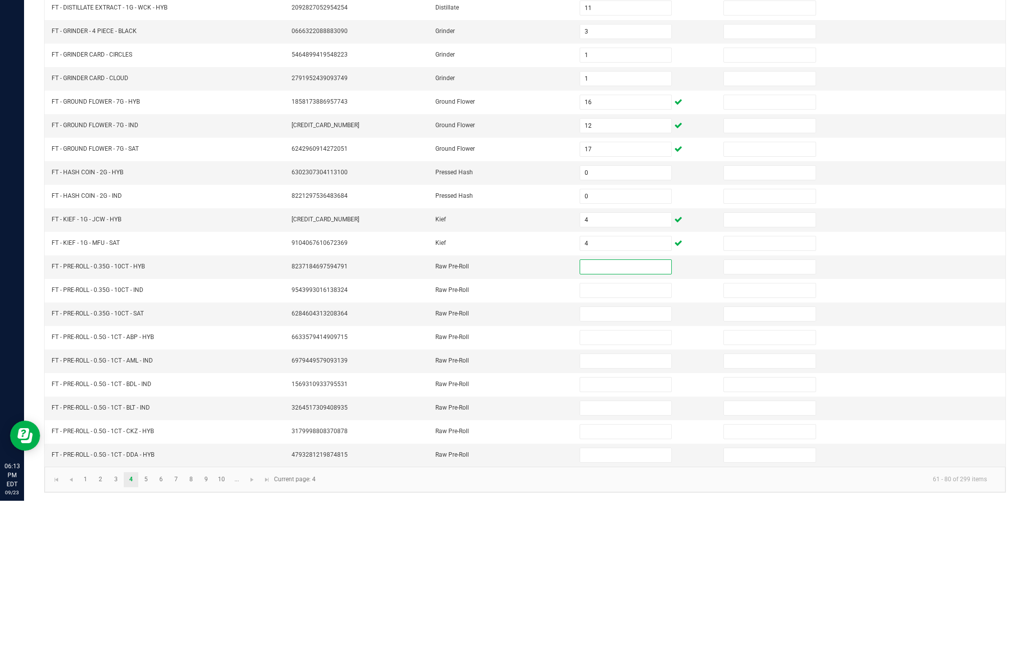
scroll to position [64, 0]
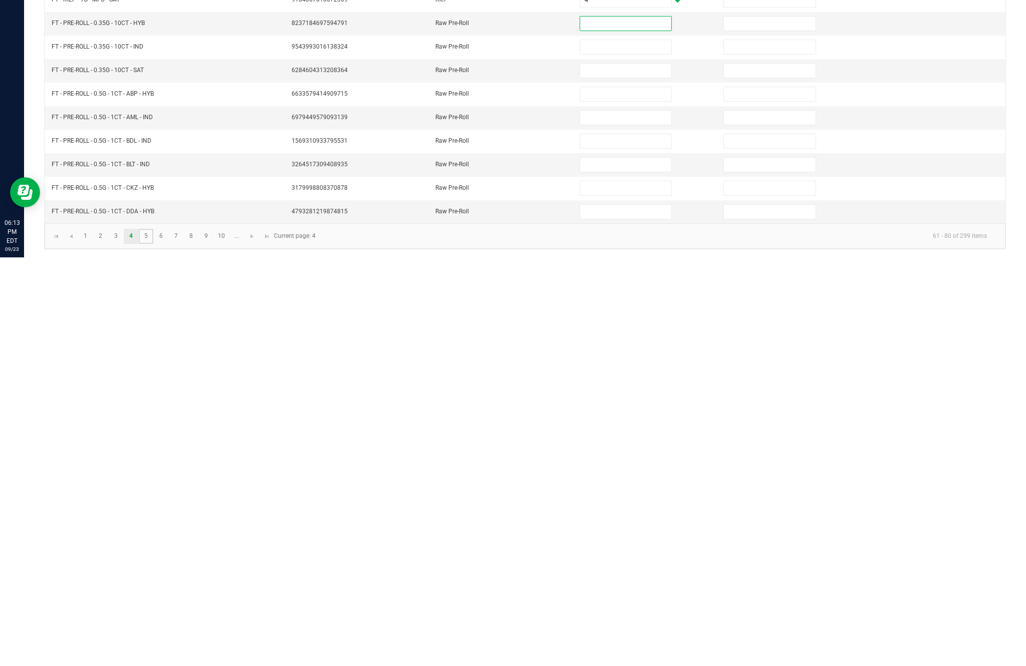
click at [153, 638] on link "5" at bounding box center [146, 645] width 15 height 15
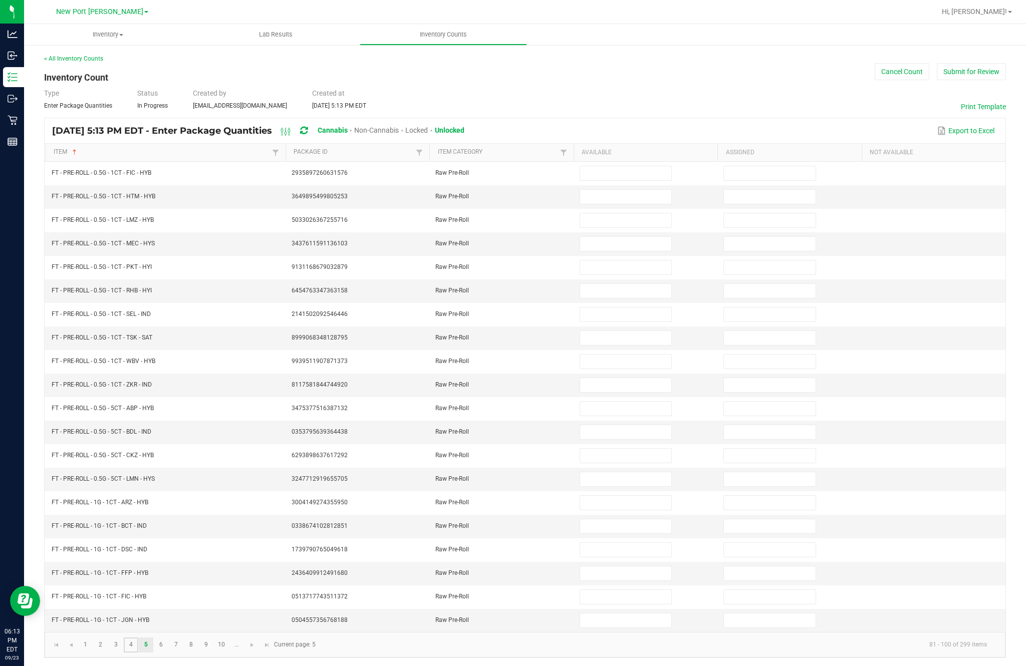
click at [138, 638] on link "4" at bounding box center [131, 645] width 15 height 15
click at [615, 425] on input at bounding box center [625, 432] width 91 height 14
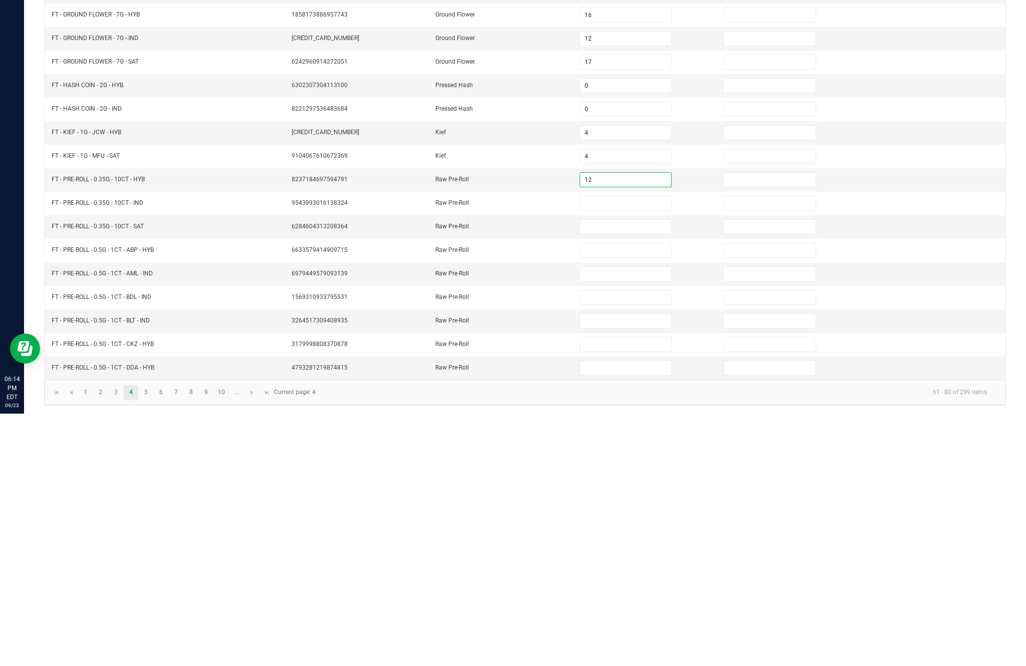
click at [612, 449] on input at bounding box center [625, 456] width 91 height 14
click at [616, 472] on input at bounding box center [625, 479] width 91 height 14
click at [623, 496] on input at bounding box center [625, 503] width 91 height 14
click at [631, 543] on input at bounding box center [625, 550] width 91 height 14
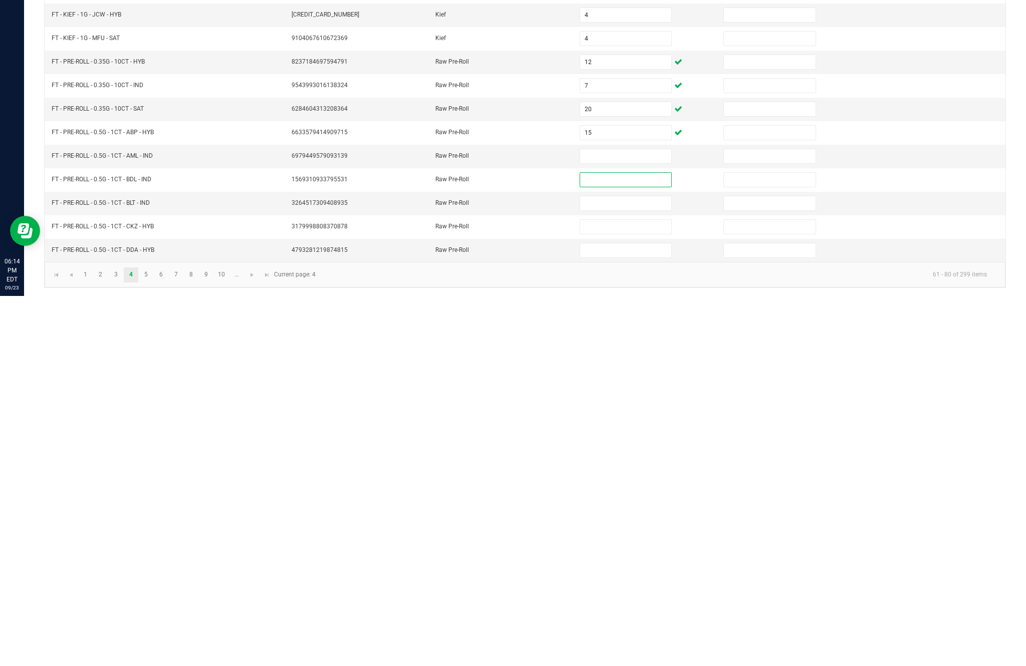
click at [620, 520] on input at bounding box center [625, 527] width 91 height 14
click at [630, 543] on input at bounding box center [625, 550] width 91 height 14
click at [633, 567] on input at bounding box center [625, 574] width 91 height 14
click at [615, 590] on input at bounding box center [625, 597] width 91 height 14
click at [629, 614] on input at bounding box center [625, 621] width 91 height 14
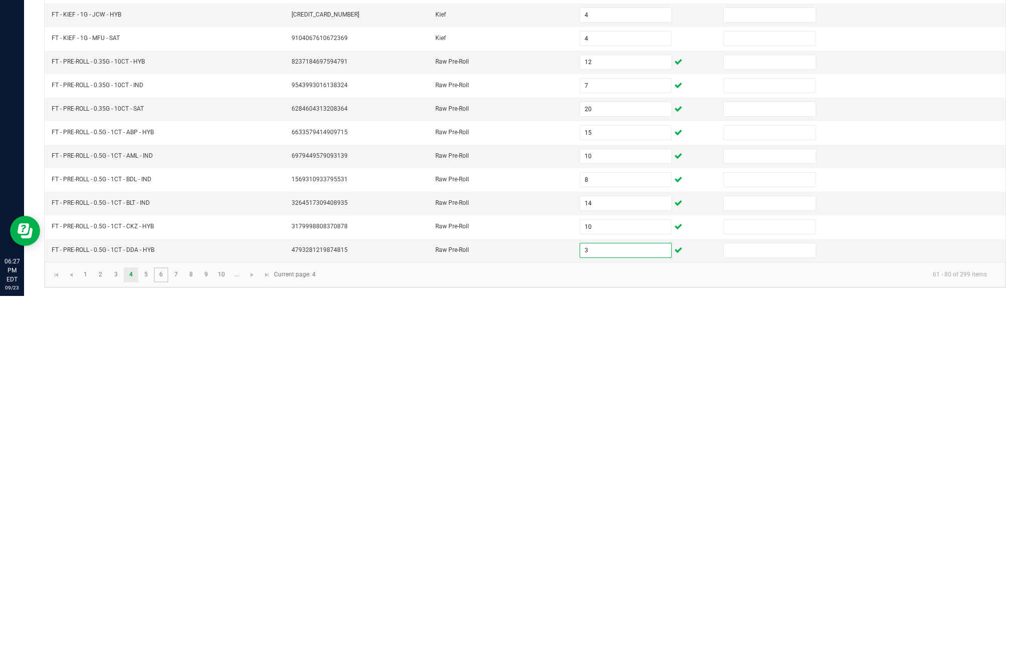
click at [167, 638] on link "6" at bounding box center [161, 645] width 15 height 15
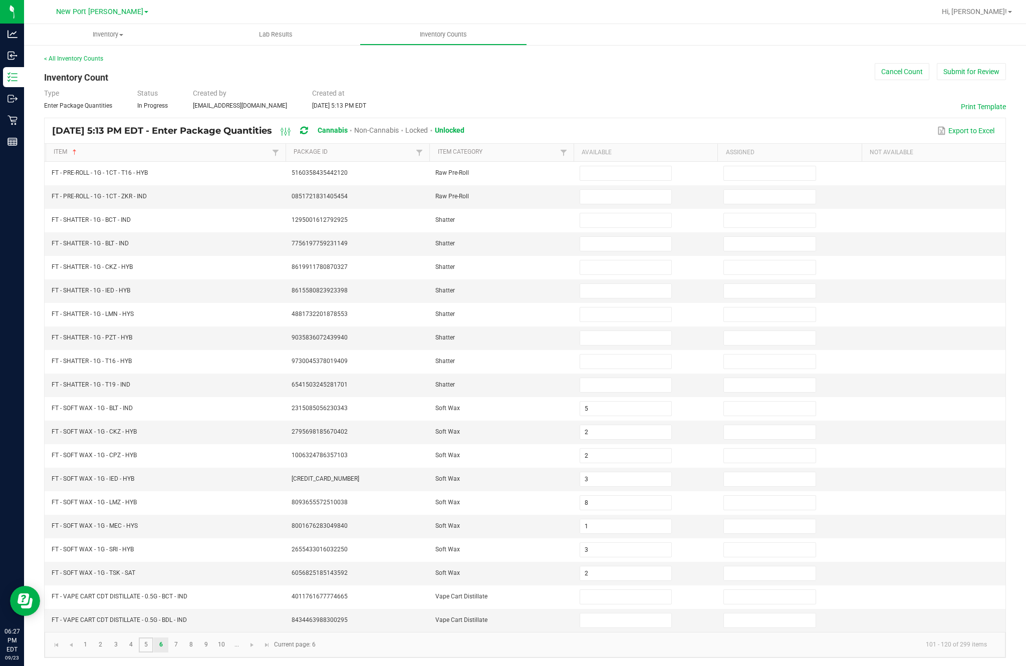
click at [153, 638] on link "5" at bounding box center [146, 645] width 15 height 15
click at [627, 180] on input at bounding box center [625, 173] width 91 height 14
click at [606, 204] on input at bounding box center [625, 197] width 91 height 14
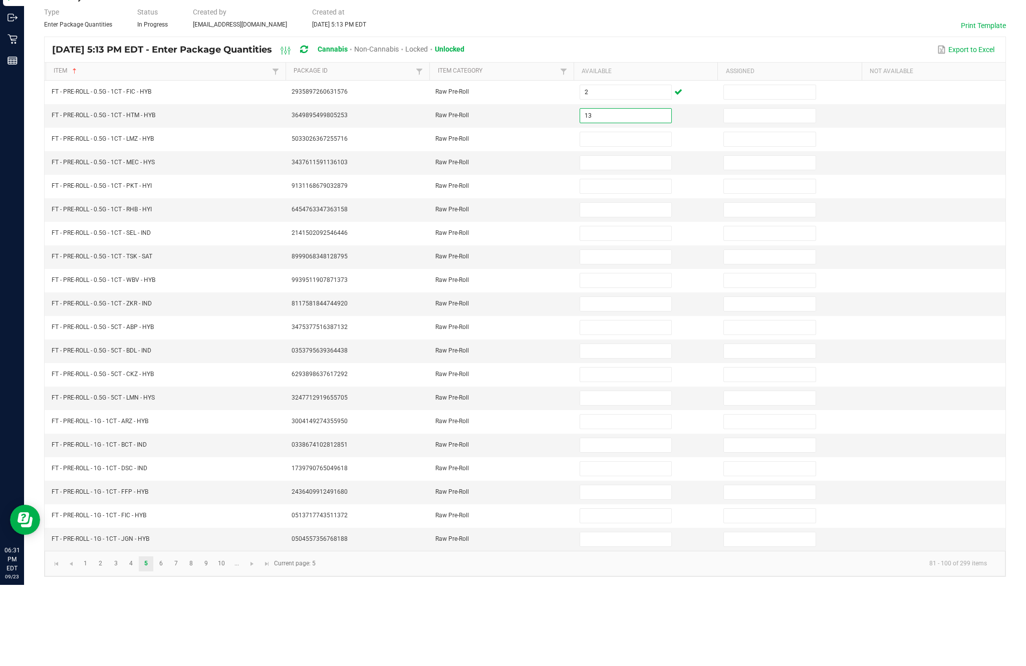
click at [639, 213] on input at bounding box center [625, 220] width 91 height 14
click at [635, 237] on input at bounding box center [625, 244] width 91 height 14
click at [624, 261] on input at bounding box center [625, 268] width 91 height 14
click at [630, 308] on input at bounding box center [625, 315] width 91 height 14
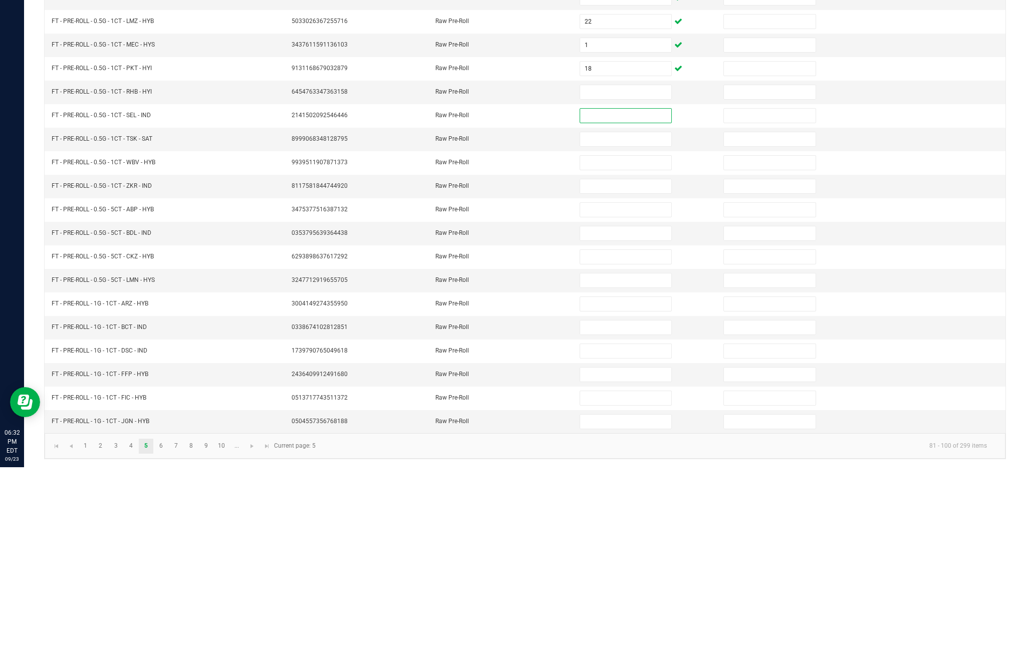
click at [617, 284] on input at bounding box center [625, 291] width 91 height 14
click at [613, 308] on input at bounding box center [625, 315] width 91 height 14
click at [635, 331] on input at bounding box center [625, 338] width 91 height 14
click at [633, 355] on input at bounding box center [625, 362] width 91 height 14
click at [610, 378] on input at bounding box center [625, 385] width 91 height 14
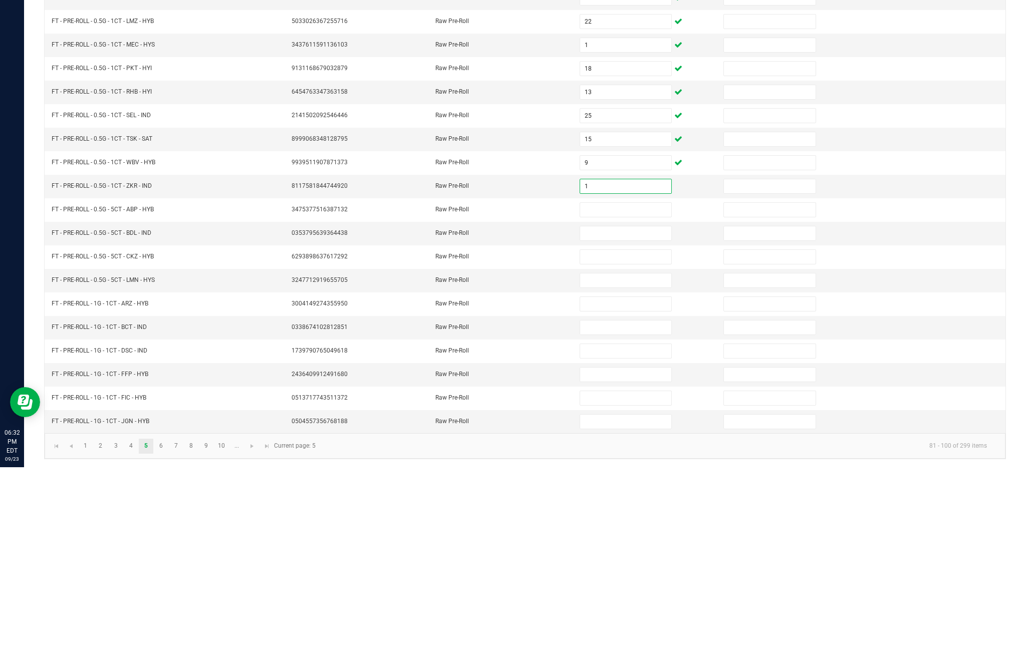
click at [619, 402] on input at bounding box center [625, 409] width 91 height 14
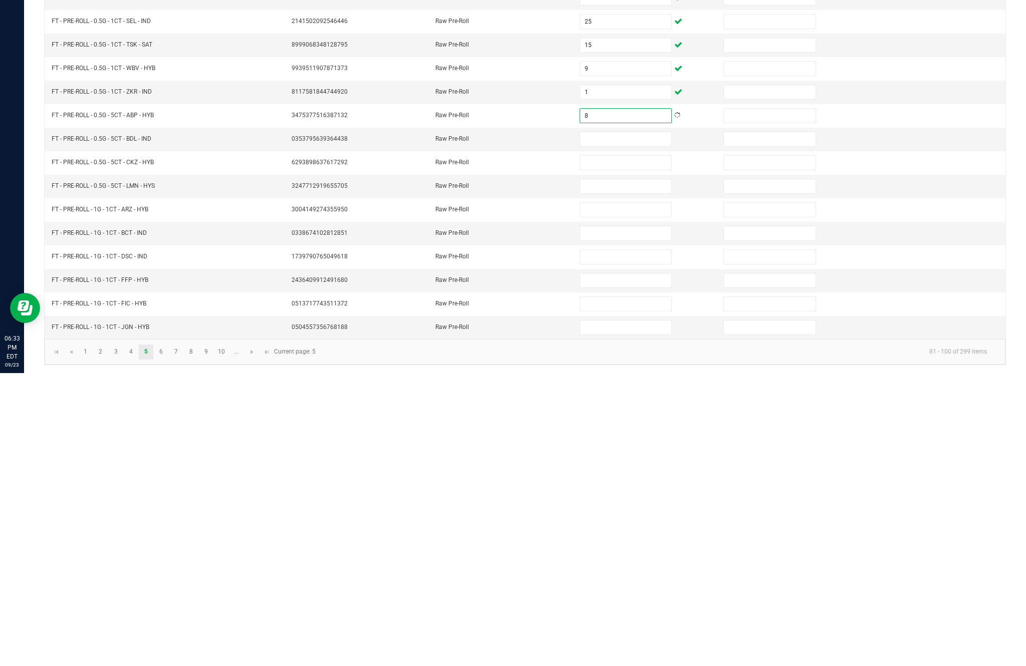
click at [614, 425] on input at bounding box center [625, 432] width 91 height 14
click at [620, 449] on input at bounding box center [625, 456] width 91 height 14
click at [625, 472] on input at bounding box center [625, 479] width 91 height 14
click at [610, 520] on input at bounding box center [625, 527] width 91 height 14
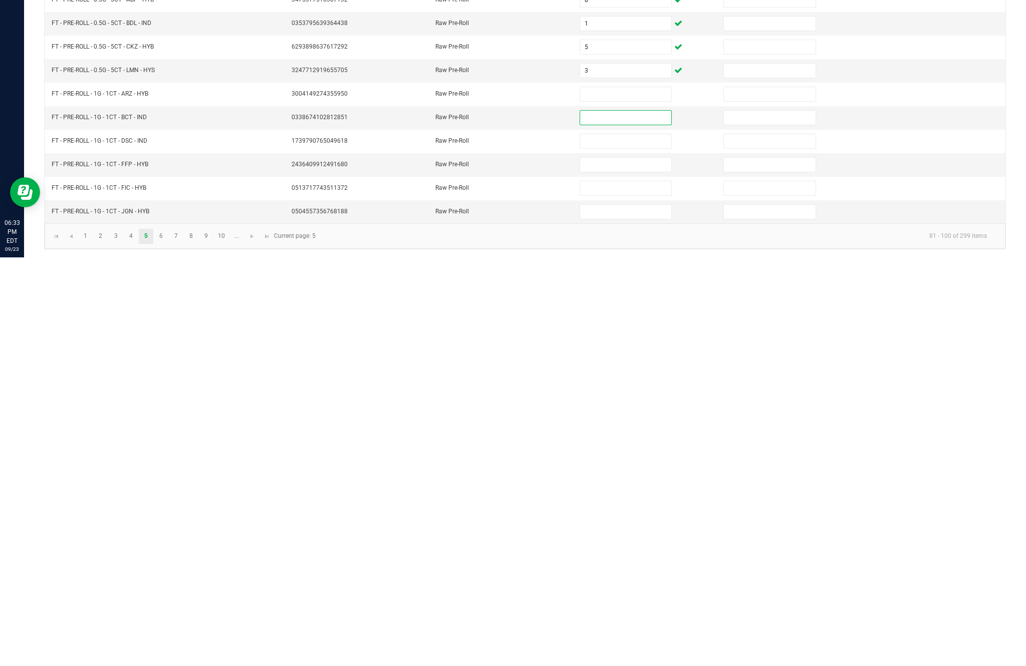
click at [639, 496] on input at bounding box center [625, 503] width 91 height 14
click at [620, 520] on input at bounding box center [625, 527] width 91 height 14
click at [609, 543] on input at bounding box center [625, 550] width 91 height 14
click at [637, 567] on input at bounding box center [625, 574] width 91 height 14
click at [628, 614] on input at bounding box center [625, 621] width 91 height 14
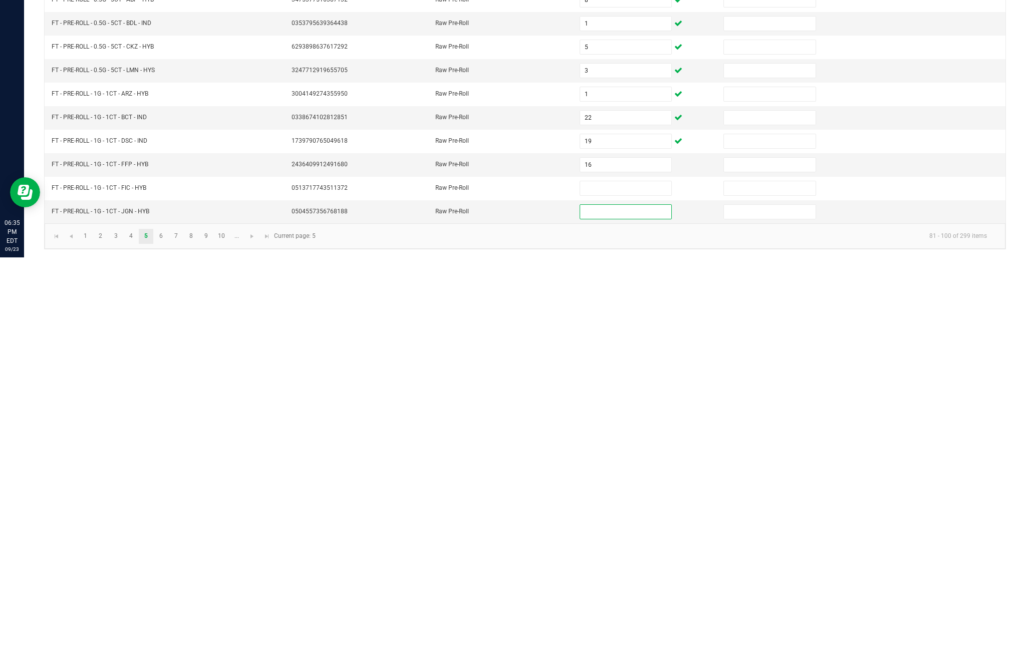
scroll to position [64, 0]
click at [626, 590] on input at bounding box center [625, 597] width 91 height 14
click at [615, 614] on input at bounding box center [625, 621] width 91 height 14
click at [168, 638] on link "6" at bounding box center [161, 645] width 15 height 15
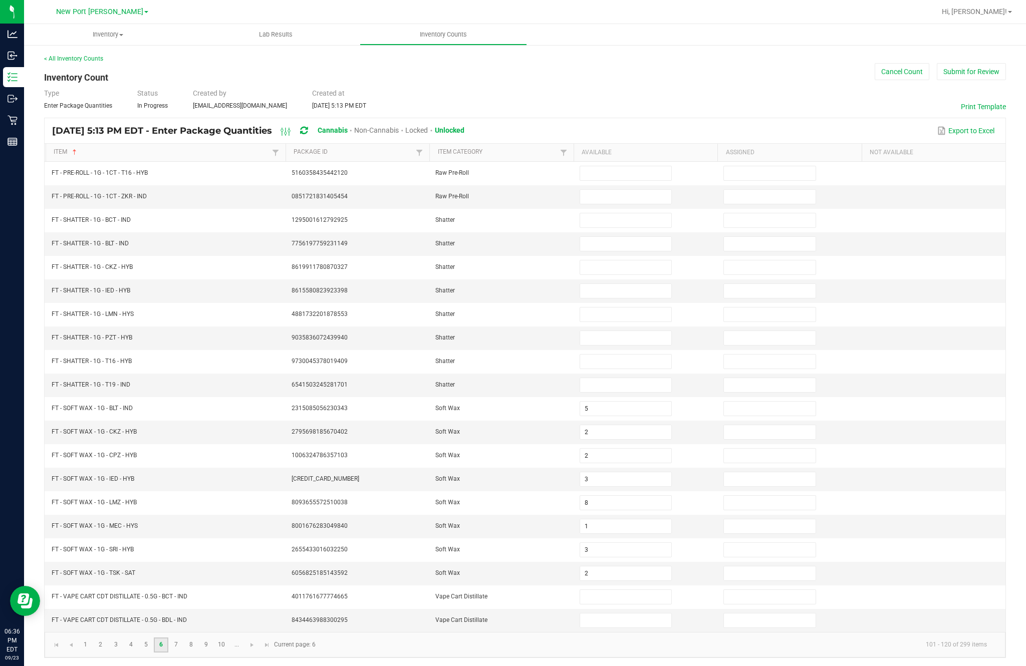
scroll to position [0, 0]
click at [624, 180] on input at bounding box center [625, 173] width 91 height 14
click at [625, 204] on input at bounding box center [625, 197] width 91 height 14
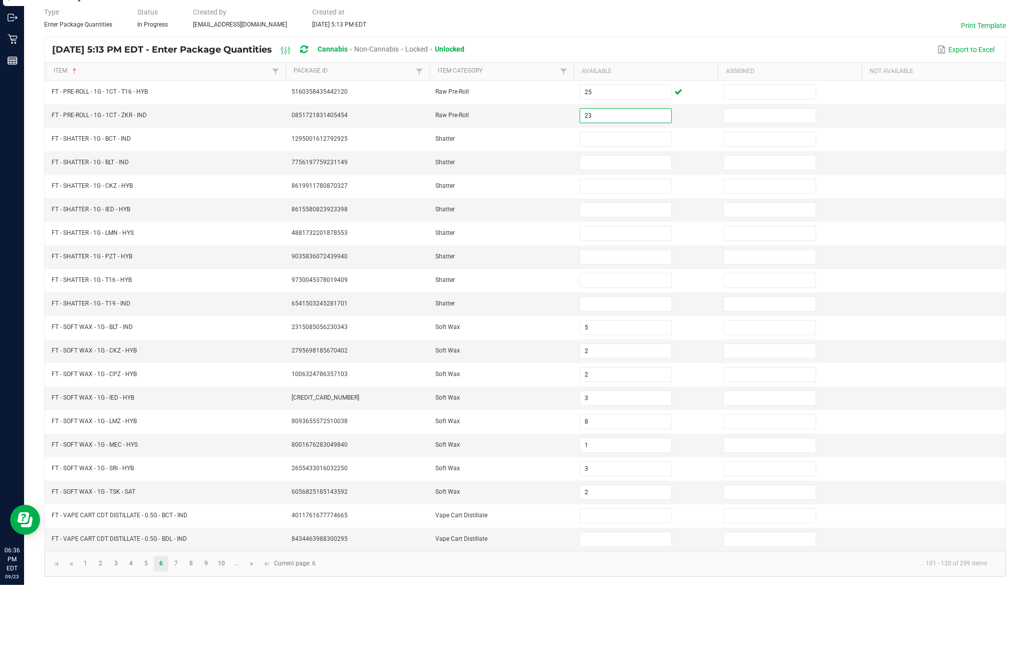
click at [616, 213] on input at bounding box center [625, 220] width 91 height 14
click at [628, 237] on input at bounding box center [625, 244] width 91 height 14
click at [631, 261] on input at bounding box center [625, 268] width 91 height 14
click at [625, 284] on input at bounding box center [625, 291] width 91 height 14
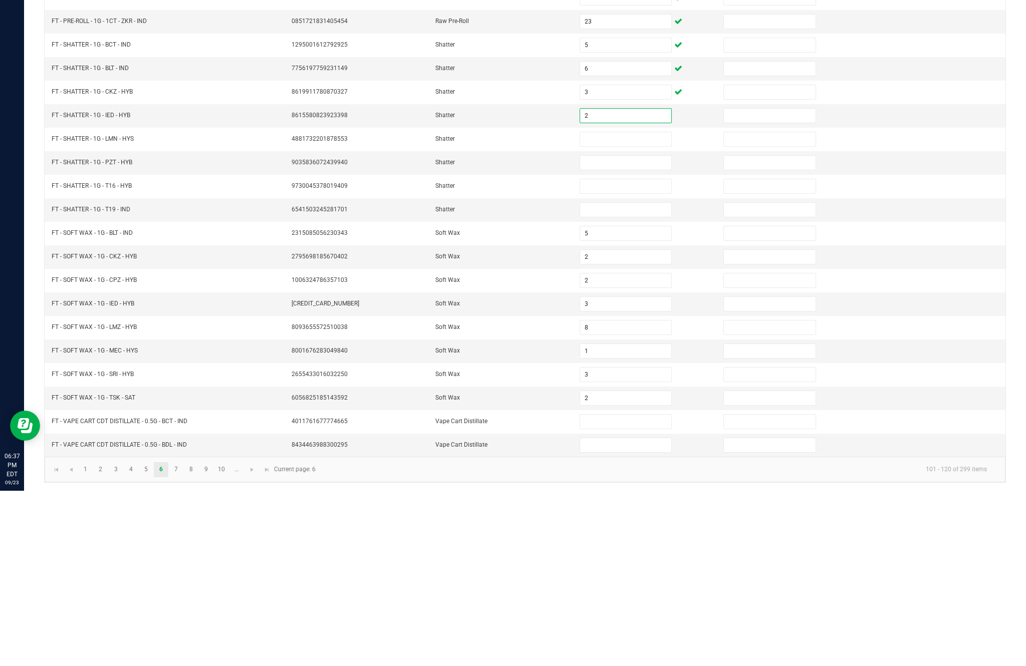
click at [606, 308] on input at bounding box center [625, 315] width 91 height 14
click at [609, 331] on input at bounding box center [625, 338] width 91 height 14
click at [619, 355] on input at bounding box center [625, 362] width 91 height 14
click at [633, 378] on input at bounding box center [625, 385] width 91 height 14
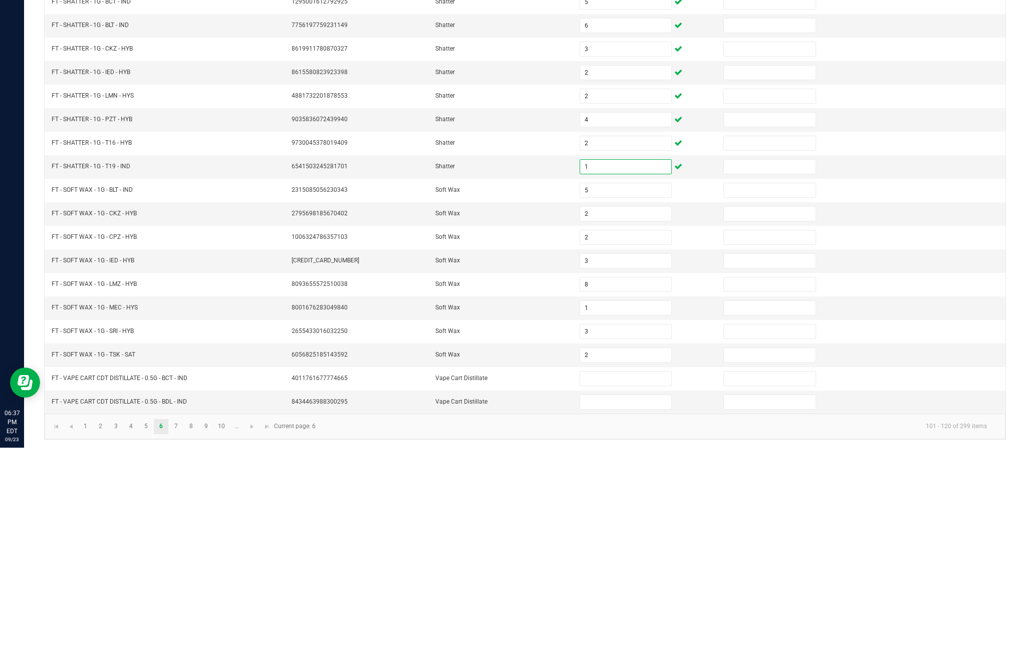
scroll to position [57, 0]
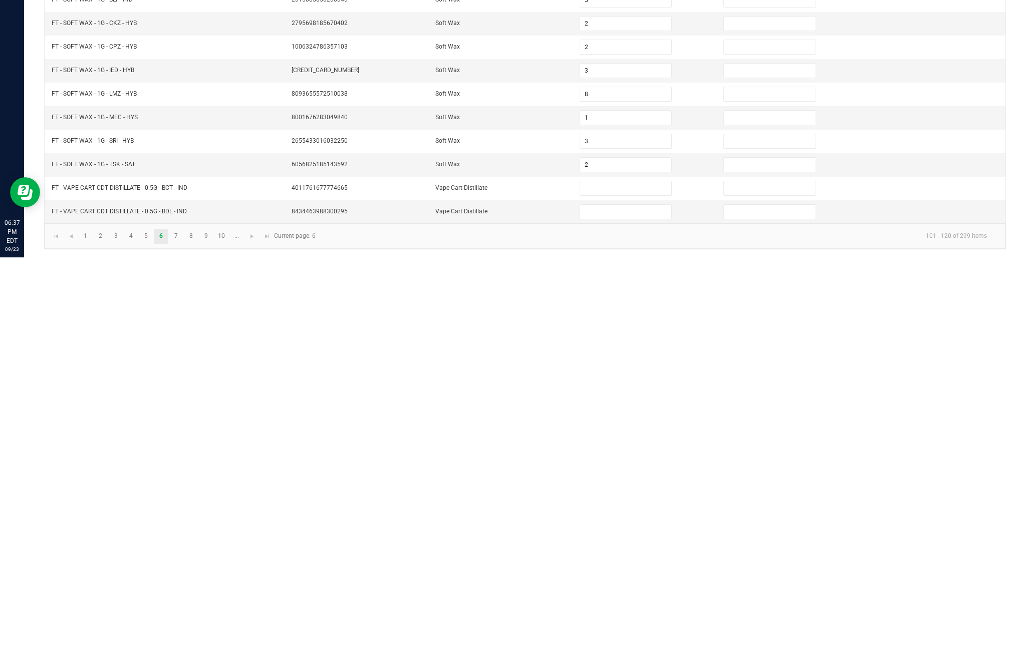
click at [617, 590] on input at bounding box center [625, 597] width 91 height 14
click at [623, 614] on input at bounding box center [625, 621] width 91 height 14
click at [197, 638] on link "8" at bounding box center [191, 645] width 15 height 15
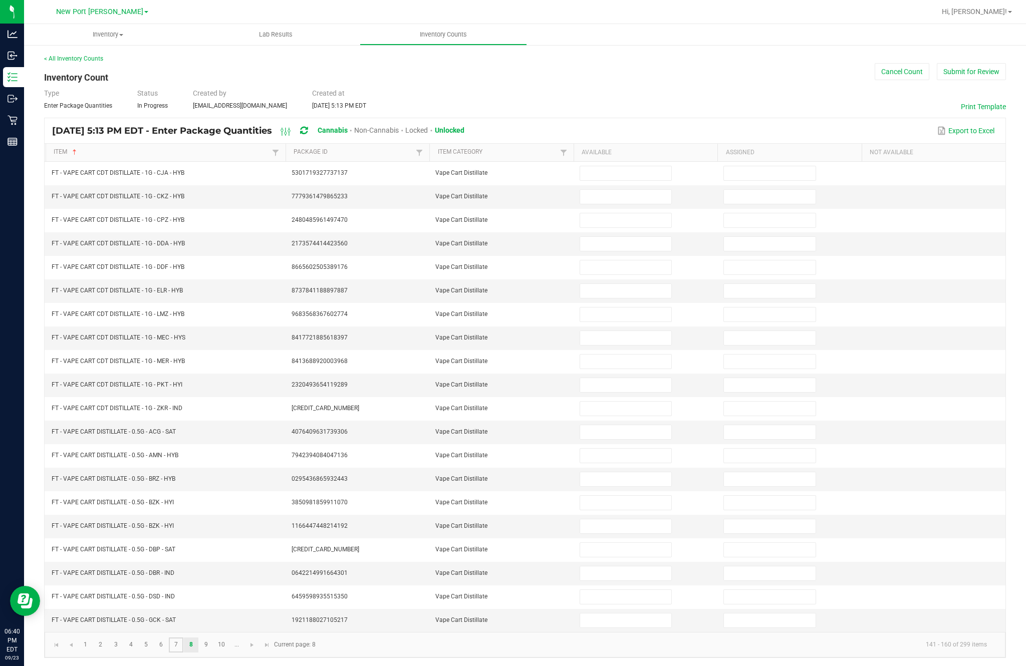
click at [183, 638] on link "7" at bounding box center [176, 645] width 15 height 15
click at [635, 180] on input at bounding box center [625, 173] width 91 height 14
click at [620, 204] on input at bounding box center [625, 197] width 91 height 14
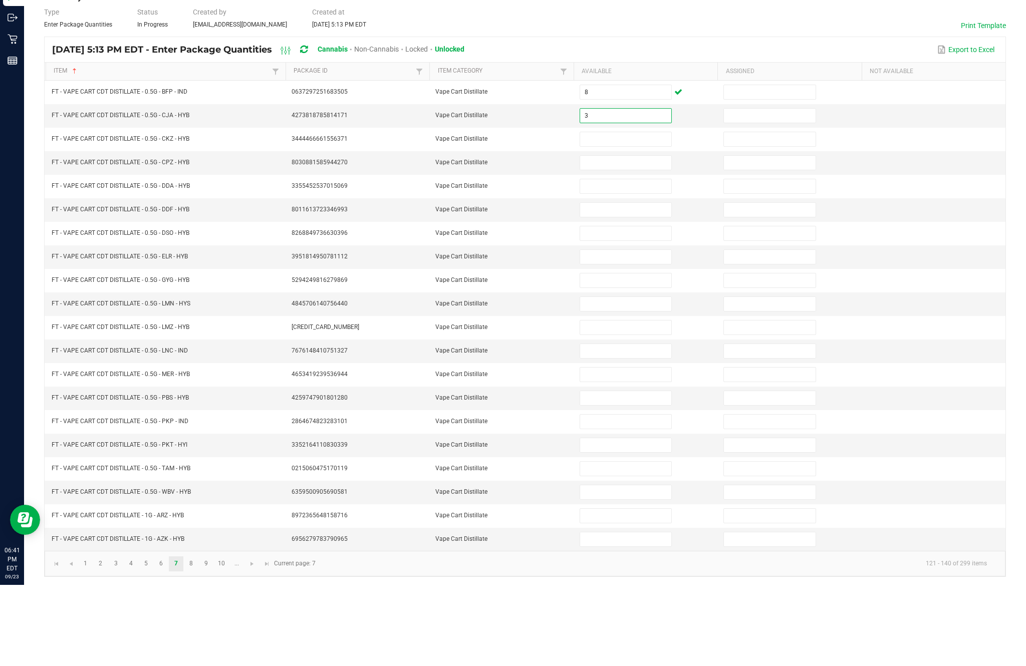
click at [615, 237] on input at bounding box center [625, 244] width 91 height 14
click at [620, 213] on input at bounding box center [625, 220] width 91 height 14
click at [623, 237] on input at bounding box center [625, 244] width 91 height 14
click at [618, 261] on input at bounding box center [625, 268] width 91 height 14
click at [624, 284] on input at bounding box center [625, 291] width 91 height 14
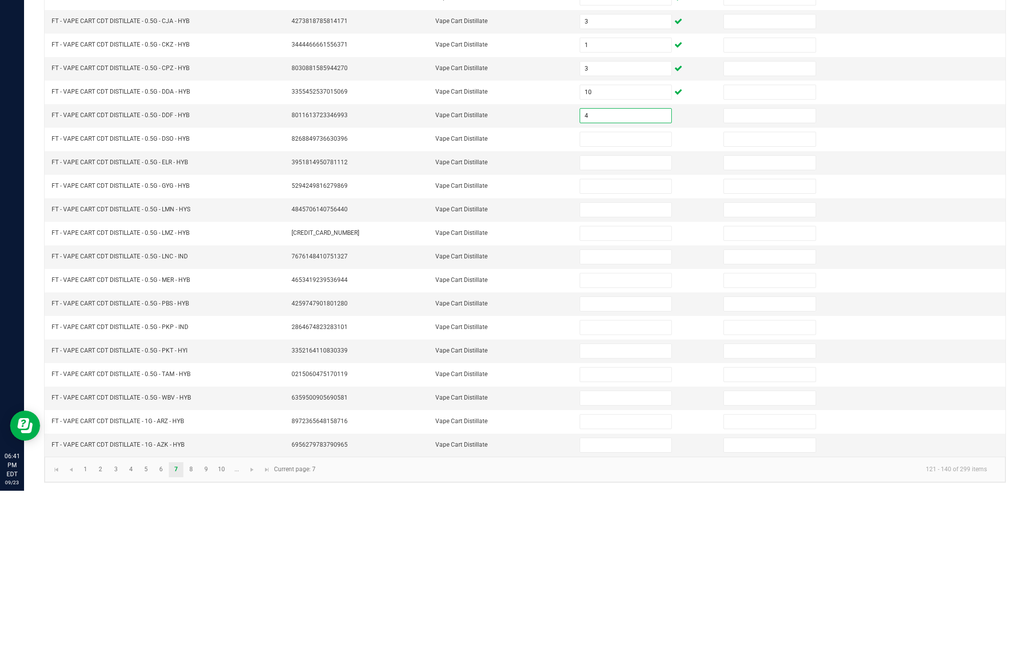
click at [627, 308] on input at bounding box center [625, 315] width 91 height 14
click at [628, 331] on input at bounding box center [625, 338] width 91 height 14
click at [633, 355] on input at bounding box center [625, 362] width 91 height 14
click at [628, 378] on input at bounding box center [625, 385] width 91 height 14
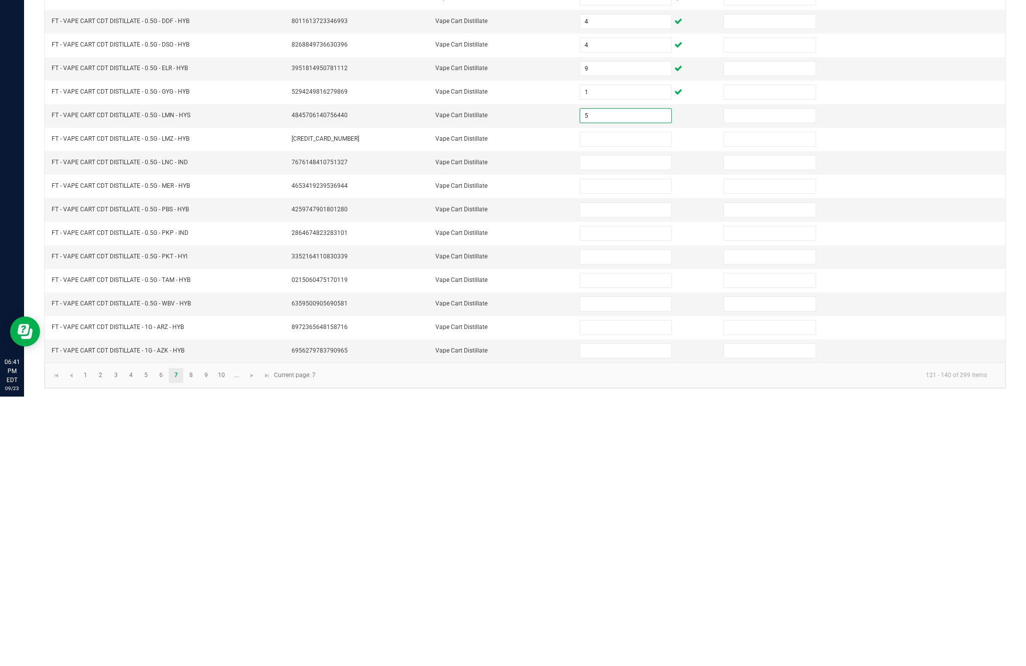
click at [625, 402] on input at bounding box center [625, 409] width 91 height 14
click at [605, 425] on input at bounding box center [625, 432] width 91 height 14
click at [633, 449] on input at bounding box center [625, 456] width 91 height 14
click at [617, 472] on input at bounding box center [625, 479] width 91 height 14
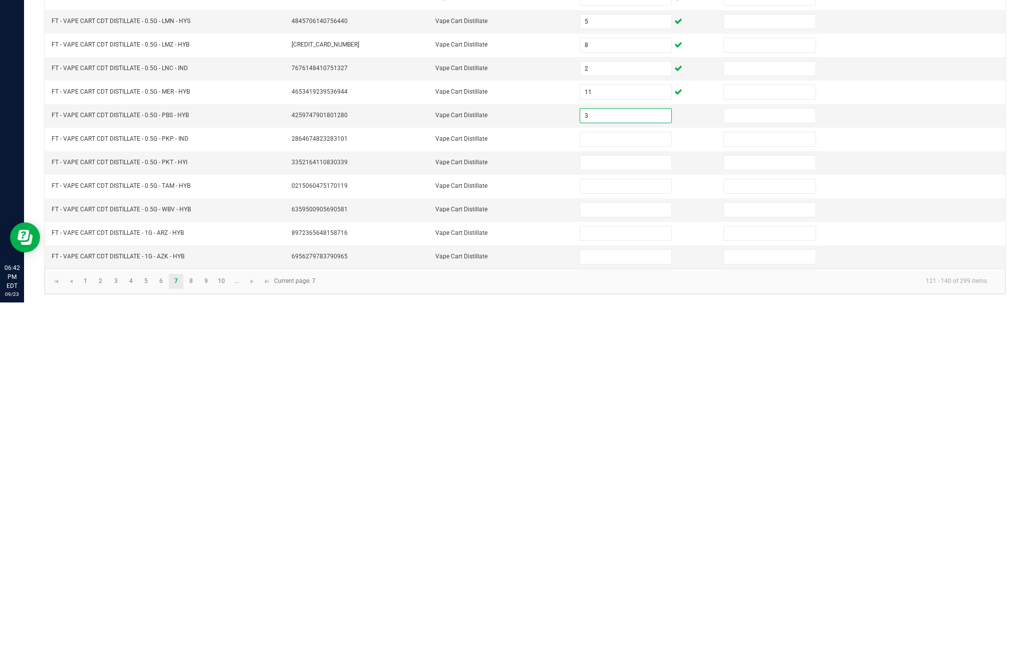
click at [622, 496] on input at bounding box center [625, 503] width 91 height 14
click at [621, 520] on input at bounding box center [625, 527] width 91 height 14
click at [627, 543] on input at bounding box center [625, 550] width 91 height 14
click at [624, 567] on input at bounding box center [625, 574] width 91 height 14
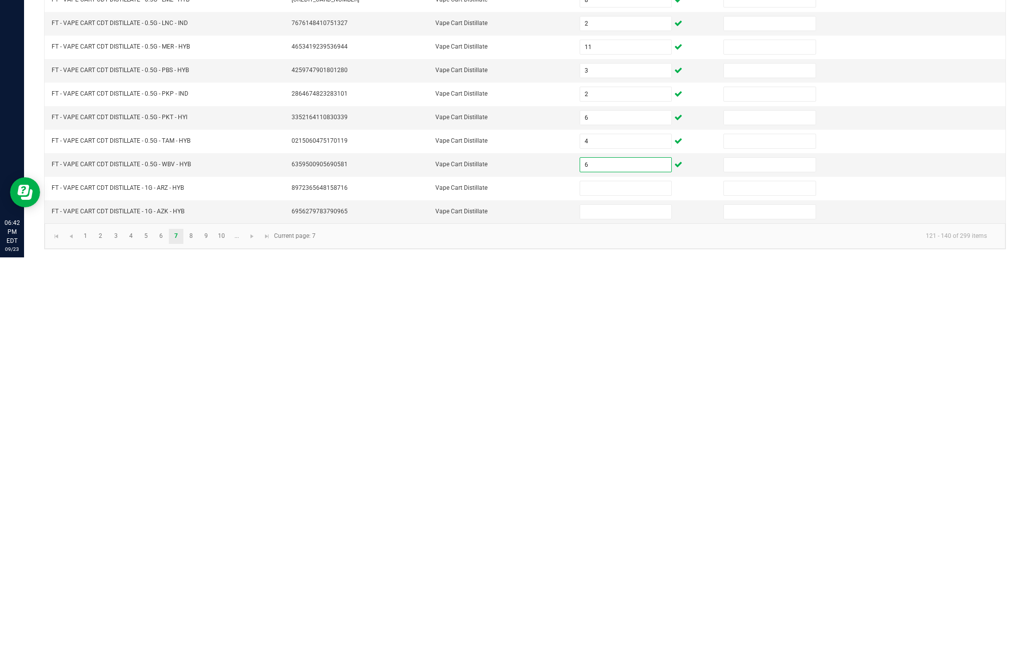
click at [623, 590] on input at bounding box center [625, 597] width 91 height 14
click at [623, 614] on input at bounding box center [625, 621] width 91 height 14
click at [198, 638] on link "8" at bounding box center [191, 645] width 15 height 15
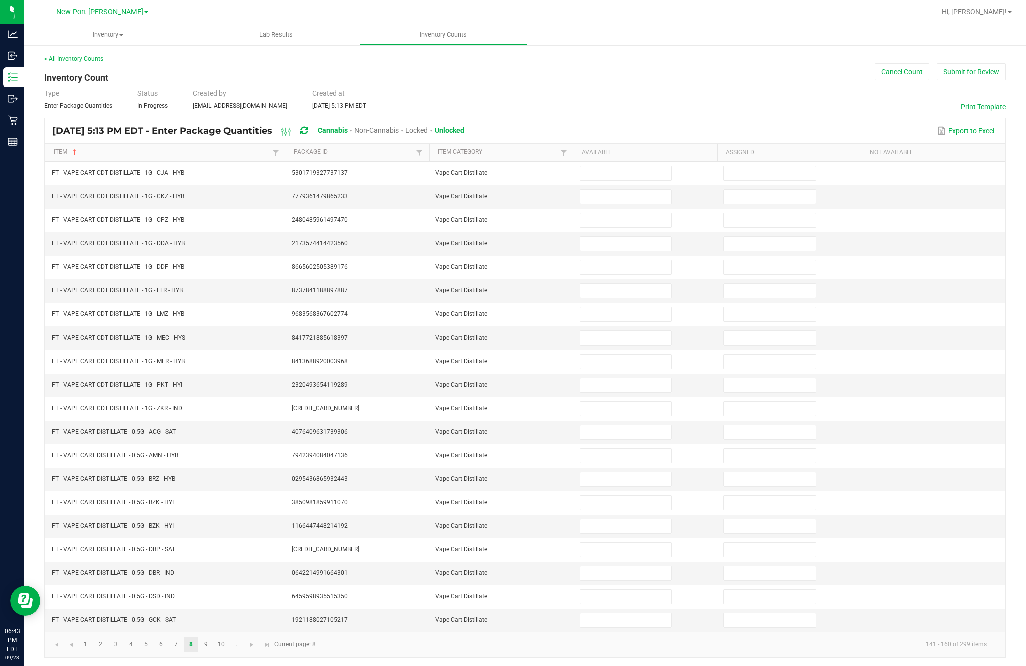
click at [628, 166] on input at bounding box center [625, 173] width 91 height 14
click at [628, 190] on input at bounding box center [625, 197] width 91 height 14
click at [630, 213] on input at bounding box center [625, 220] width 91 height 14
click at [633, 237] on input at bounding box center [625, 244] width 91 height 14
click at [655, 261] on input at bounding box center [625, 268] width 91 height 14
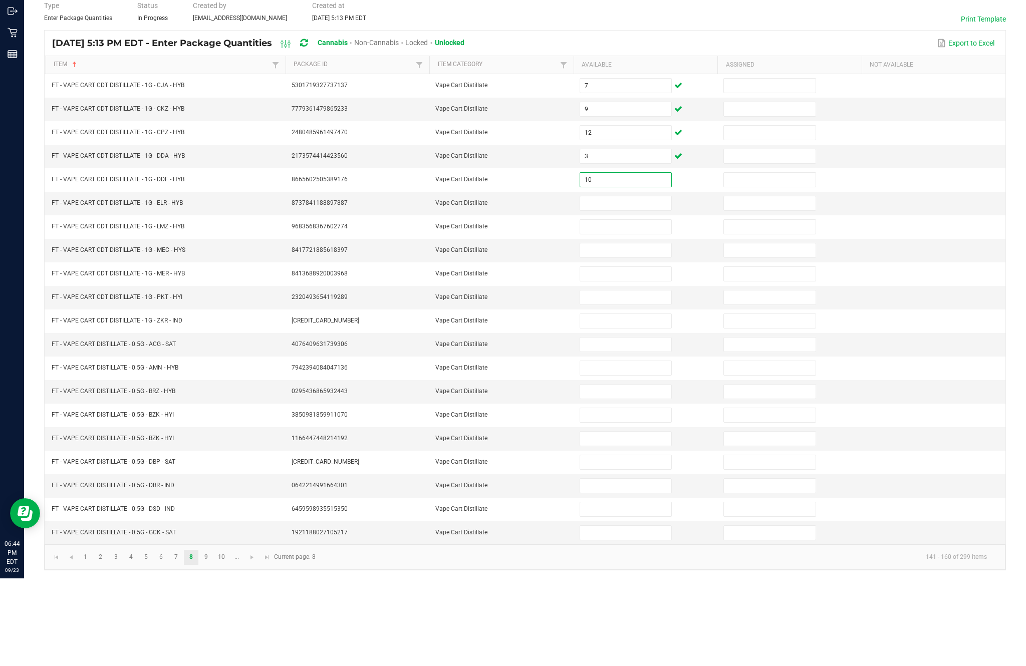
click at [629, 284] on input at bounding box center [625, 291] width 91 height 14
click at [636, 308] on input at bounding box center [625, 315] width 91 height 14
click at [642, 331] on input at bounding box center [625, 338] width 91 height 14
click at [631, 355] on input at bounding box center [625, 362] width 91 height 14
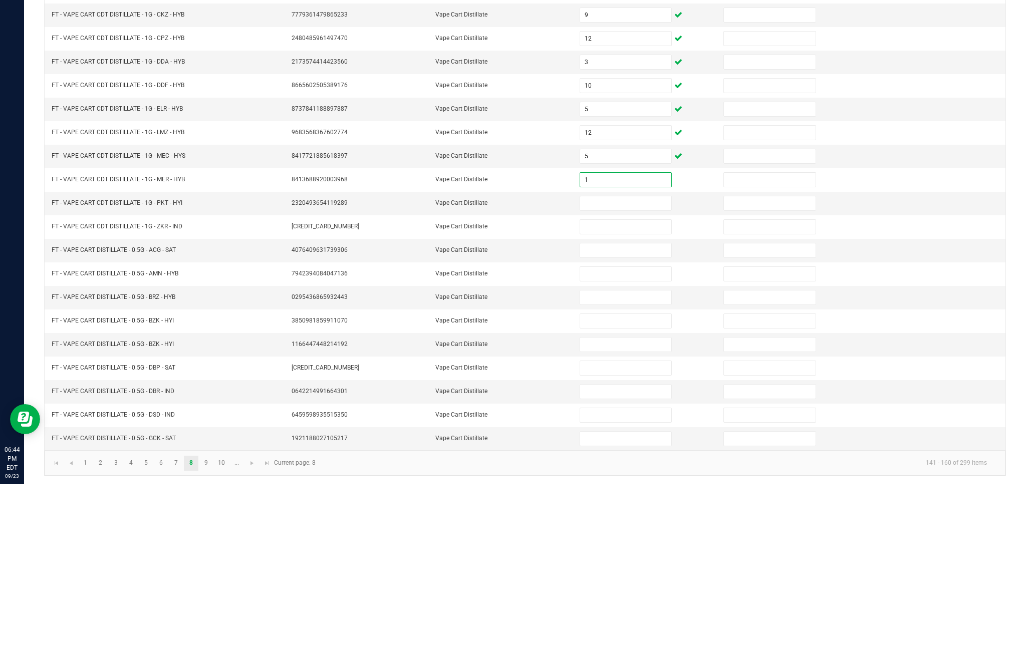
click at [621, 378] on input at bounding box center [625, 385] width 91 height 14
click at [637, 402] on input at bounding box center [625, 409] width 91 height 14
click at [624, 425] on input at bounding box center [625, 432] width 91 height 14
click at [610, 449] on input at bounding box center [625, 456] width 91 height 14
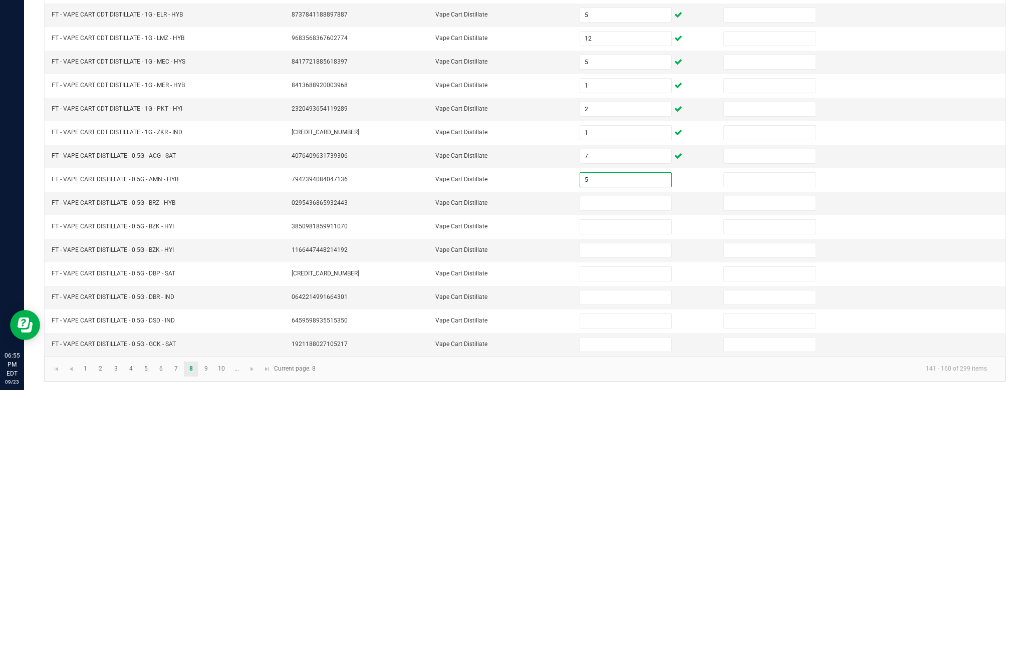
click at [621, 472] on input at bounding box center [625, 479] width 91 height 14
click at [637, 496] on input at bounding box center [625, 503] width 91 height 14
click at [622, 520] on input at bounding box center [625, 527] width 91 height 14
click at [619, 543] on input at bounding box center [625, 550] width 91 height 14
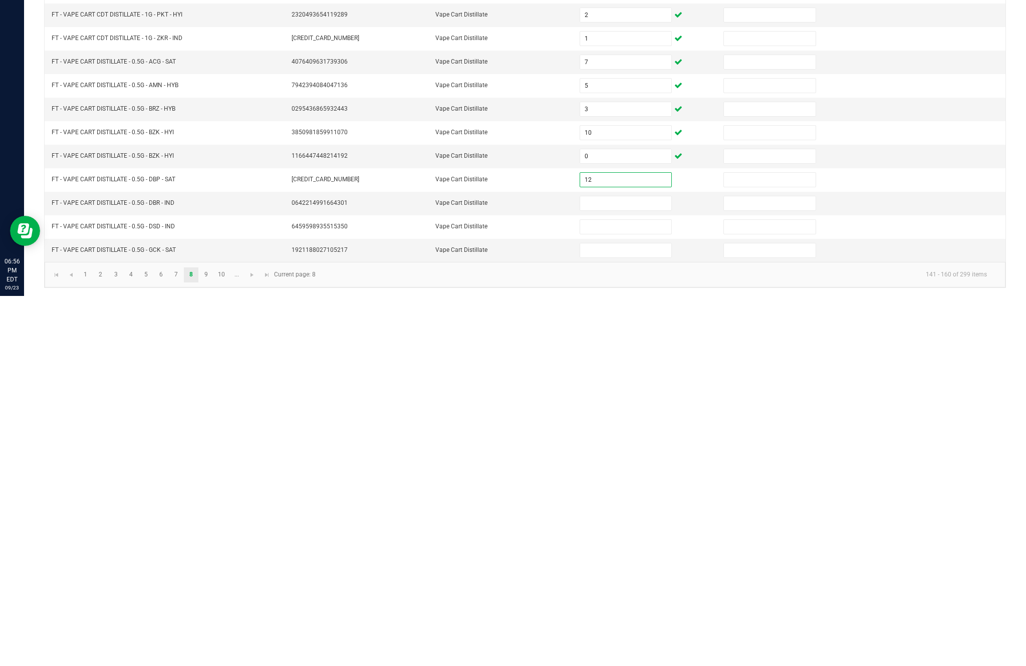
click at [635, 567] on input at bounding box center [625, 574] width 91 height 14
click at [629, 590] on input at bounding box center [625, 597] width 91 height 14
click at [628, 614] on input at bounding box center [625, 621] width 91 height 14
click at [213, 638] on link "9" at bounding box center [206, 645] width 15 height 15
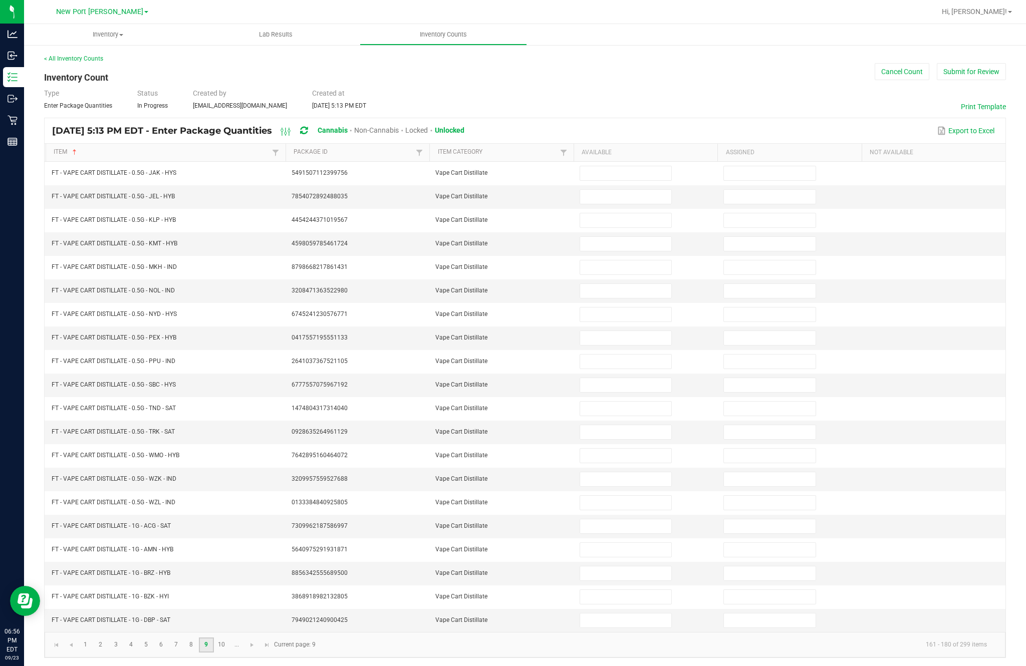
scroll to position [0, 0]
click at [633, 179] on input at bounding box center [625, 173] width 91 height 14
click at [628, 204] on input at bounding box center [625, 197] width 91 height 14
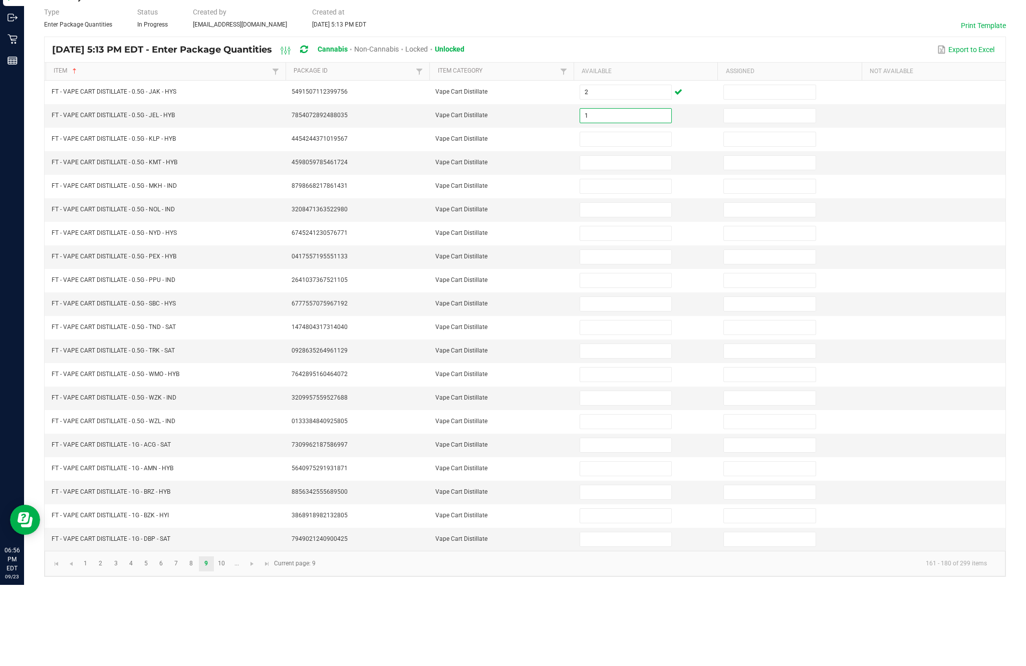
click at [640, 213] on input at bounding box center [625, 220] width 91 height 14
click at [636, 237] on input at bounding box center [625, 244] width 91 height 14
click at [634, 261] on input at bounding box center [625, 268] width 91 height 14
click at [637, 284] on input at bounding box center [625, 291] width 91 height 14
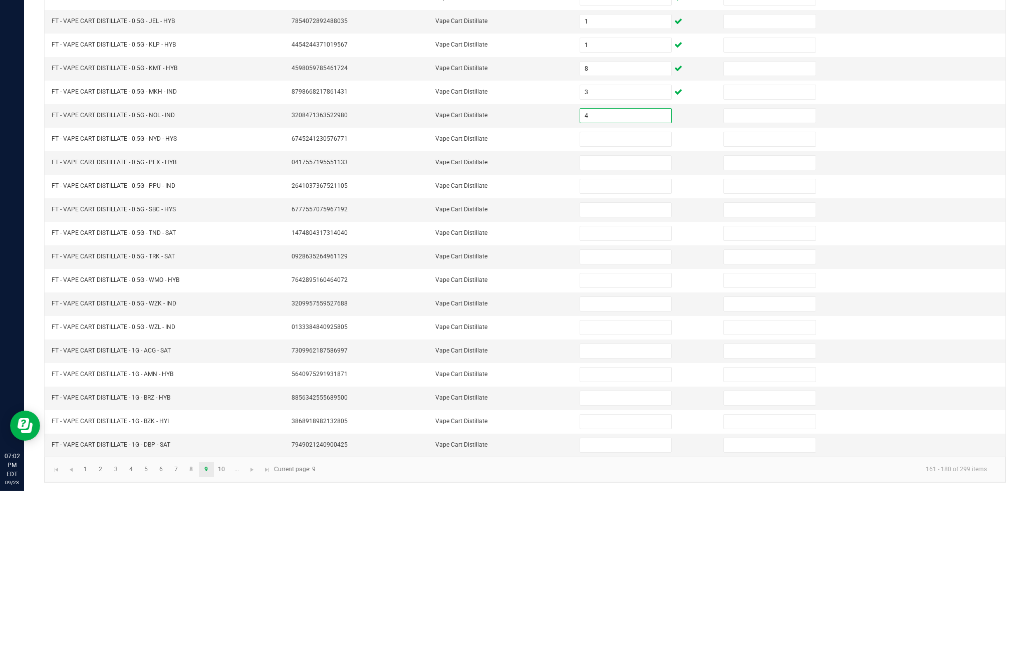
click at [635, 308] on input at bounding box center [625, 315] width 91 height 14
click at [615, 331] on input at bounding box center [625, 338] width 91 height 14
click at [613, 308] on input at bounding box center [625, 315] width 91 height 14
click at [618, 355] on input at bounding box center [625, 362] width 91 height 14
click at [636, 378] on input at bounding box center [625, 385] width 91 height 14
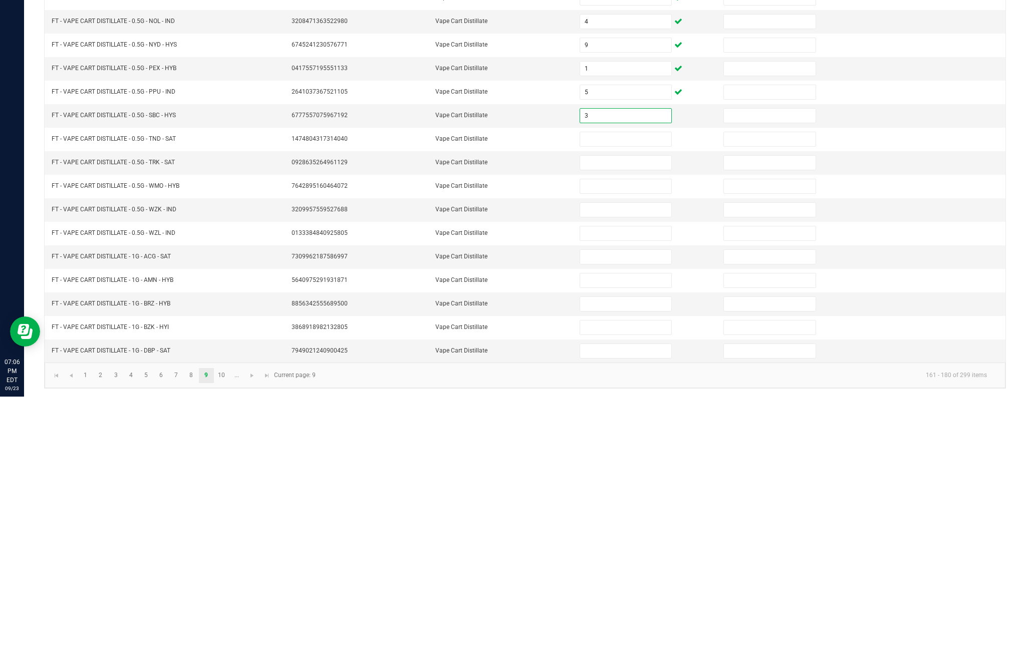
click at [626, 402] on input at bounding box center [625, 409] width 91 height 14
click at [637, 425] on input at bounding box center [625, 432] width 91 height 14
click at [644, 449] on input at bounding box center [625, 456] width 91 height 14
click at [642, 472] on input at bounding box center [625, 479] width 91 height 14
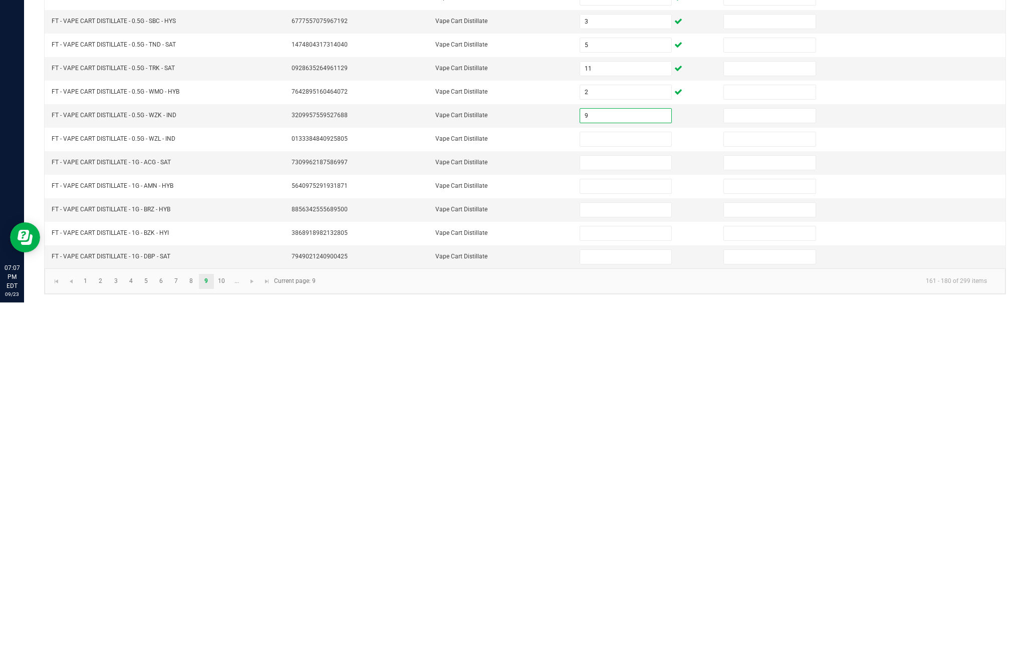
click at [630, 496] on input at bounding box center [625, 503] width 91 height 14
click at [628, 520] on input at bounding box center [625, 527] width 91 height 14
click at [624, 543] on input at bounding box center [625, 550] width 91 height 14
click at [599, 567] on input at bounding box center [625, 574] width 91 height 14
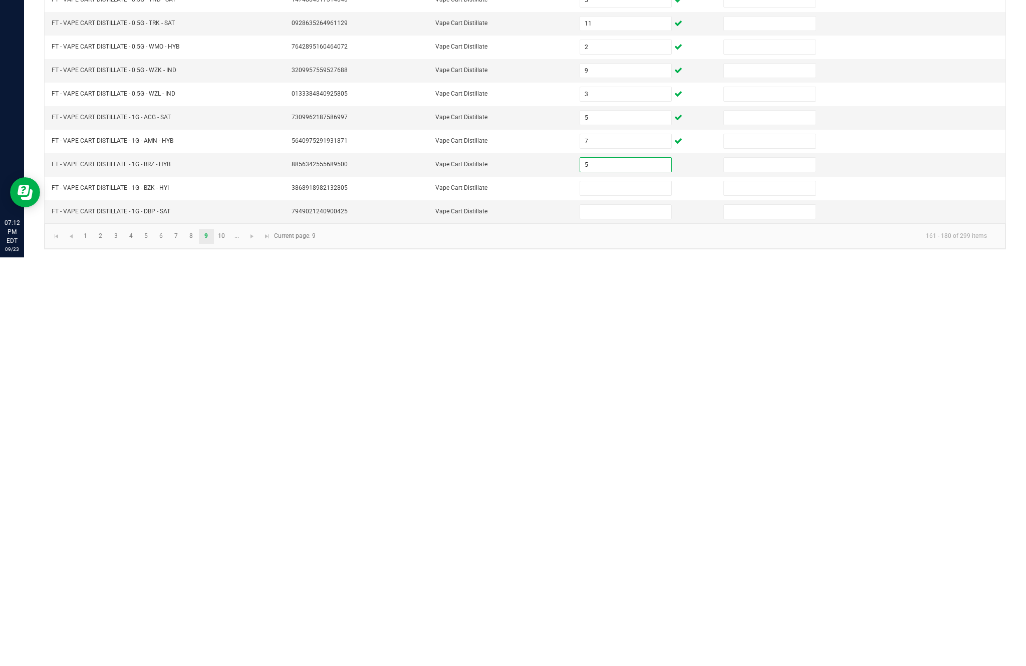
click at [639, 590] on input at bounding box center [625, 597] width 91 height 14
click at [625, 614] on input at bounding box center [625, 621] width 91 height 14
click at [229, 638] on link "10" at bounding box center [221, 645] width 15 height 15
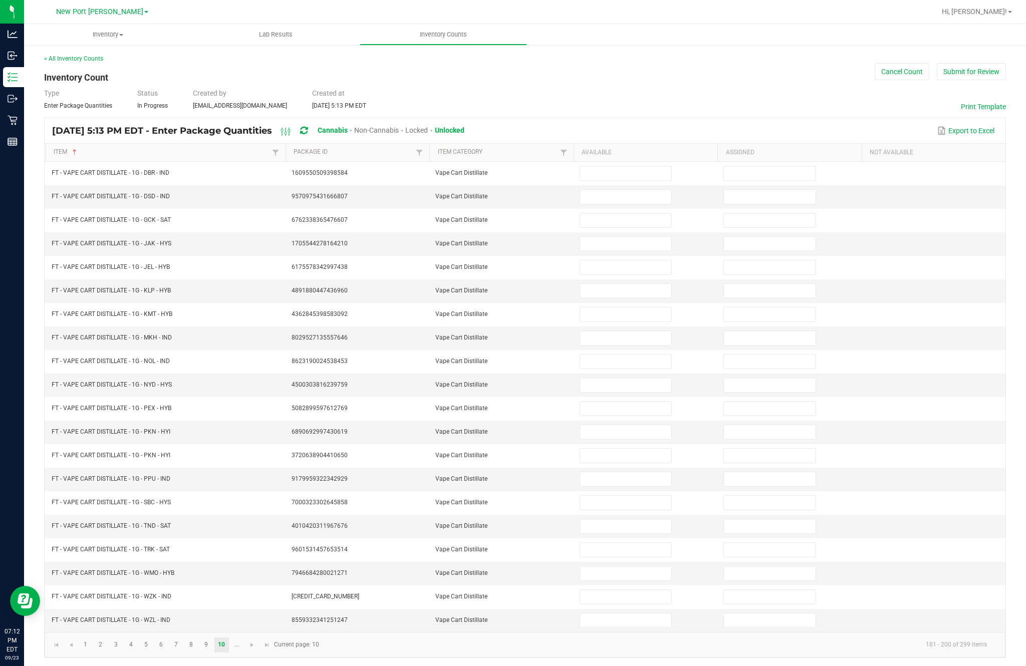
click at [625, 166] on input at bounding box center [625, 173] width 91 height 14
click at [621, 190] on input at bounding box center [625, 197] width 91 height 14
click at [622, 213] on input at bounding box center [625, 220] width 91 height 14
click at [646, 237] on input at bounding box center [625, 244] width 91 height 14
click at [634, 261] on input at bounding box center [625, 268] width 91 height 14
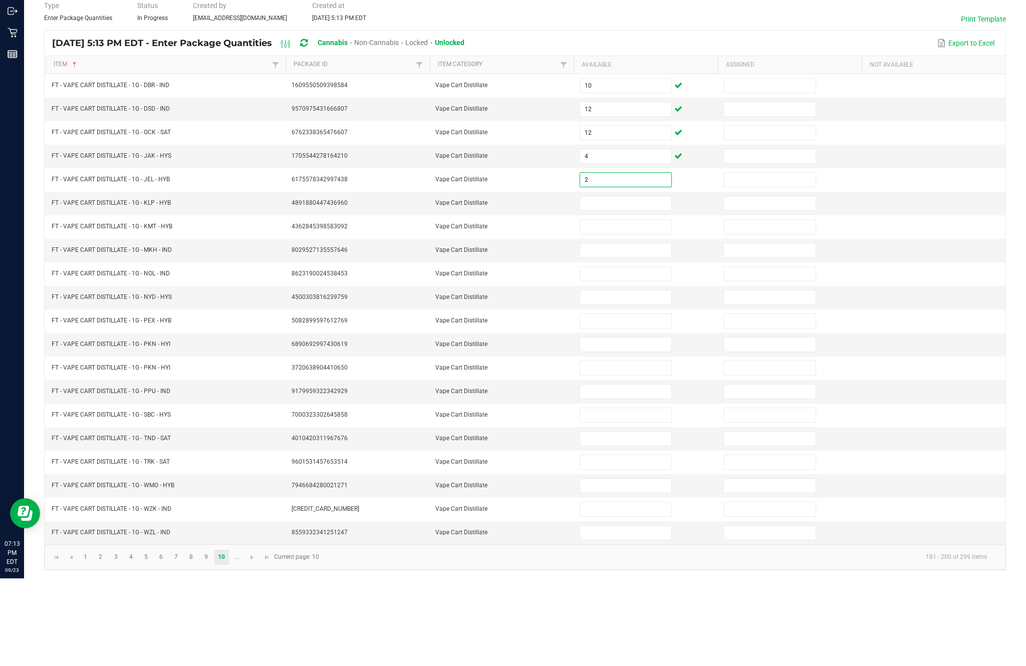
click at [624, 284] on input at bounding box center [625, 291] width 91 height 14
click at [631, 308] on input at bounding box center [625, 315] width 91 height 14
click at [618, 331] on input at bounding box center [625, 338] width 91 height 14
click at [635, 355] on input at bounding box center [625, 362] width 91 height 14
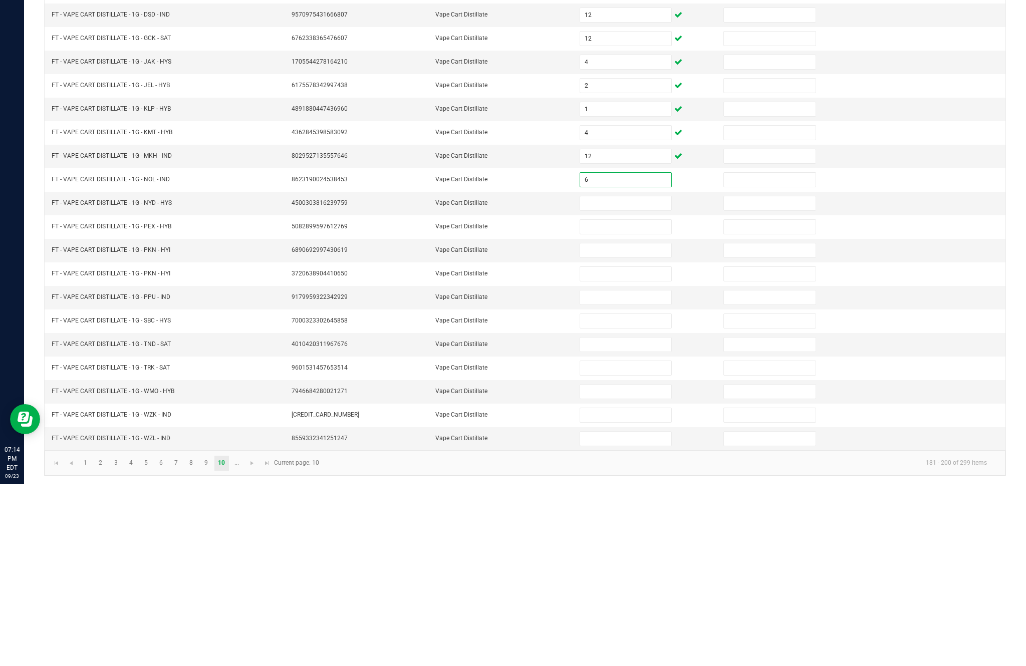
click at [625, 378] on input at bounding box center [625, 385] width 91 height 14
click at [625, 402] on input at bounding box center [625, 409] width 91 height 14
click at [625, 425] on input at bounding box center [625, 432] width 91 height 14
click at [629, 449] on input at bounding box center [625, 456] width 91 height 14
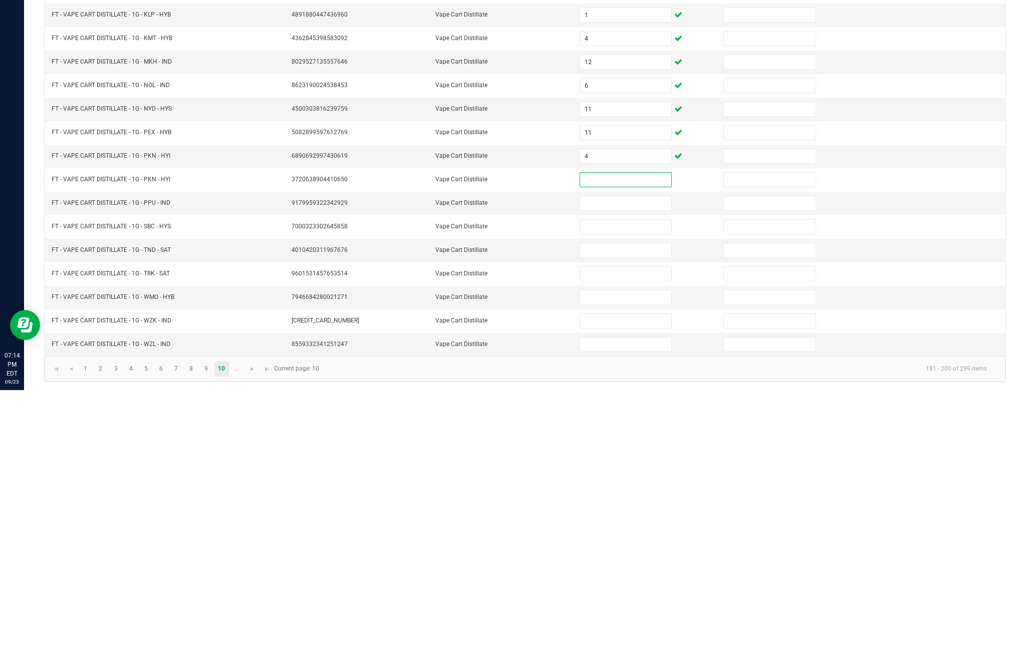
click at [614, 402] on input "11" at bounding box center [625, 409] width 91 height 14
click at [625, 425] on input "4" at bounding box center [625, 432] width 91 height 14
click at [624, 449] on input at bounding box center [625, 456] width 91 height 14
click at [619, 472] on input at bounding box center [625, 479] width 91 height 14
click at [629, 496] on input at bounding box center [625, 503] width 91 height 14
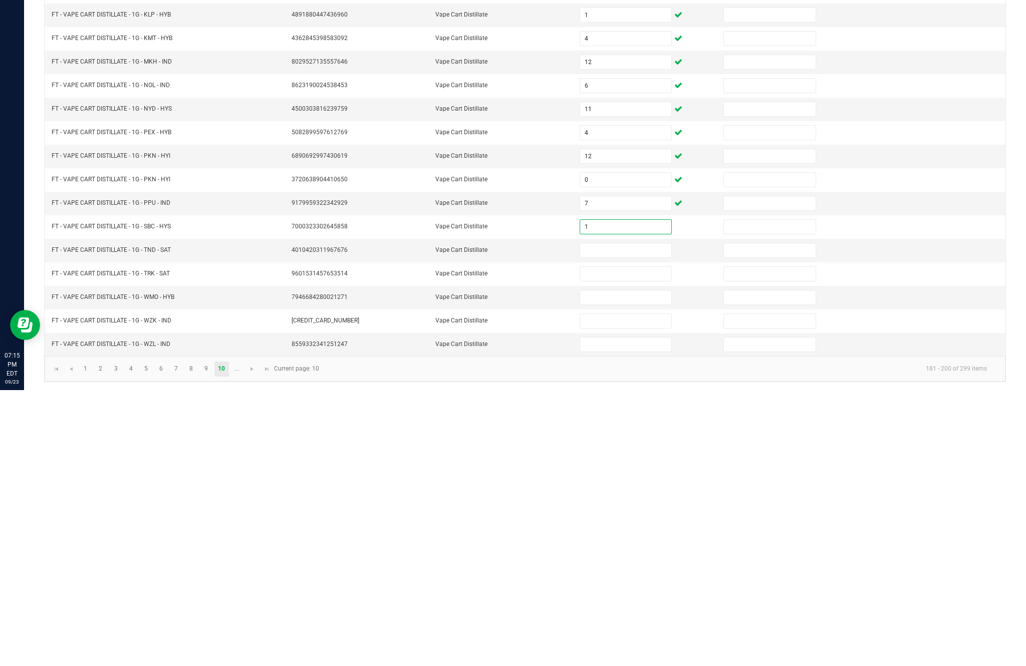
click at [631, 520] on input at bounding box center [625, 527] width 91 height 14
click at [624, 543] on input at bounding box center [625, 550] width 91 height 14
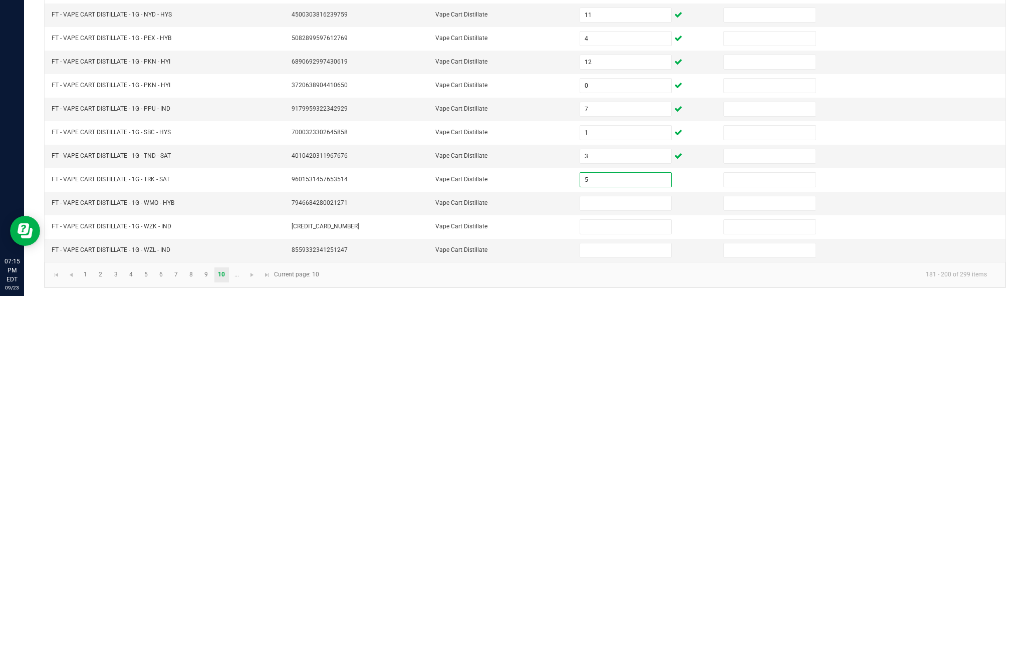
click at [637, 567] on input at bounding box center [625, 574] width 91 height 14
click at [645, 590] on input at bounding box center [625, 597] width 91 height 14
click at [636, 614] on input at bounding box center [625, 621] width 91 height 14
click at [258, 638] on link at bounding box center [252, 645] width 15 height 15
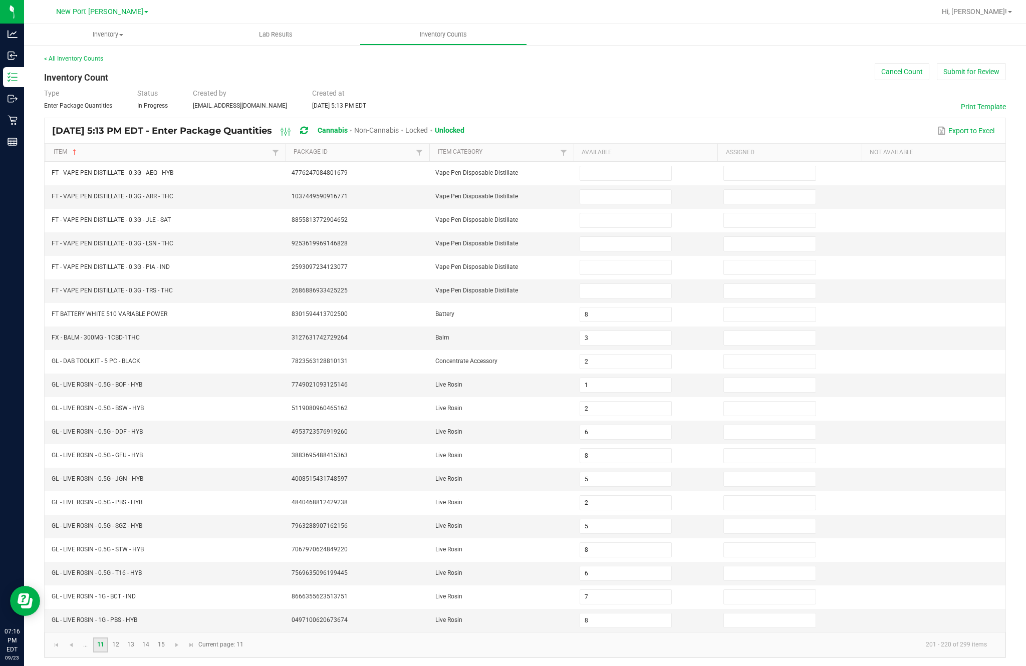
click at [106, 638] on link "11" at bounding box center [100, 645] width 15 height 15
click at [93, 638] on link "..." at bounding box center [85, 645] width 15 height 15
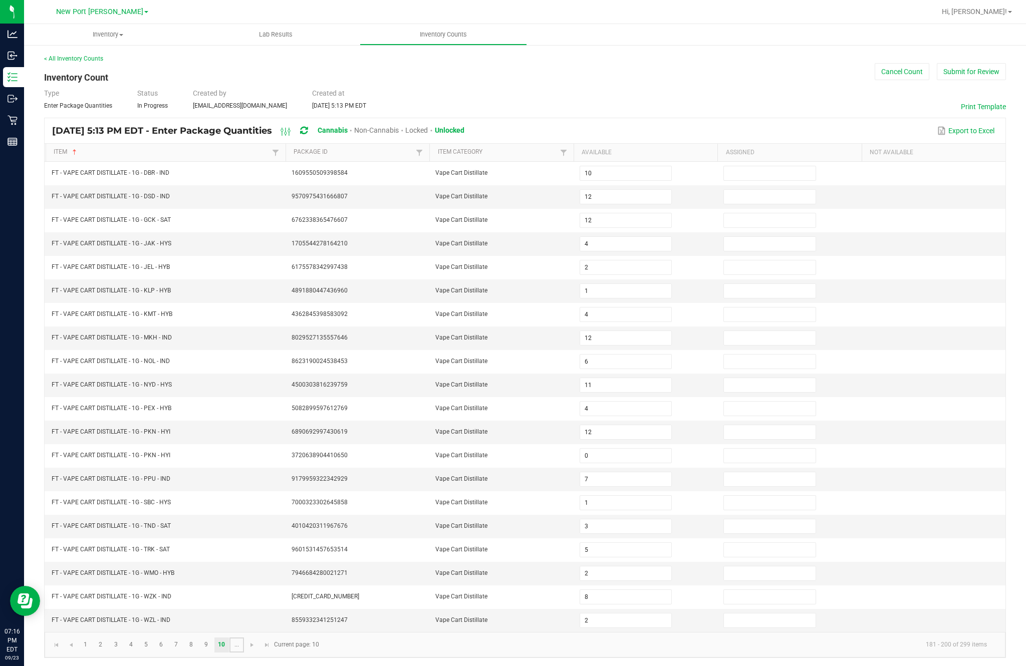
click at [241, 638] on link "..." at bounding box center [236, 645] width 15 height 15
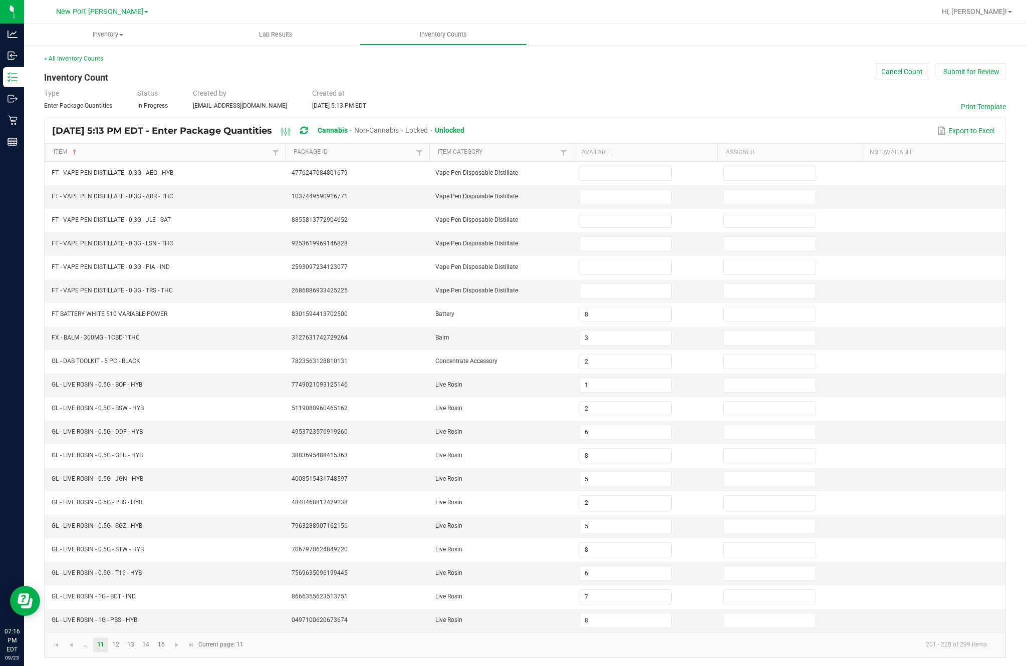
scroll to position [0, 0]
click at [622, 180] on input at bounding box center [625, 173] width 91 height 14
click at [622, 204] on input at bounding box center [625, 197] width 91 height 14
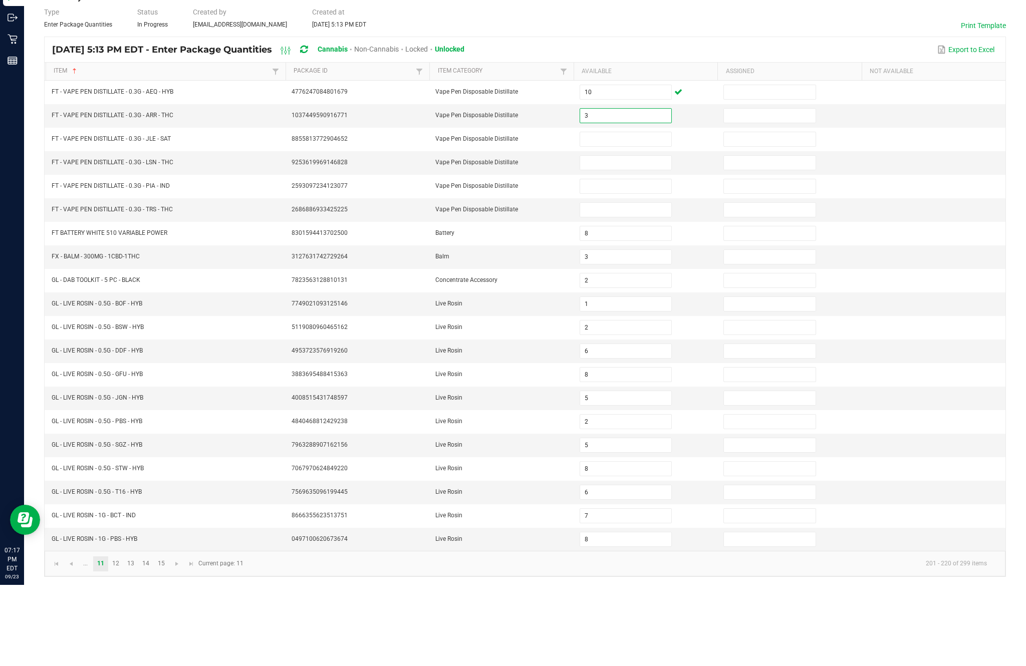
click at [629, 213] on input at bounding box center [625, 220] width 91 height 14
click at [622, 190] on input "3" at bounding box center [625, 197] width 91 height 14
click at [636, 213] on input at bounding box center [625, 220] width 91 height 14
click at [628, 237] on input at bounding box center [625, 244] width 91 height 14
click at [610, 261] on input at bounding box center [625, 268] width 91 height 14
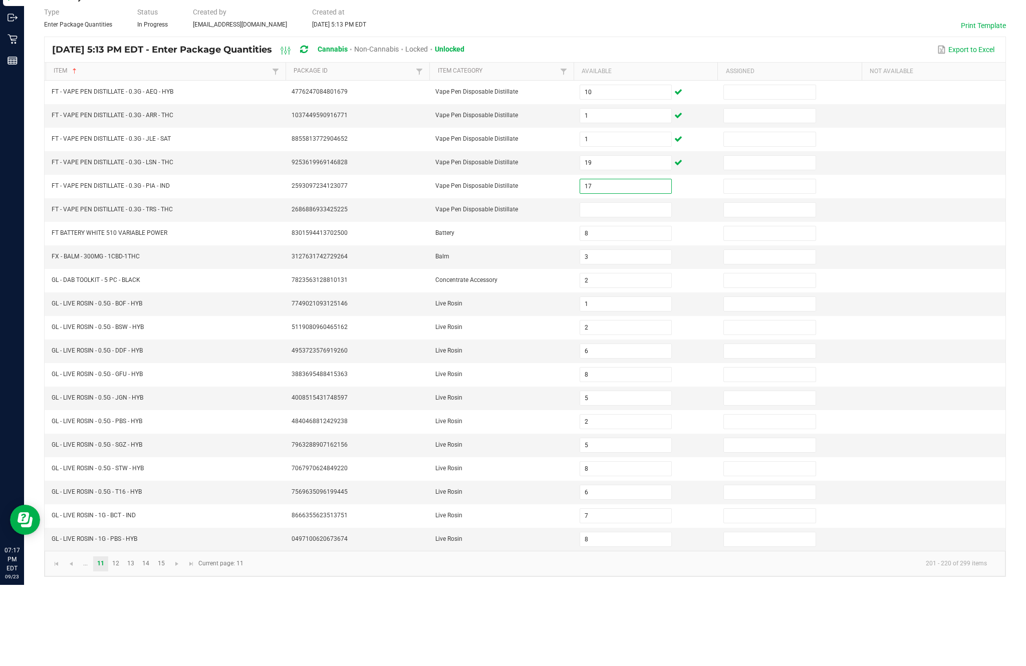
click at [635, 284] on input at bounding box center [625, 291] width 91 height 14
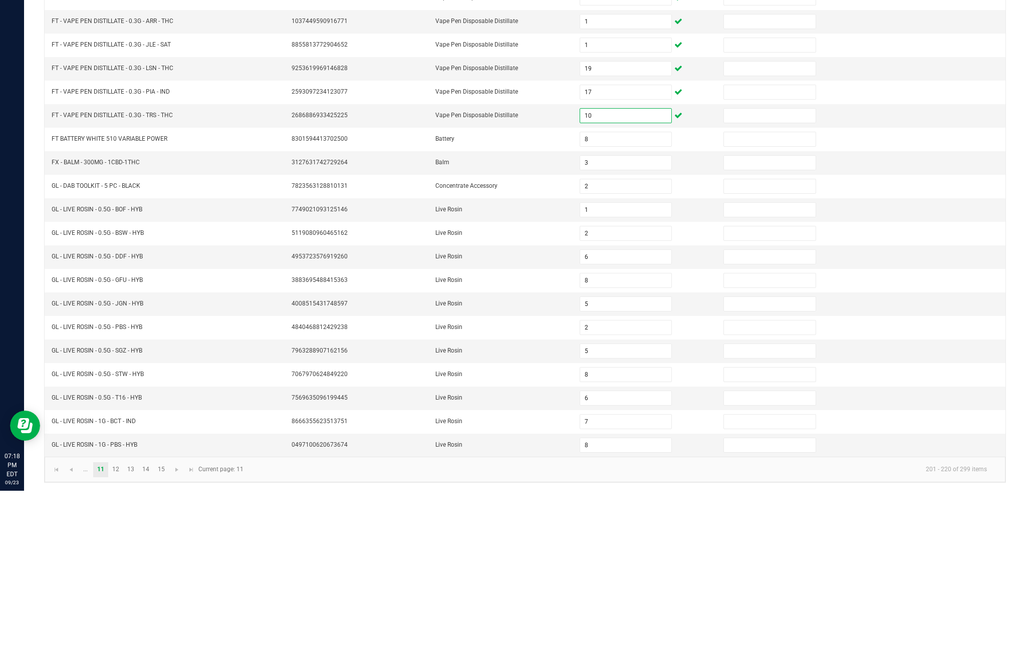
scroll to position [64, 0]
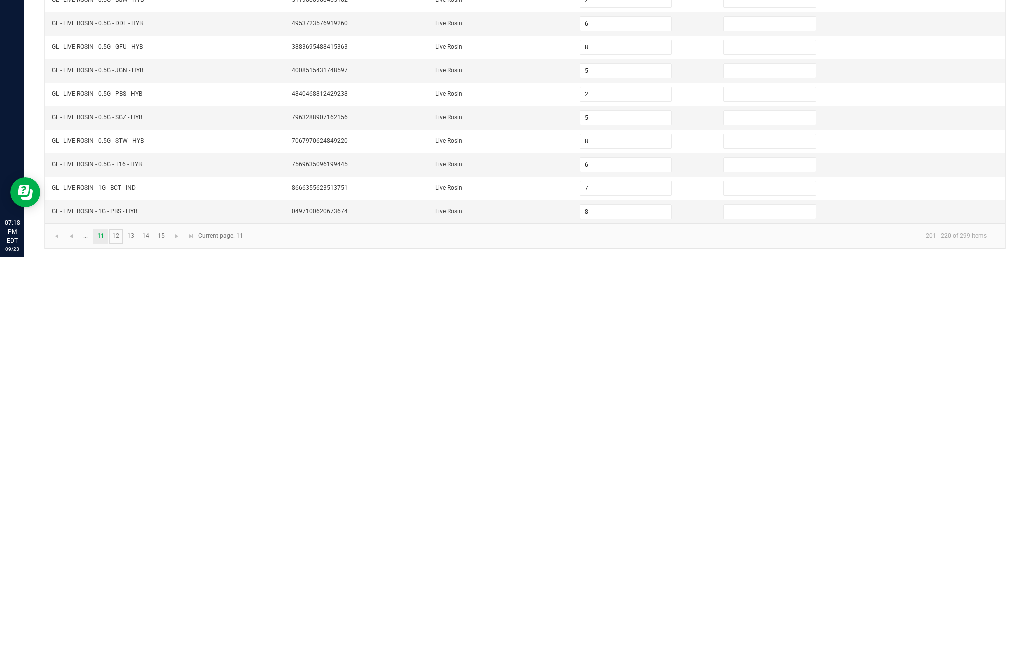
click at [123, 638] on link "12" at bounding box center [116, 645] width 15 height 15
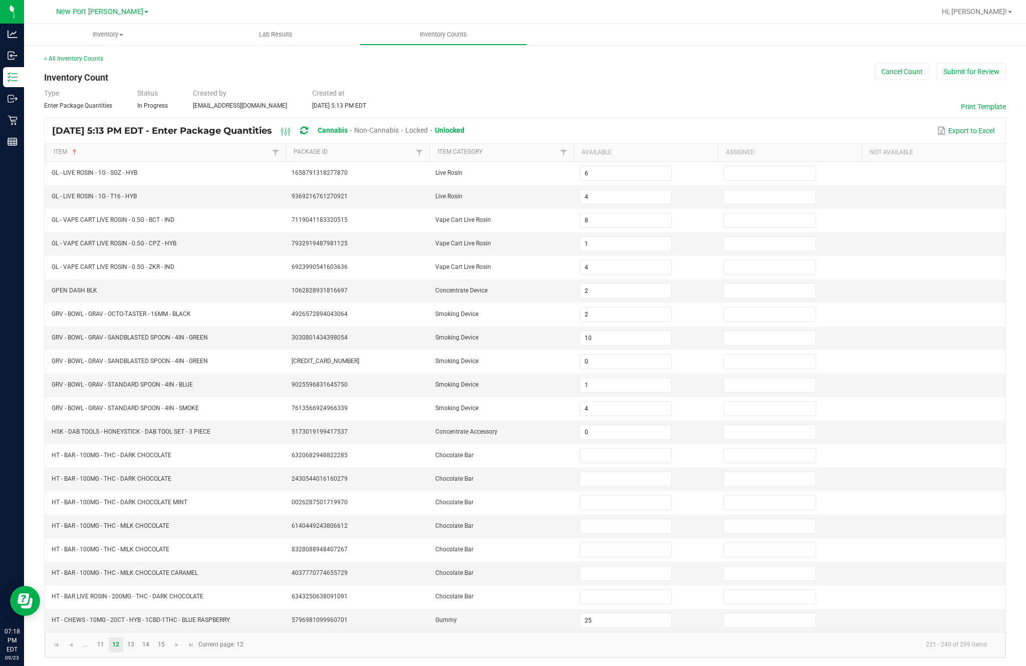
click at [611, 449] on input at bounding box center [625, 456] width 91 height 14
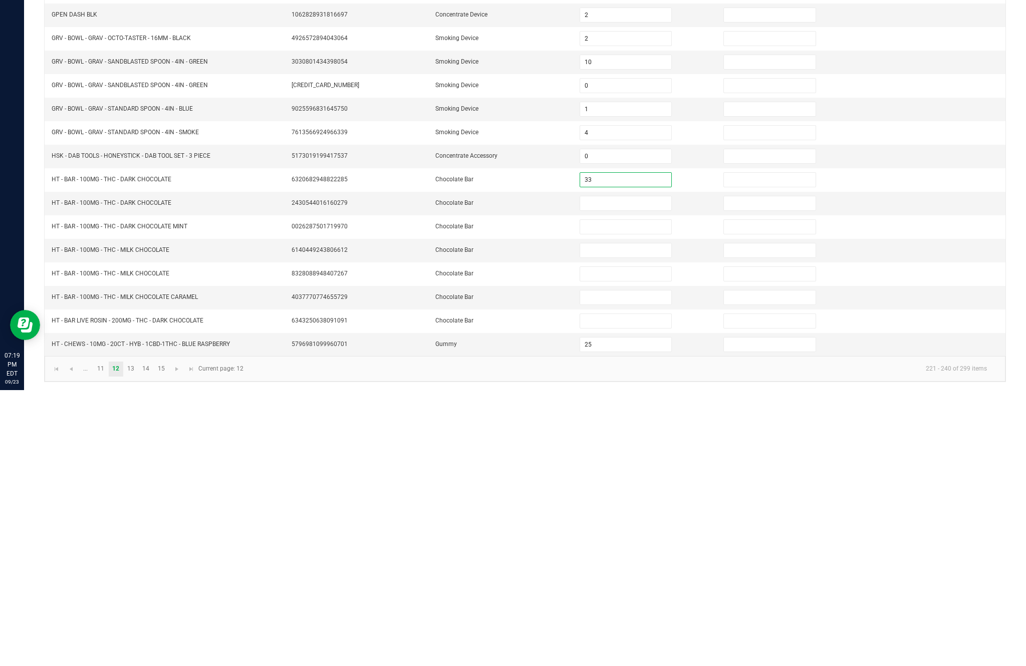
click at [626, 472] on input at bounding box center [625, 479] width 91 height 14
click at [629, 496] on input at bounding box center [625, 503] width 91 height 14
click at [628, 520] on input at bounding box center [625, 527] width 91 height 14
click at [629, 543] on input at bounding box center [625, 550] width 91 height 14
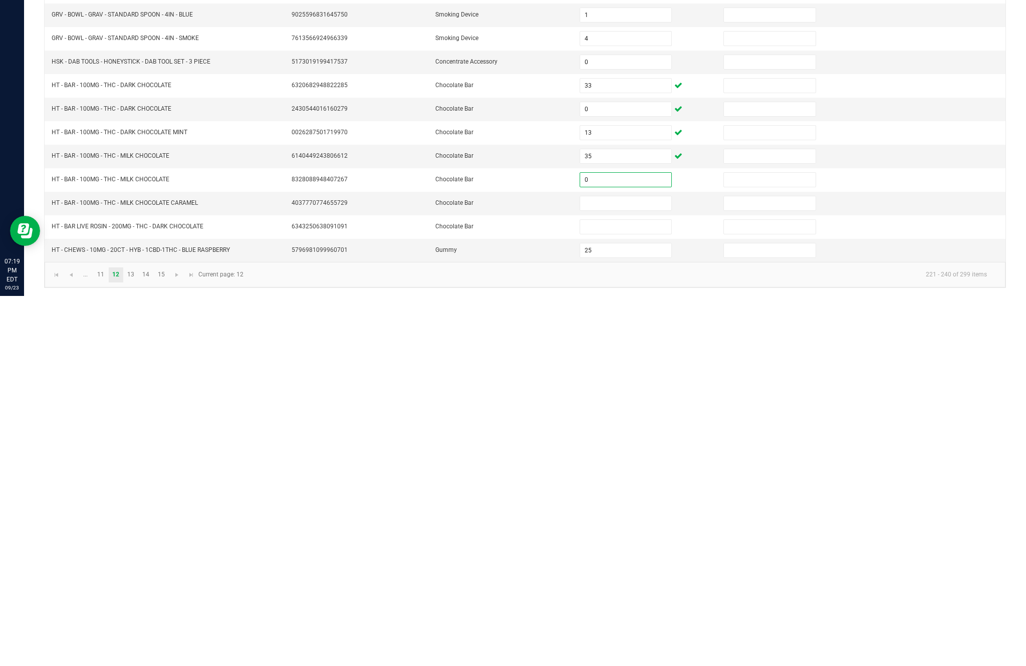
click at [617, 567] on input at bounding box center [625, 574] width 91 height 14
click at [623, 590] on input at bounding box center [625, 597] width 91 height 14
click at [138, 638] on link "13" at bounding box center [131, 645] width 15 height 15
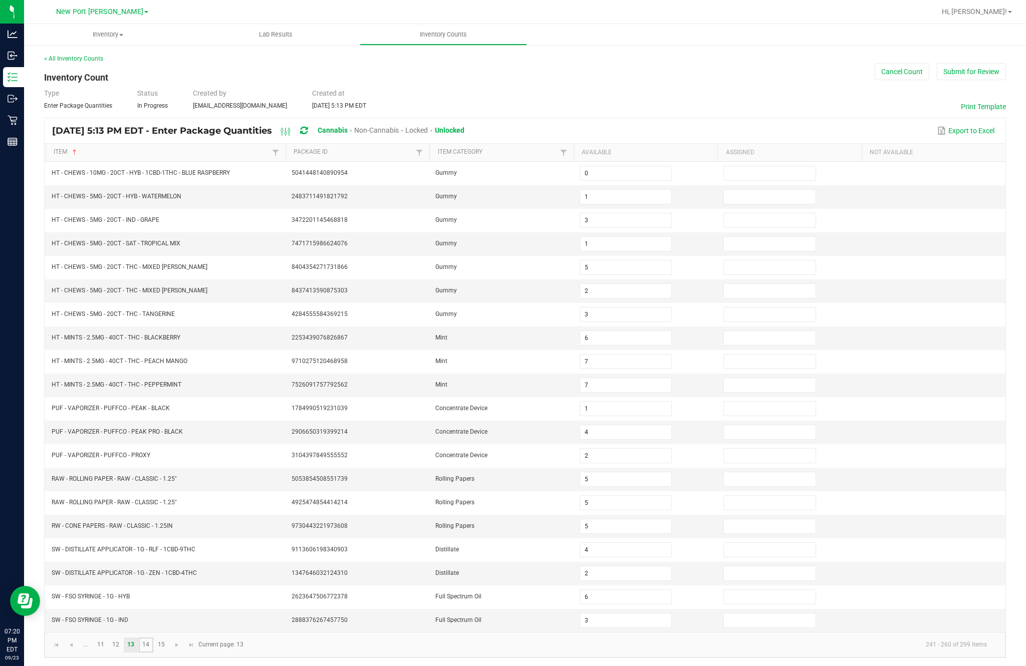
click at [153, 638] on link "14" at bounding box center [146, 645] width 15 height 15
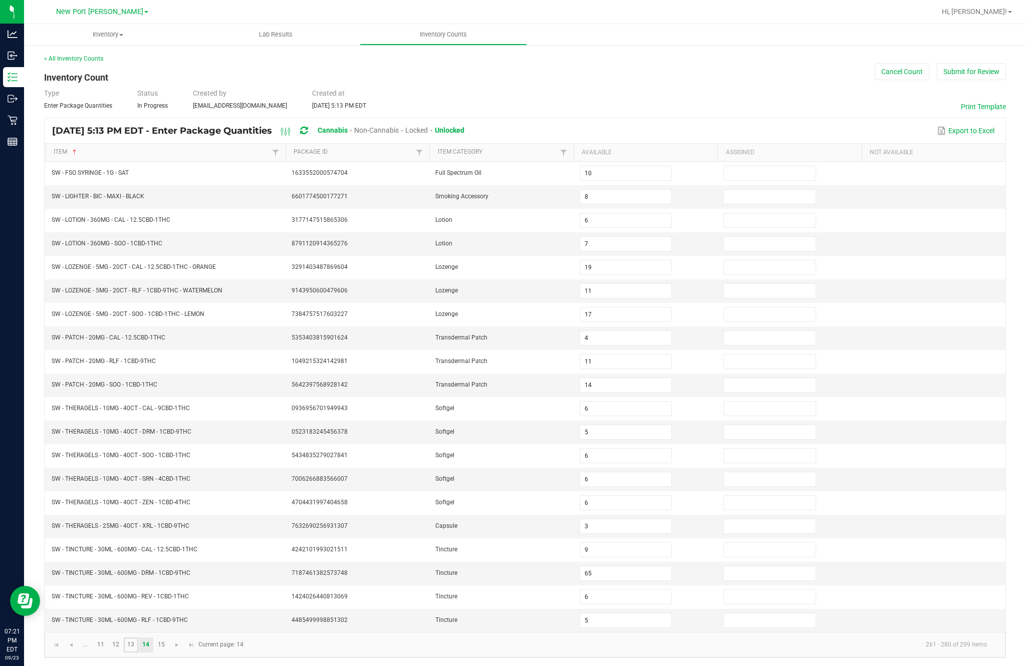
click at [138, 638] on link "13" at bounding box center [131, 645] width 15 height 15
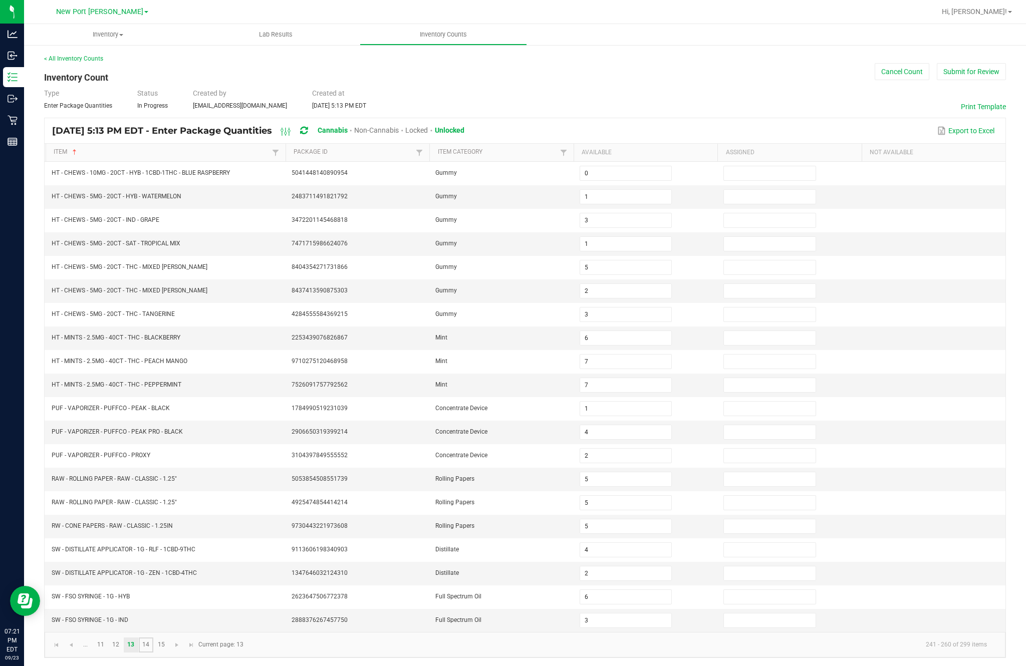
click at [153, 638] on link "14" at bounding box center [146, 645] width 15 height 15
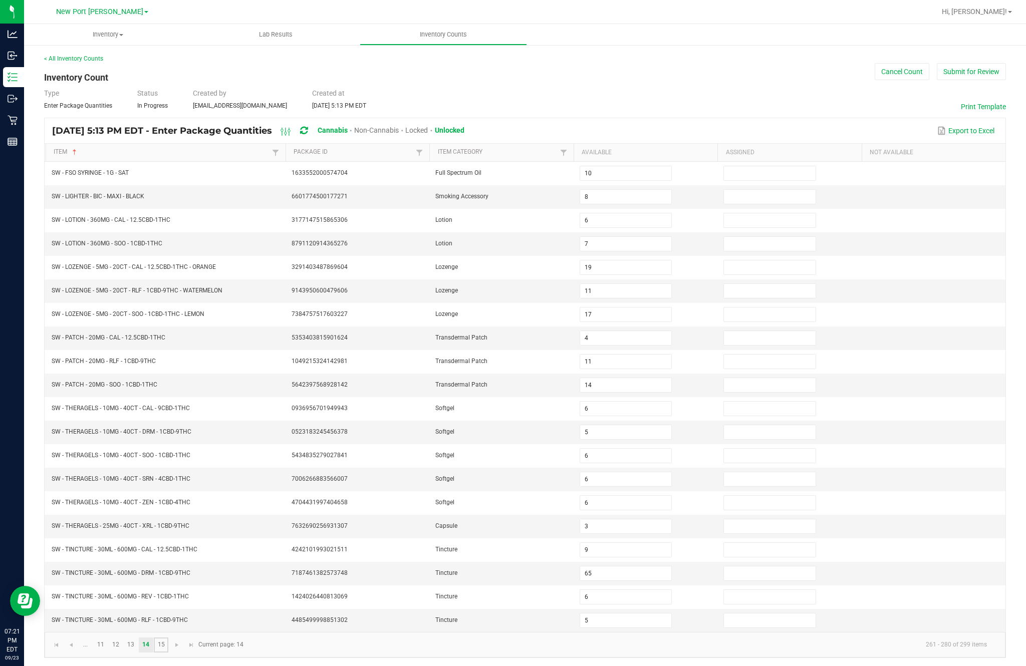
click at [168, 638] on link "15" at bounding box center [161, 645] width 15 height 15
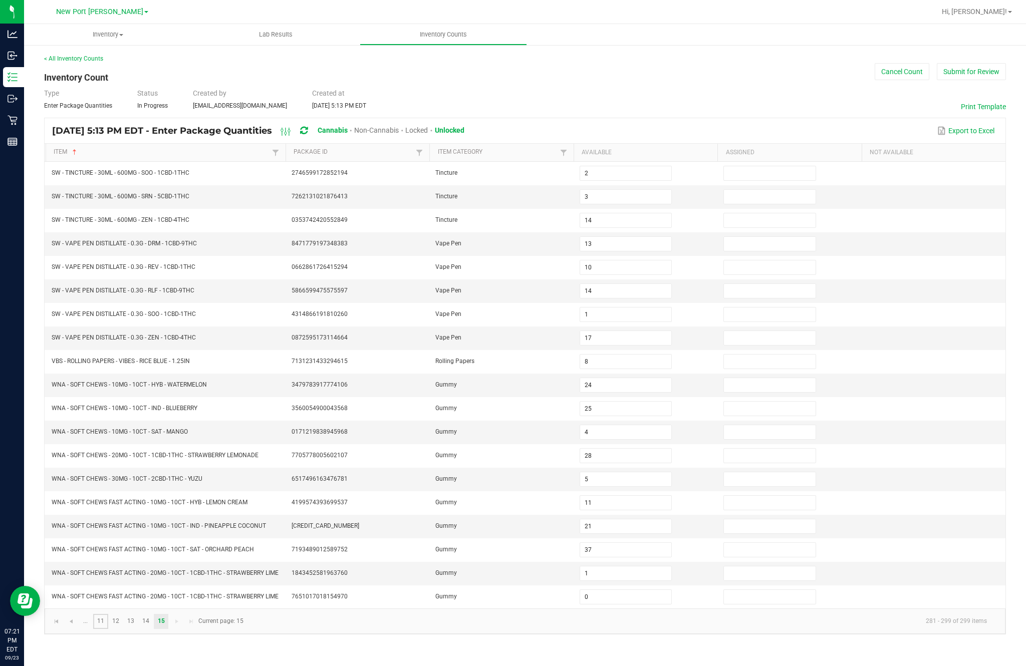
click at [108, 614] on link "11" at bounding box center [100, 621] width 15 height 15
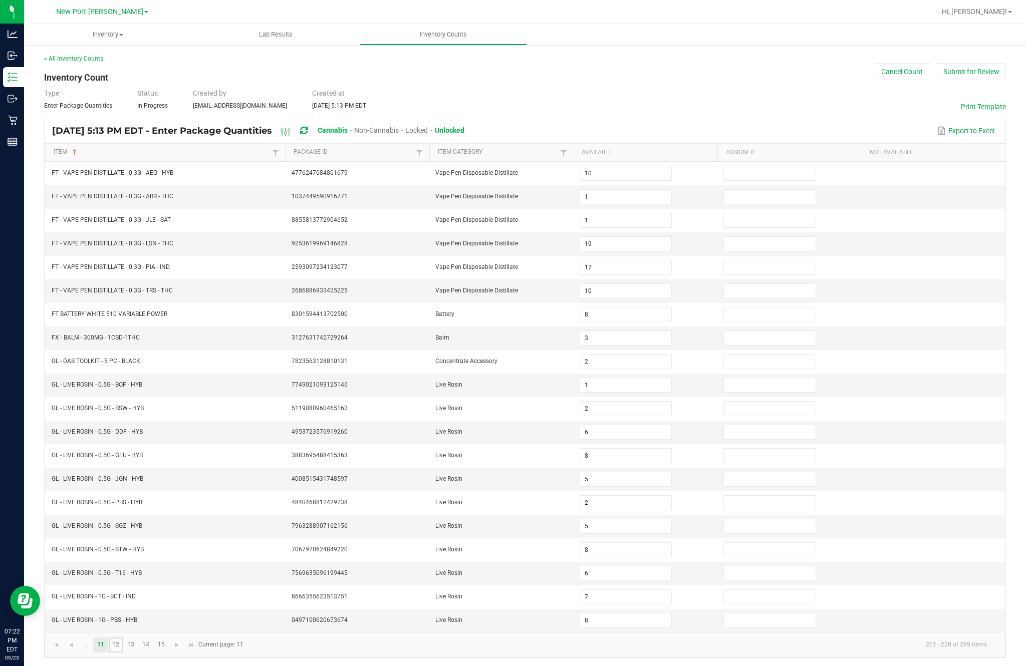
click at [123, 638] on link "12" at bounding box center [116, 645] width 15 height 15
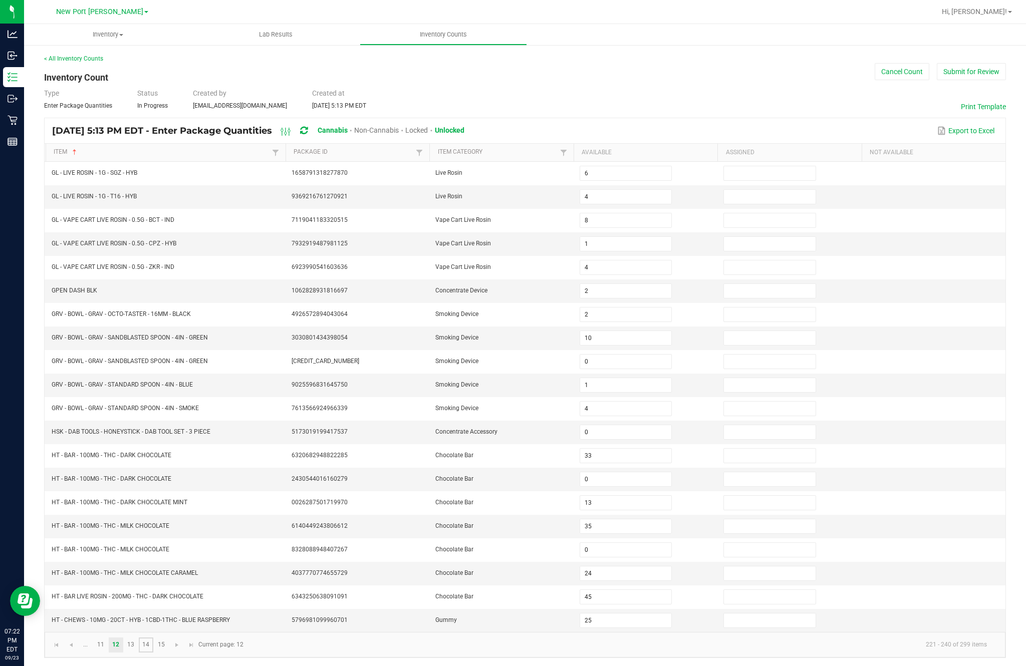
click at [151, 638] on link "14" at bounding box center [146, 645] width 15 height 15
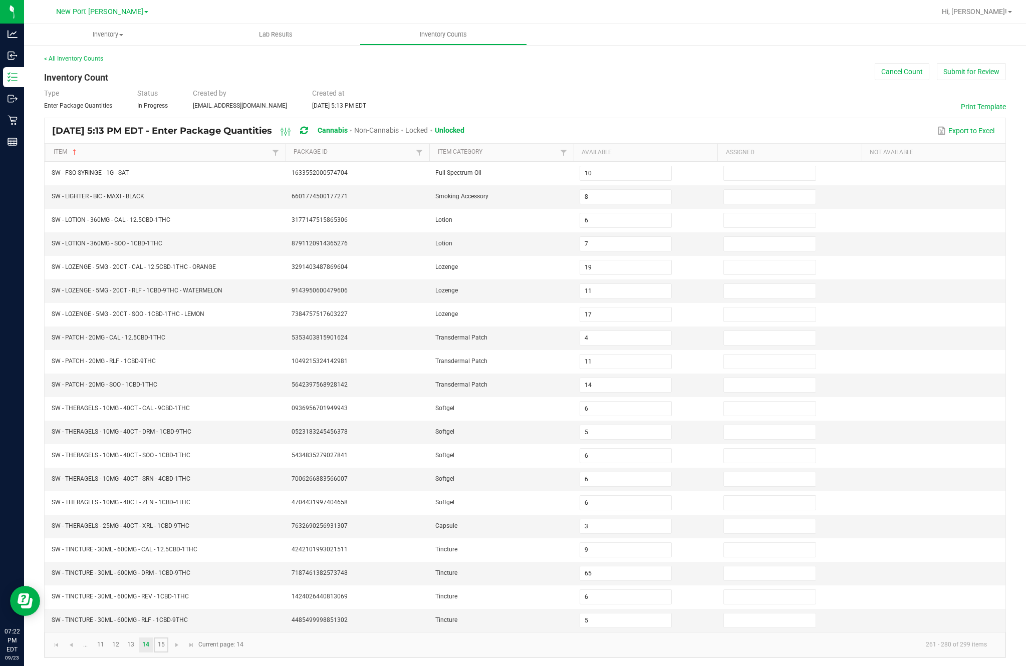
click at [168, 638] on link "15" at bounding box center [161, 645] width 15 height 15
